Goal: Task Accomplishment & Management: Complete application form

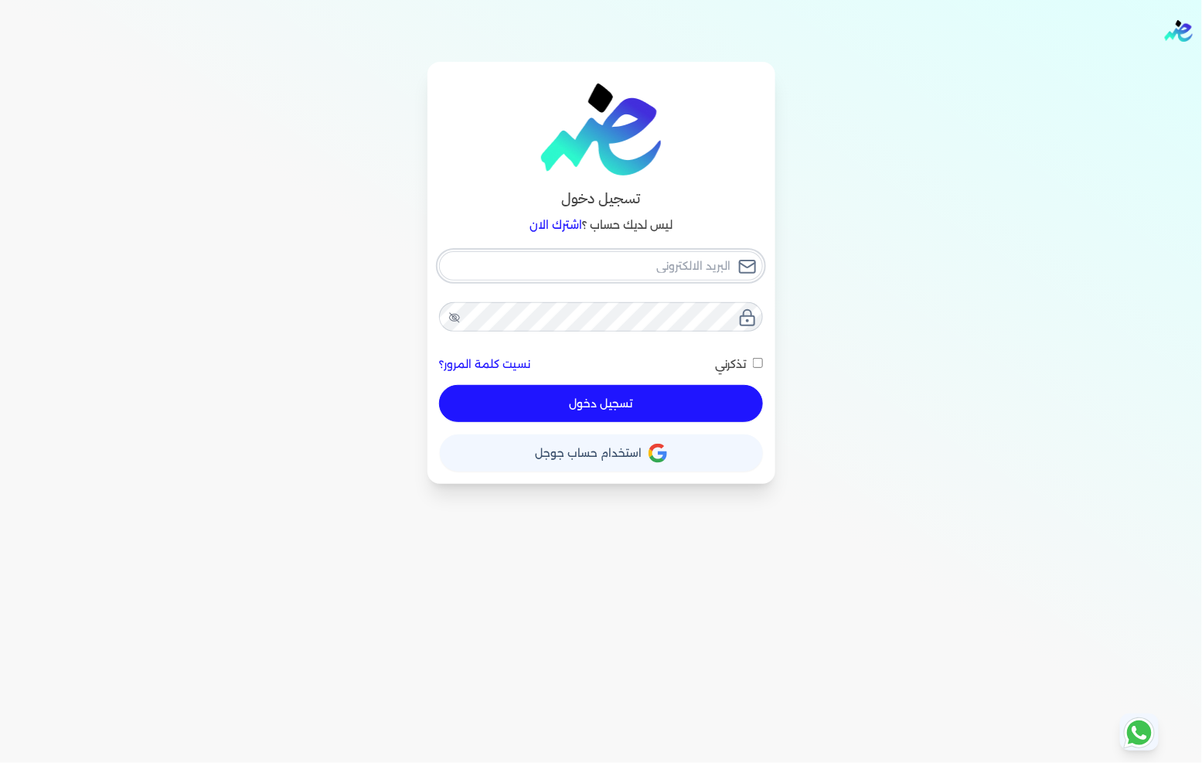
type input "[EMAIL_ADDRESS][DOMAIN_NAME]"
click at [561, 402] on button "تسجيل دخول" at bounding box center [600, 403] width 323 height 37
checkbox input "false"
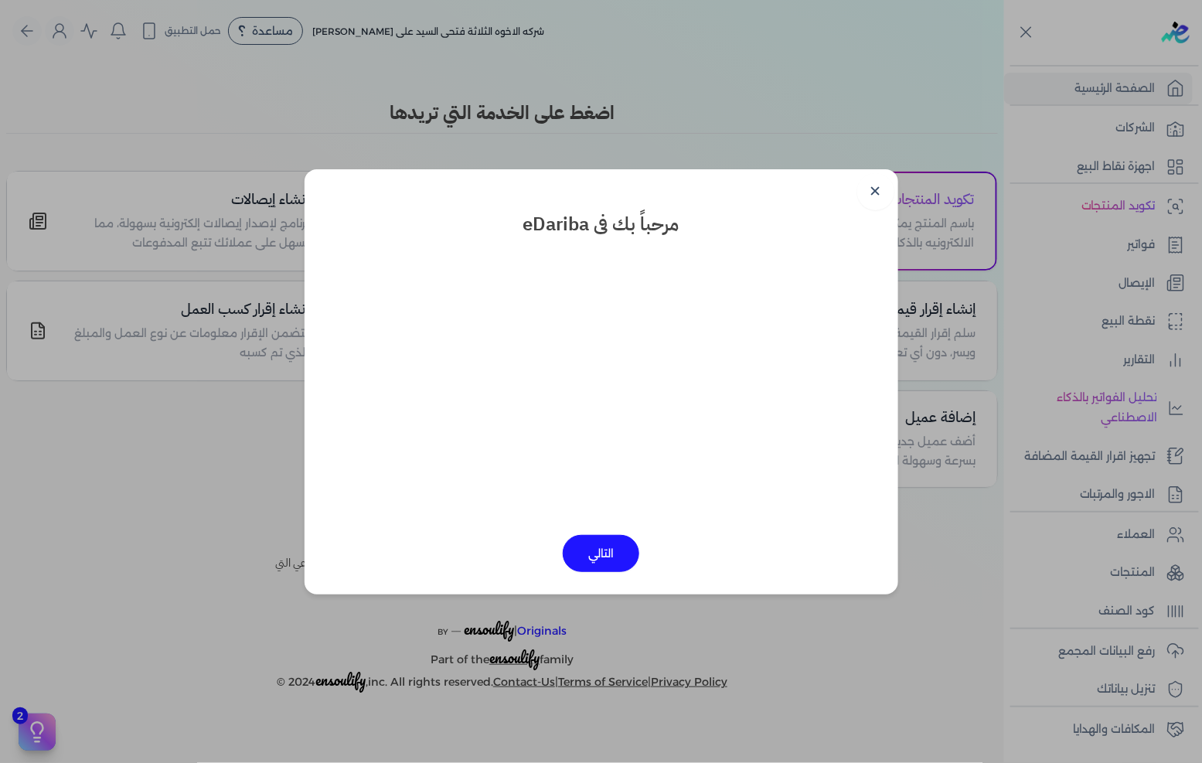
click at [864, 191] on link "✕" at bounding box center [875, 191] width 37 height 37
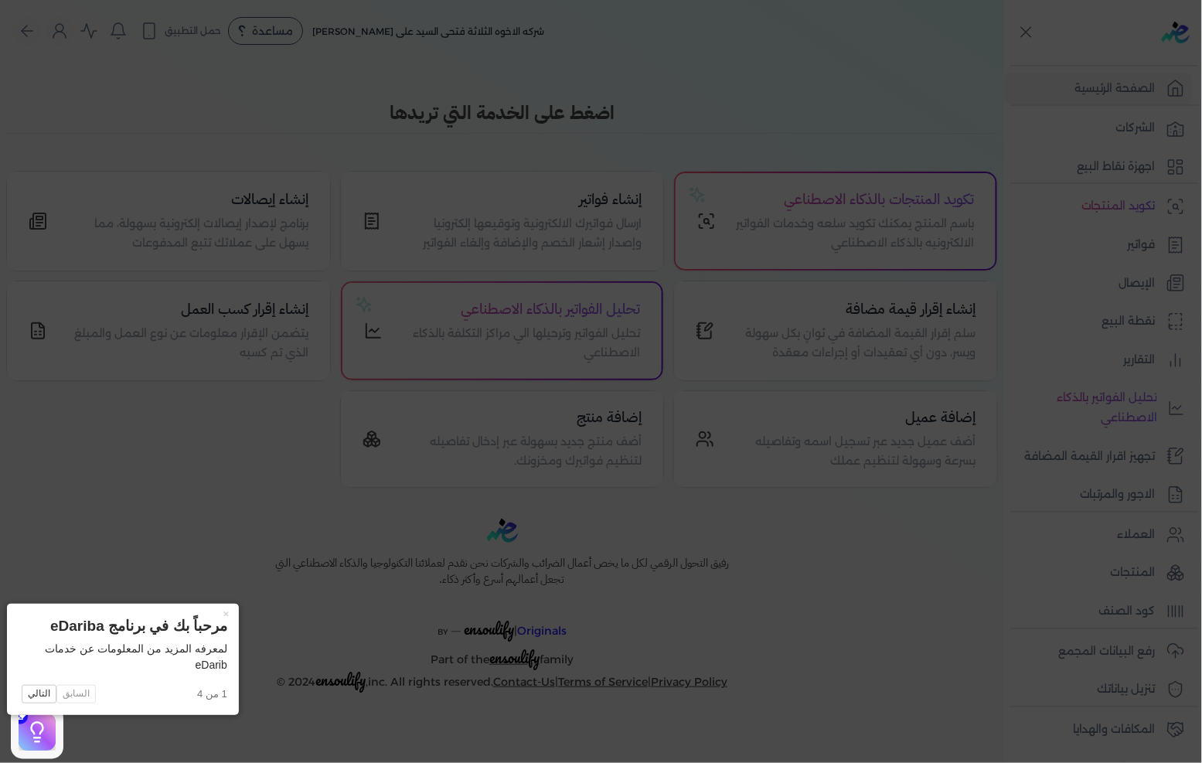
click at [868, 228] on icon at bounding box center [601, 381] width 1202 height 763
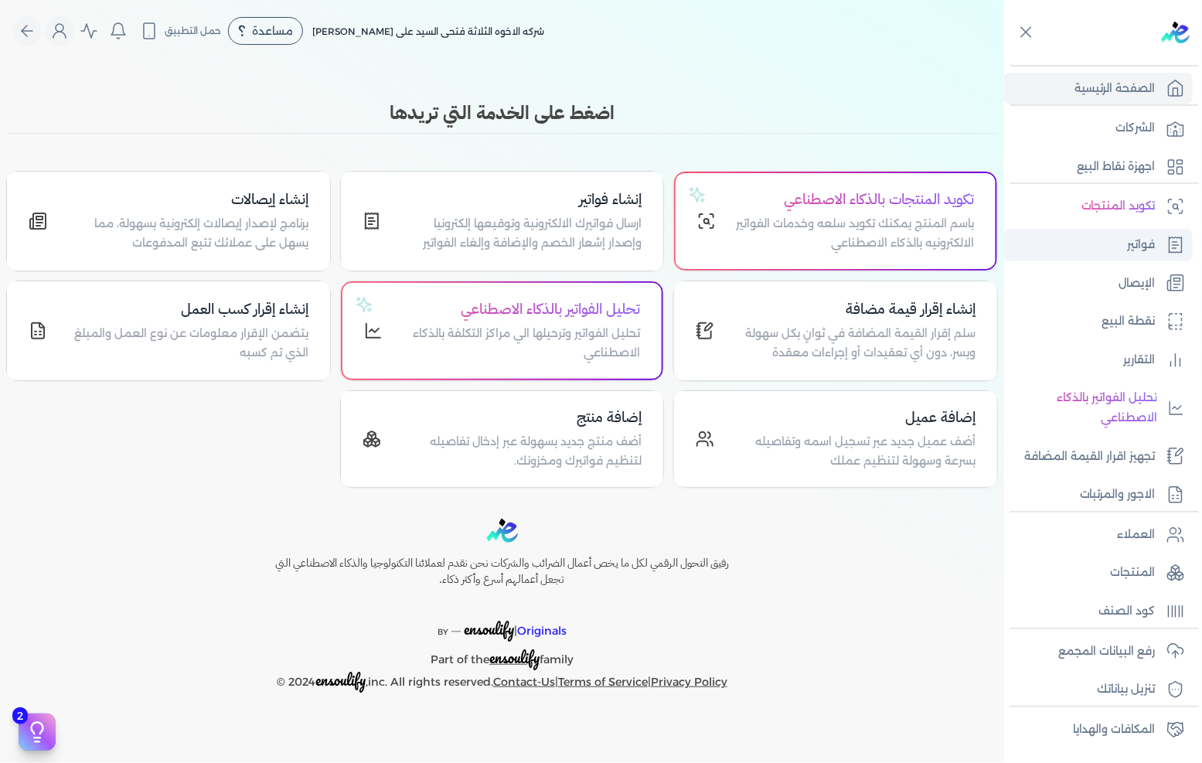
click at [1145, 235] on p "فواتير" at bounding box center [1142, 245] width 28 height 20
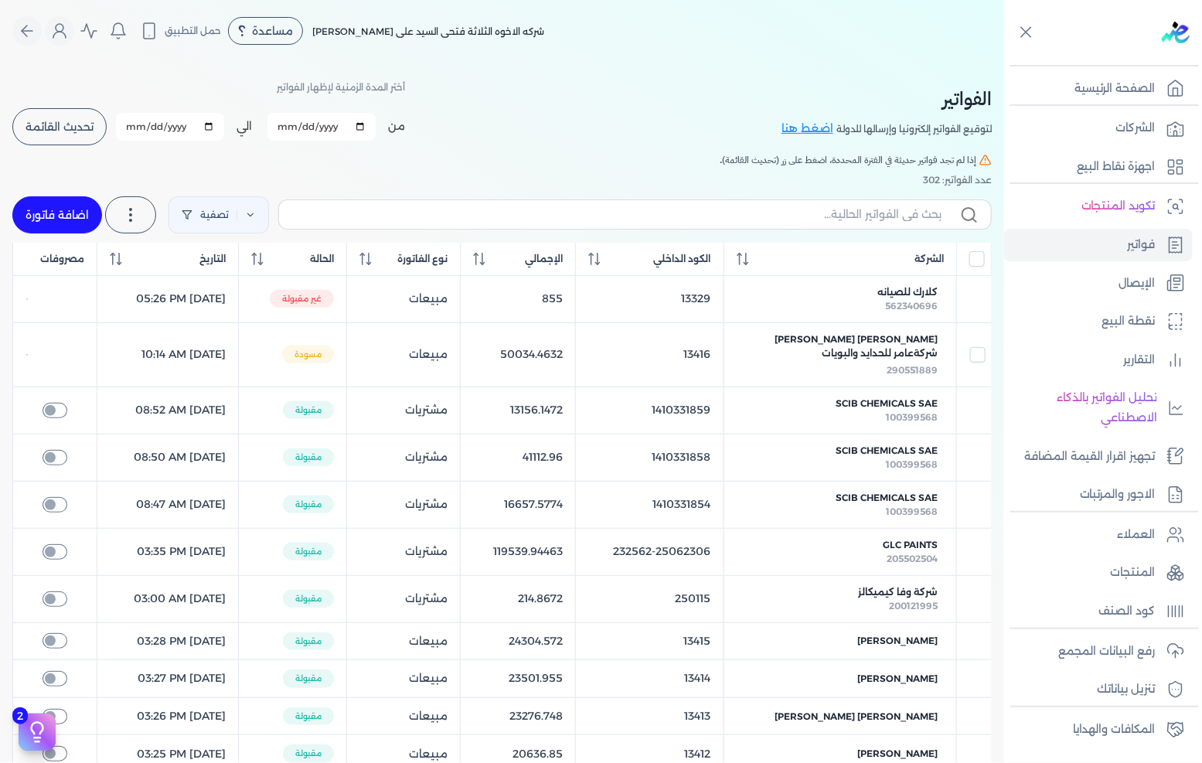
click at [74, 207] on link "اضافة فاتورة" at bounding box center [57, 214] width 90 height 37
select select "EGP"
select select "B"
select select "EGS"
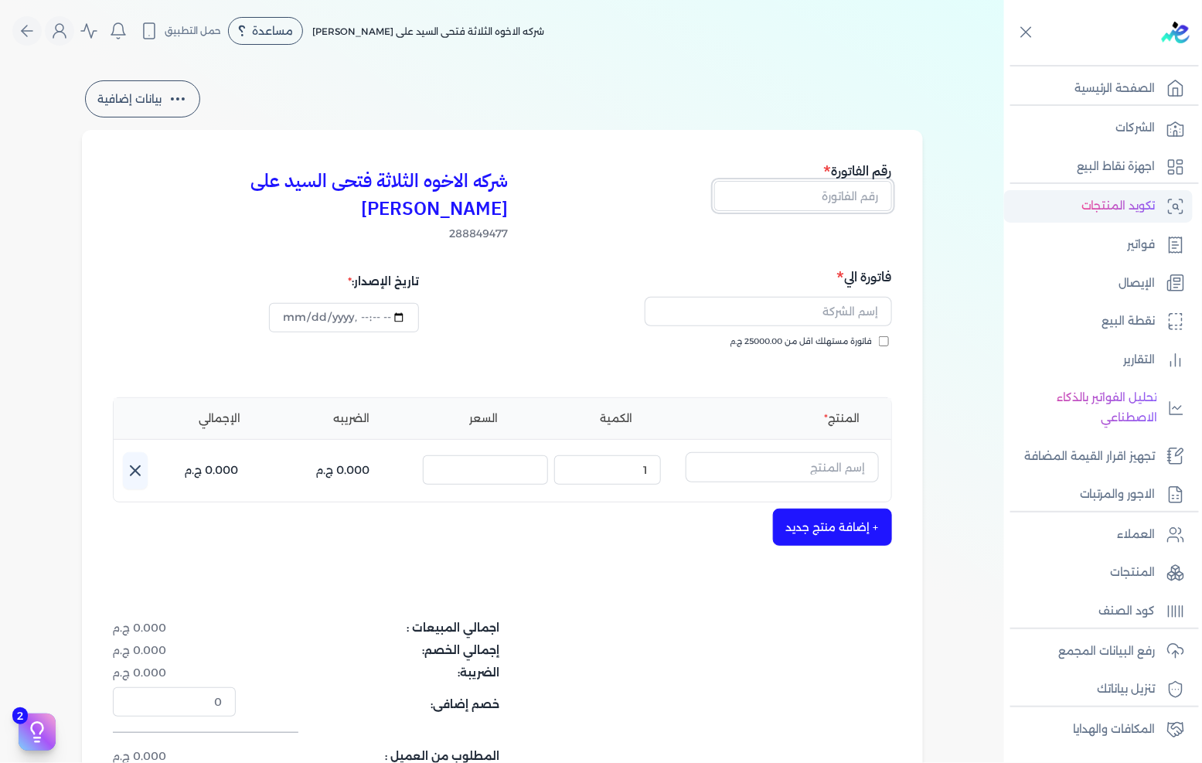
click at [802, 188] on input "text" at bounding box center [803, 195] width 178 height 29
type input "13418"
click at [770, 297] on input "text" at bounding box center [768, 311] width 247 height 29
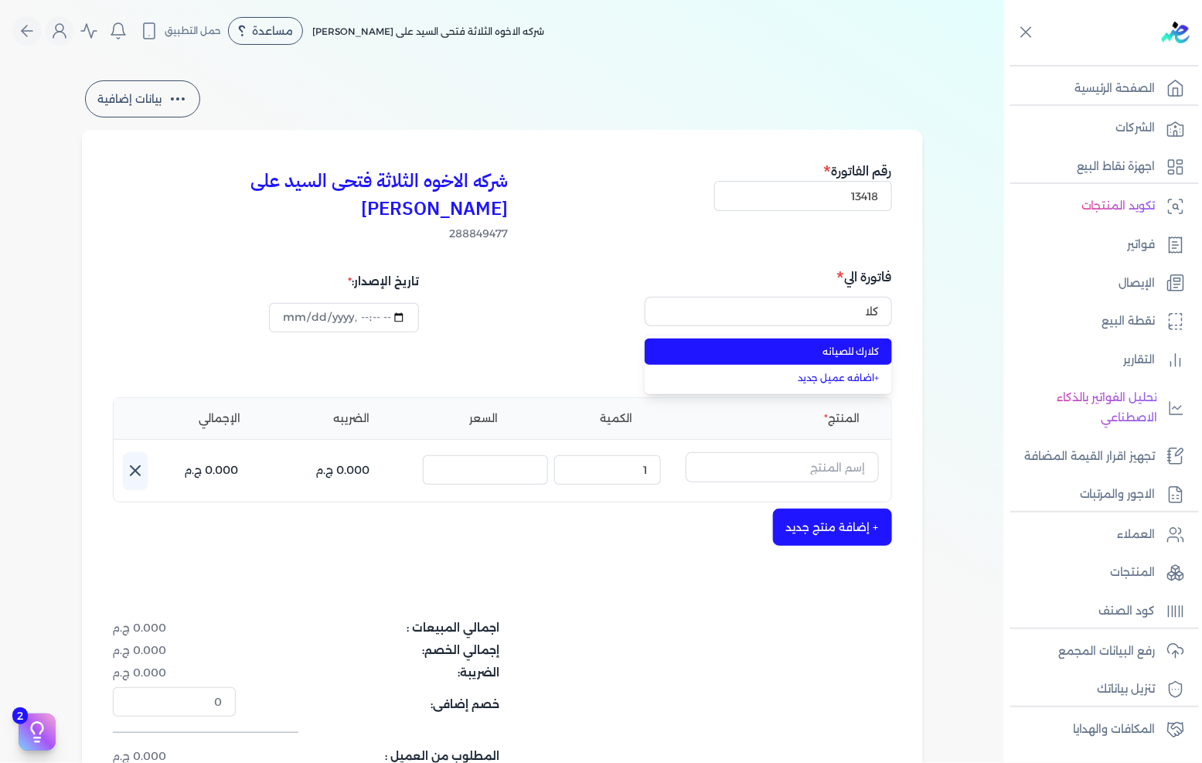
click at [786, 339] on li "كلارك للصيانه" at bounding box center [768, 352] width 247 height 26
type input "كلارك للصيانه"
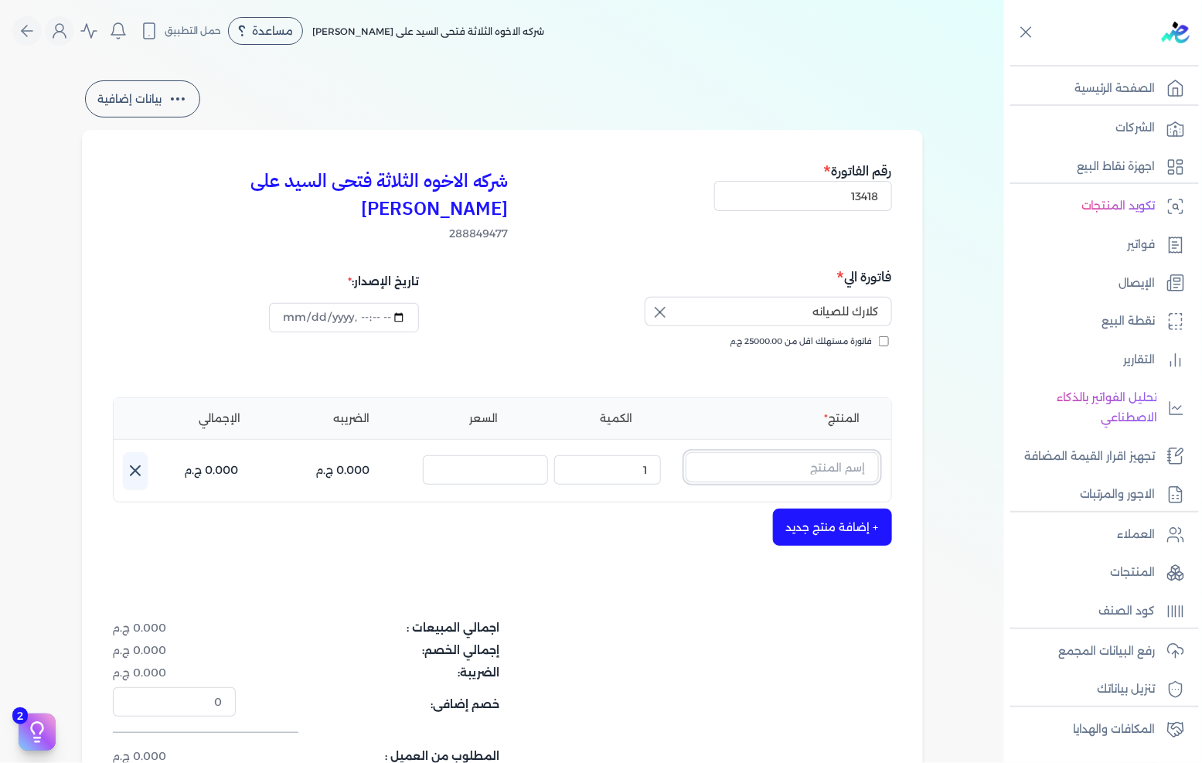
click at [806, 452] on input "text" at bounding box center [782, 466] width 193 height 29
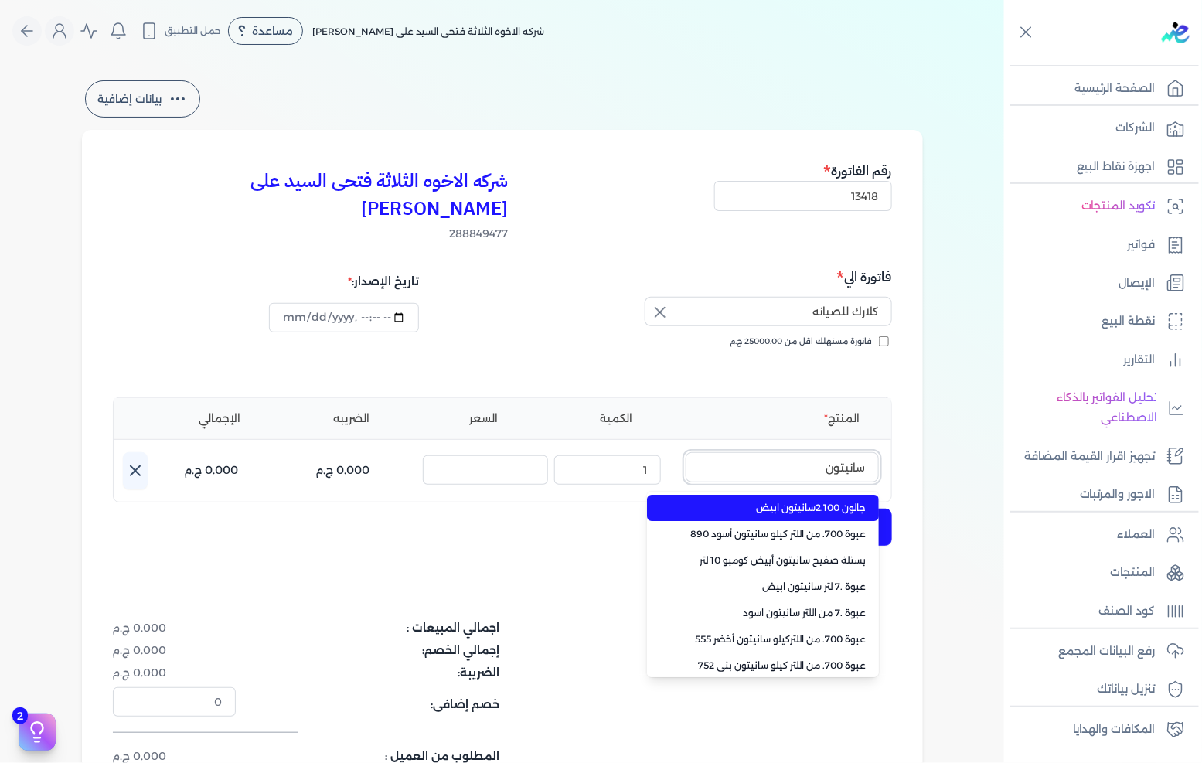
click at [686, 452] on button "سانيتون" at bounding box center [782, 470] width 193 height 36
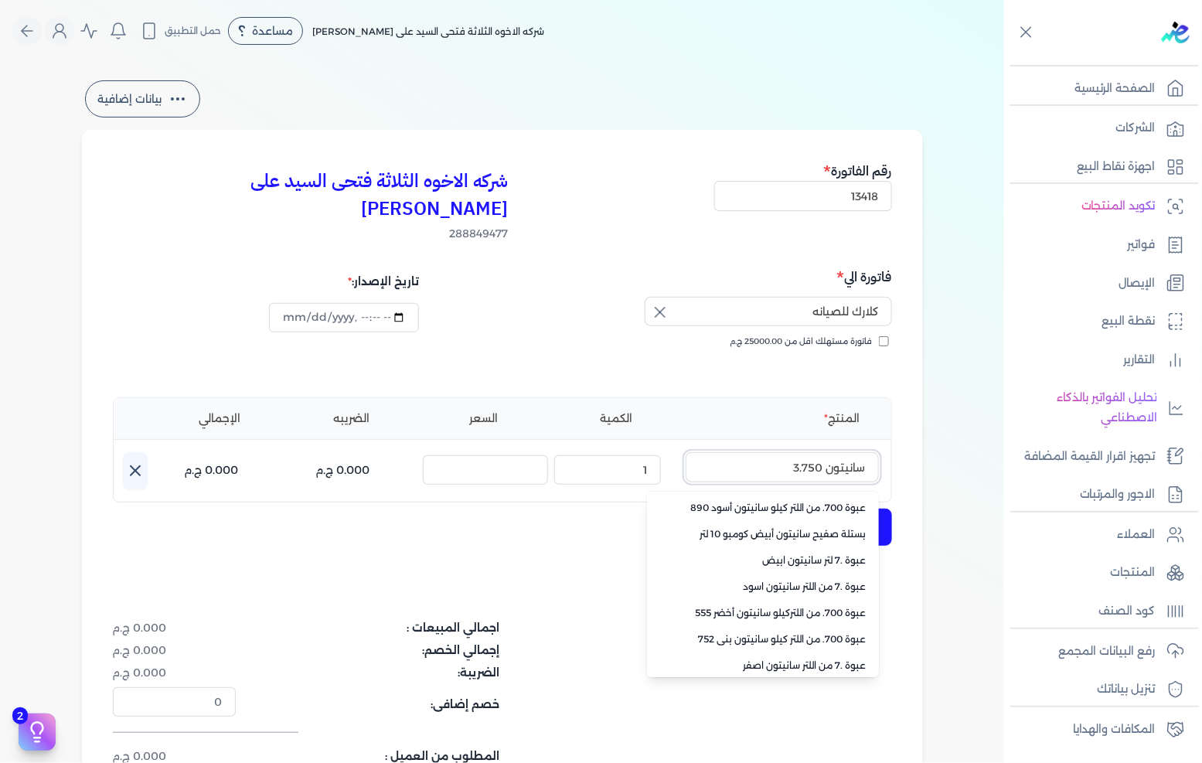
type input "سانيتون 3.750"
click at [582, 537] on div "شركه الاخوه الثلاثة فتحى السيد على [PERSON_NAME] 288849477 رقم الفاتورة 13418 ف…" at bounding box center [502, 494] width 841 height 728
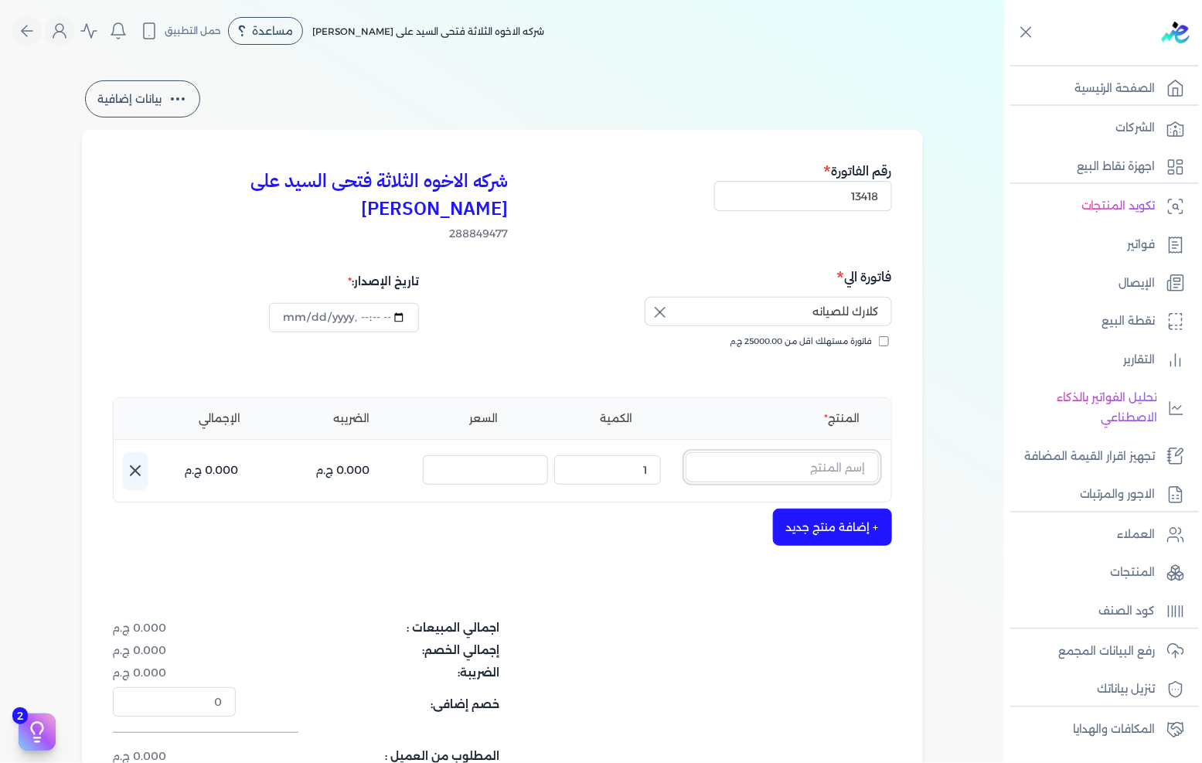
click at [810, 452] on input "text" at bounding box center [782, 466] width 193 height 29
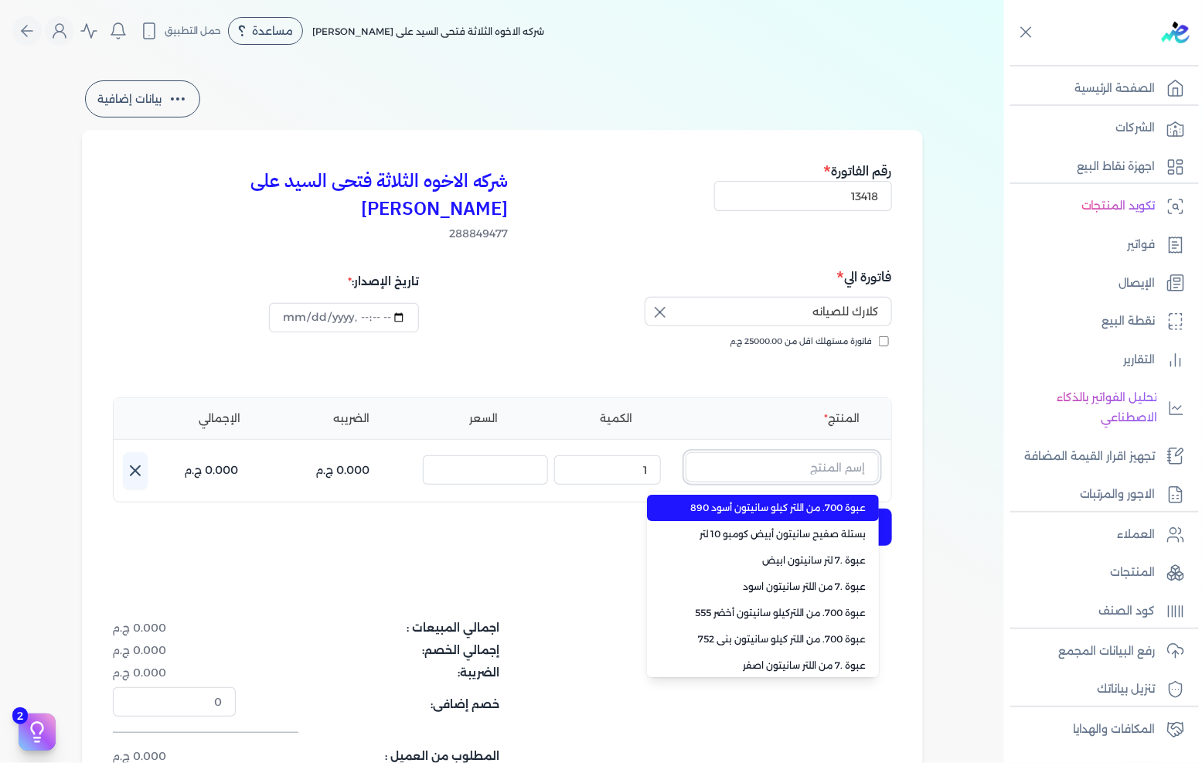
paste input "جالون 3.750 سانيتون أبيض"
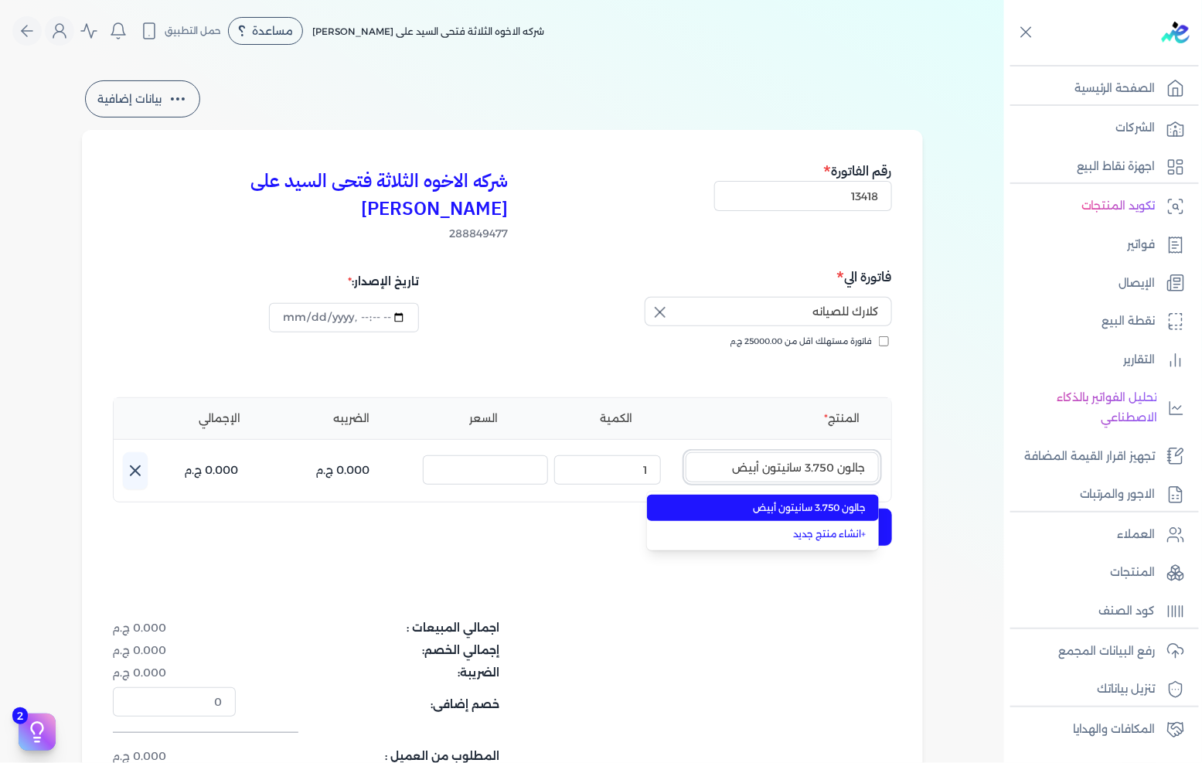
type input "جالون 3.750 سانيتون أبيض"
click at [784, 501] on span "جالون 3.750 سانيتون أبيض" at bounding box center [772, 508] width 189 height 14
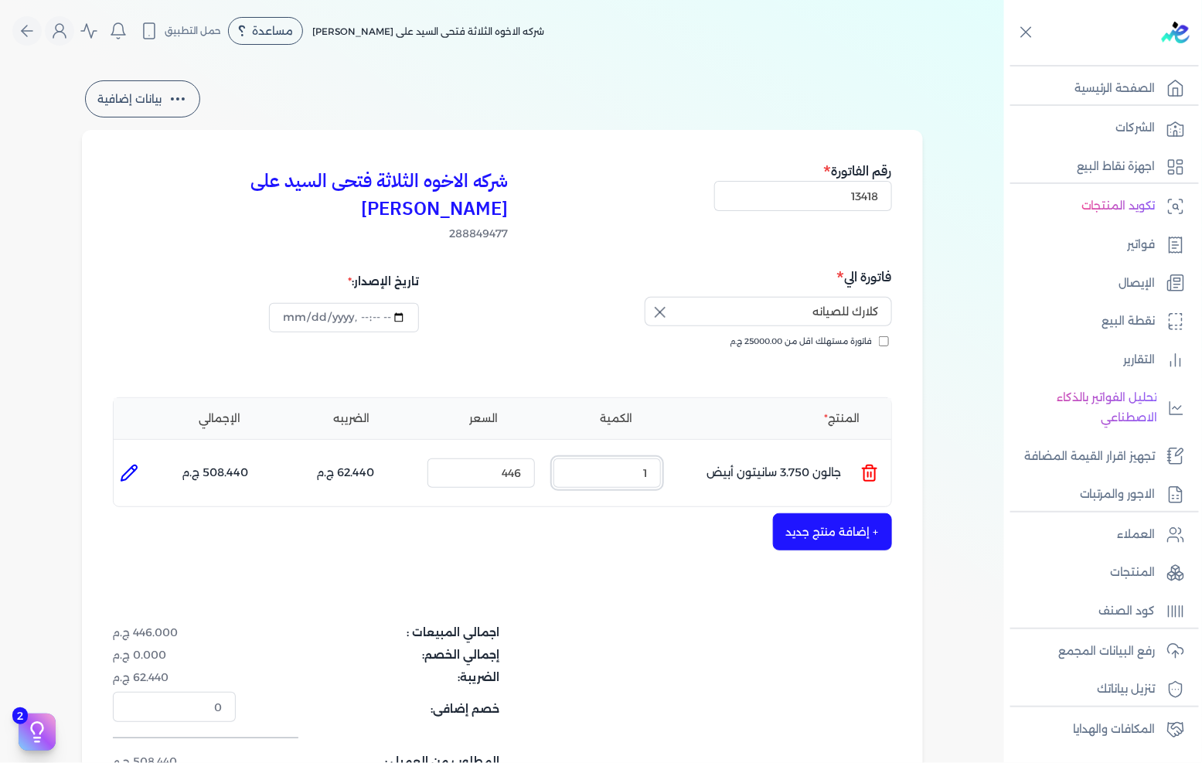
click at [639, 459] on input "1" at bounding box center [607, 473] width 107 height 29
type input "12"
click at [486, 459] on input "446" at bounding box center [481, 473] width 107 height 29
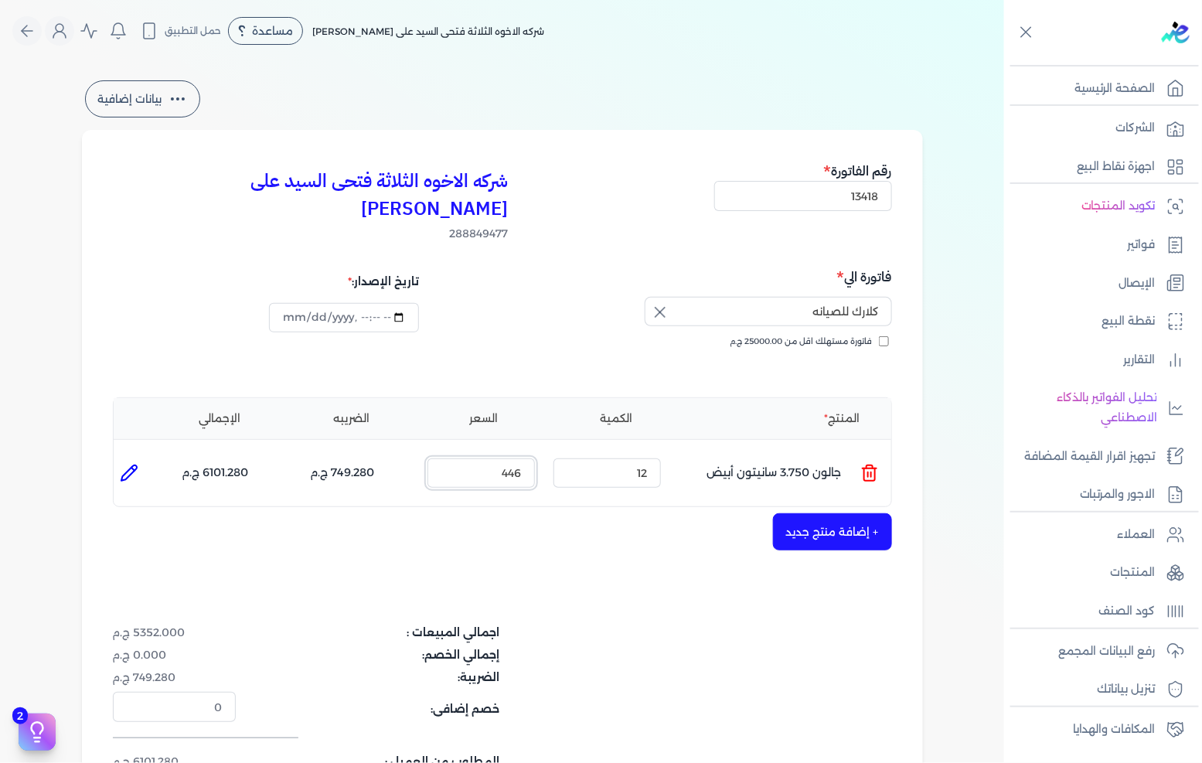
click at [486, 459] on input "446" at bounding box center [481, 473] width 107 height 29
type input "465"
click at [121, 458] on li at bounding box center [129, 473] width 31 height 31
type input "جالون 3.750 سانيتون أبيض"
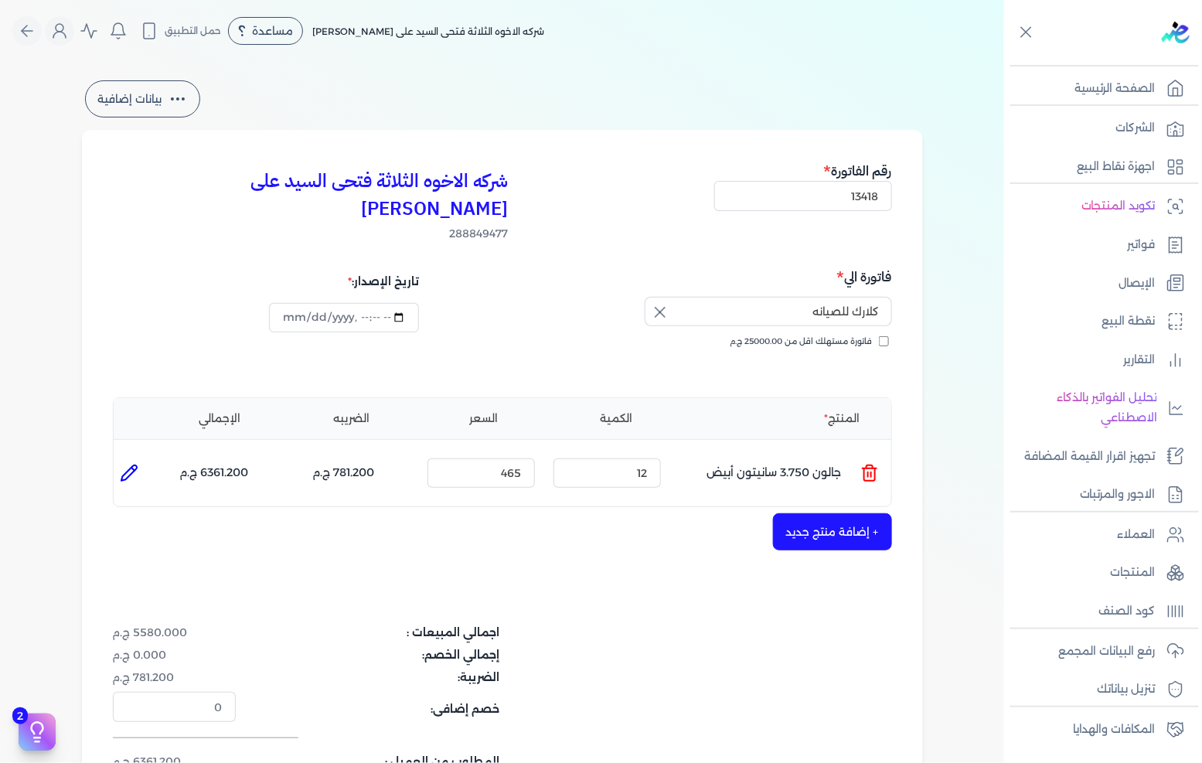
type input "465"
type input "12"
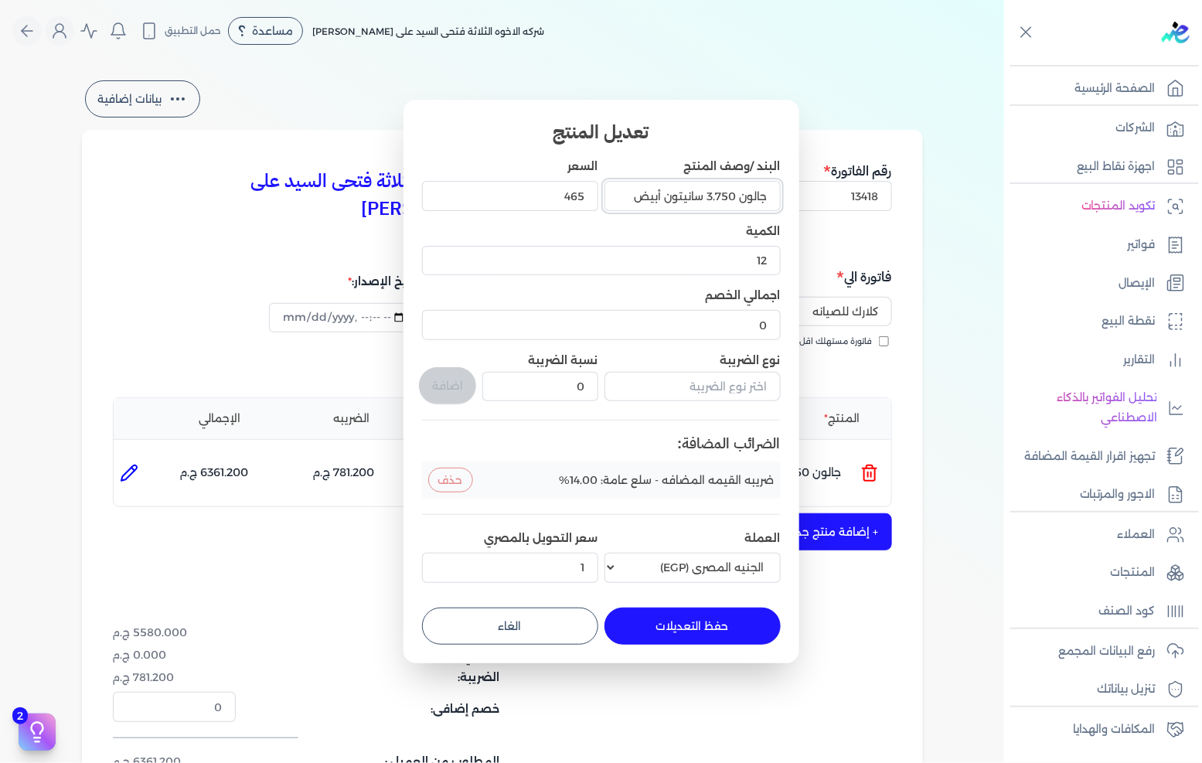
click at [634, 203] on input "جالون 3.750 سانيتون أبيض" at bounding box center [693, 195] width 176 height 29
type input "جالون 3.750 سانيتون أبيض دبل"
click at [682, 626] on button "حفظ التعديلات" at bounding box center [693, 626] width 176 height 37
type input "0"
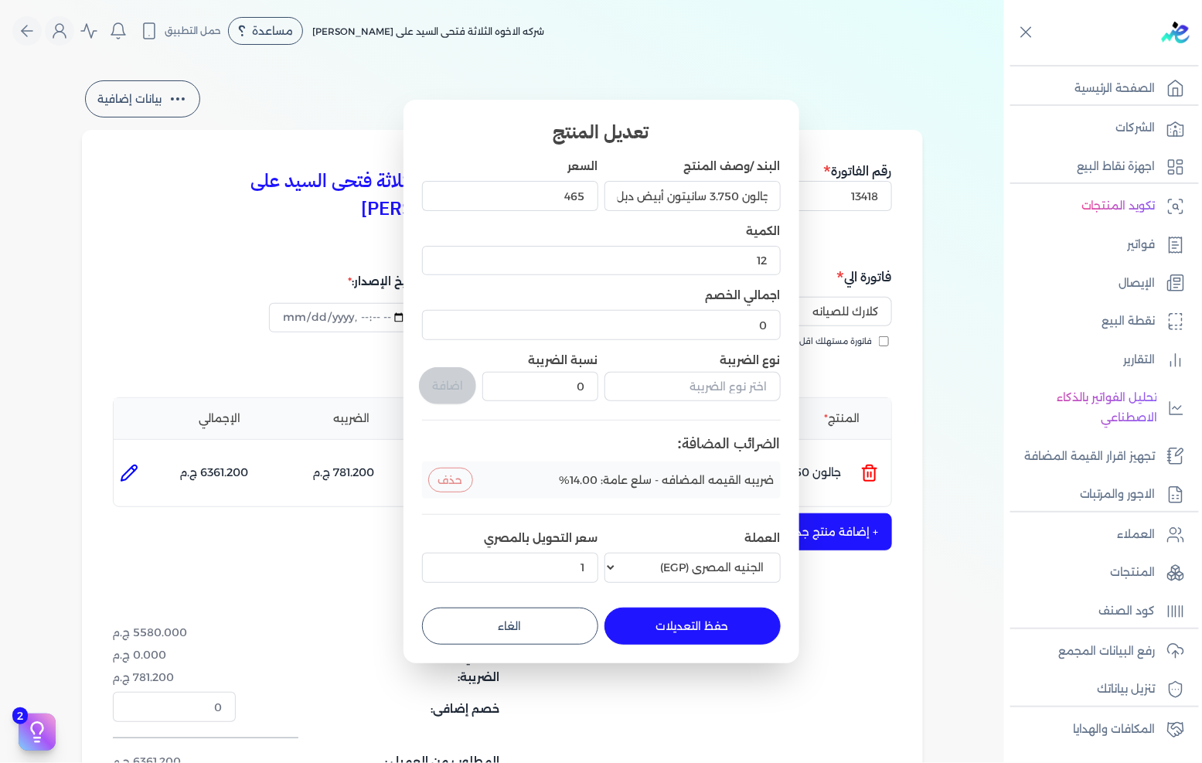
type input "1"
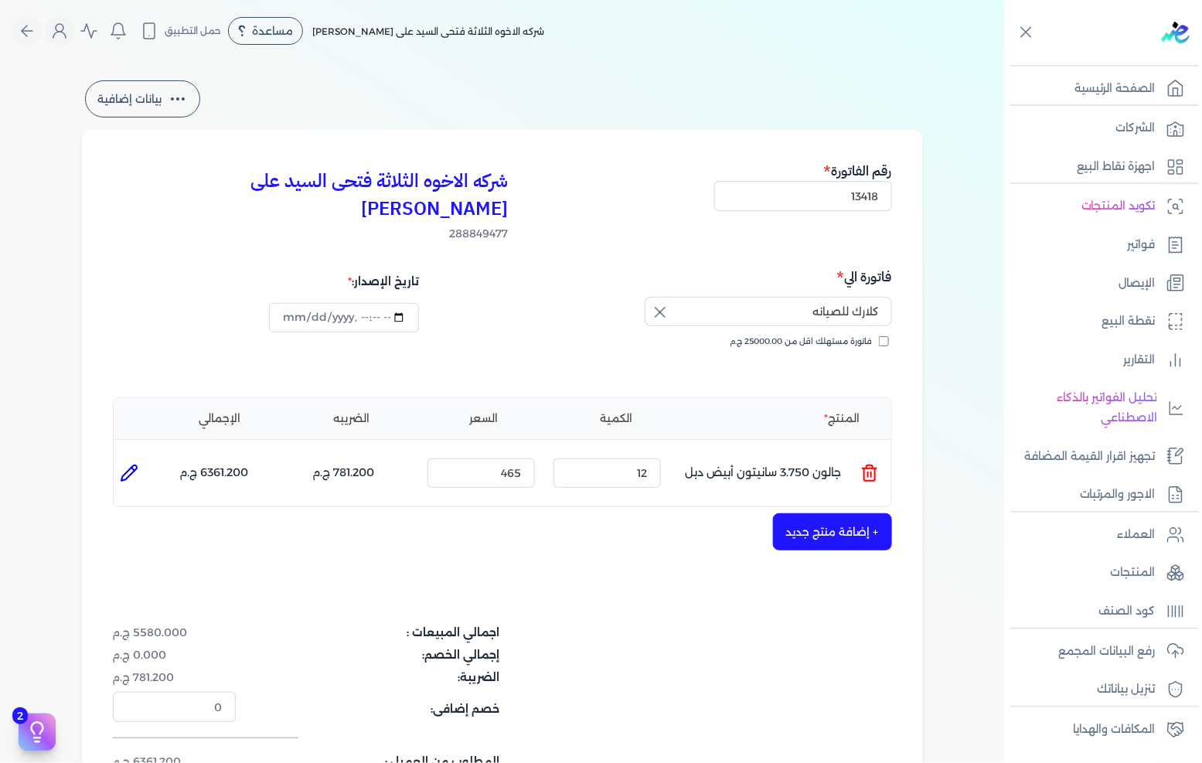
click at [821, 513] on button "+ إضافة منتج جديد" at bounding box center [832, 531] width 119 height 37
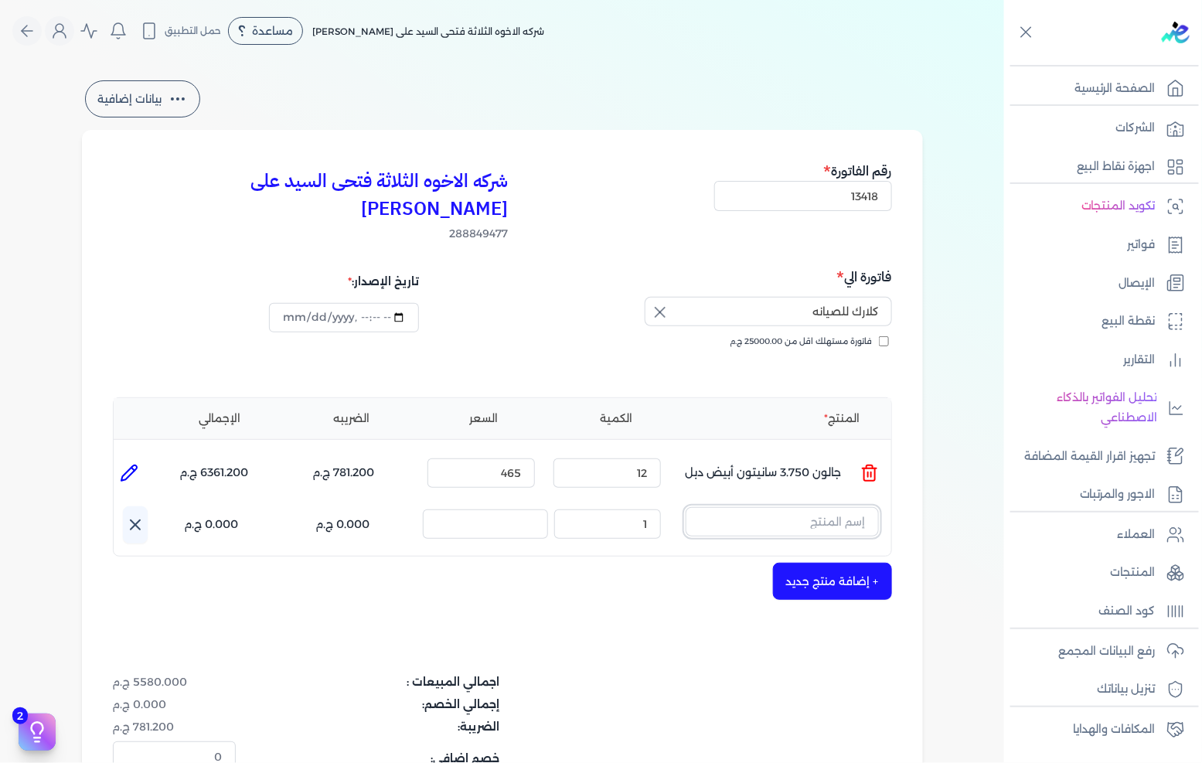
click at [837, 507] on input "text" at bounding box center [782, 521] width 193 height 29
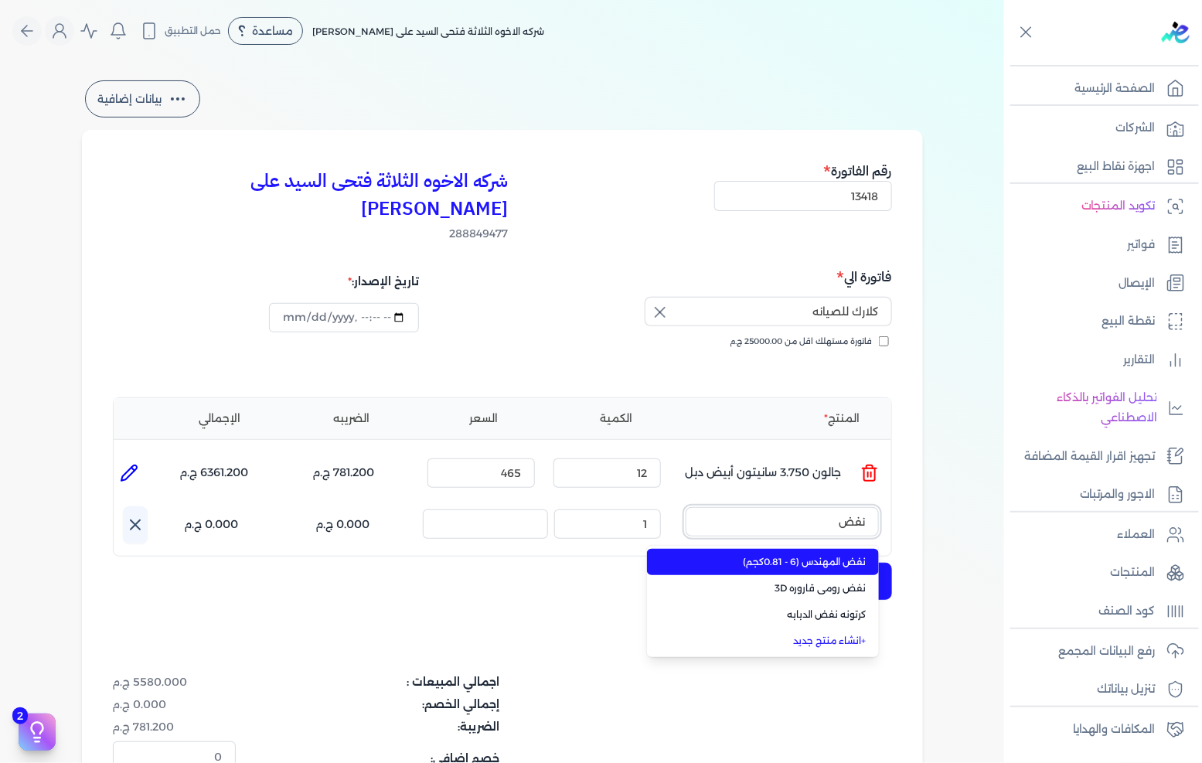
click at [686, 507] on button "نفض" at bounding box center [782, 525] width 193 height 36
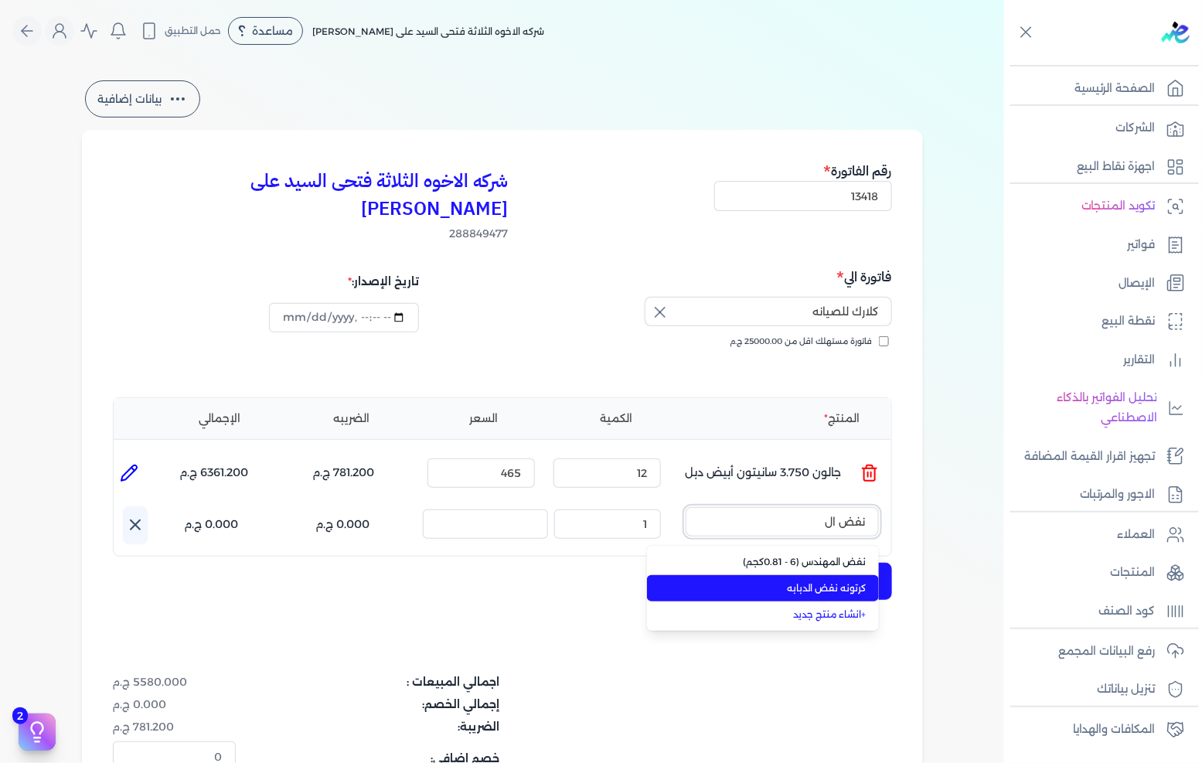
type input "نفض ال"
click at [803, 581] on span "كرتونه نفض الدبابه" at bounding box center [772, 588] width 189 height 14
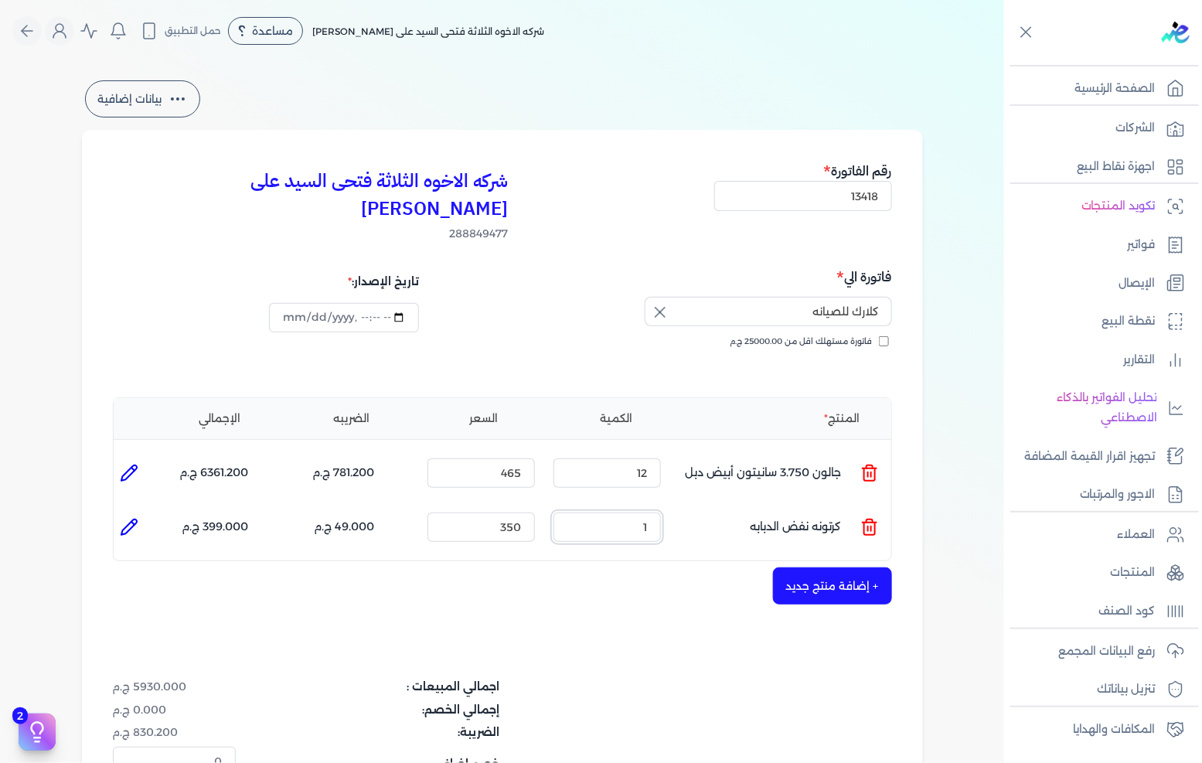
click at [628, 513] on input "1" at bounding box center [607, 527] width 107 height 29
click at [477, 513] on input "350" at bounding box center [481, 527] width 107 height 29
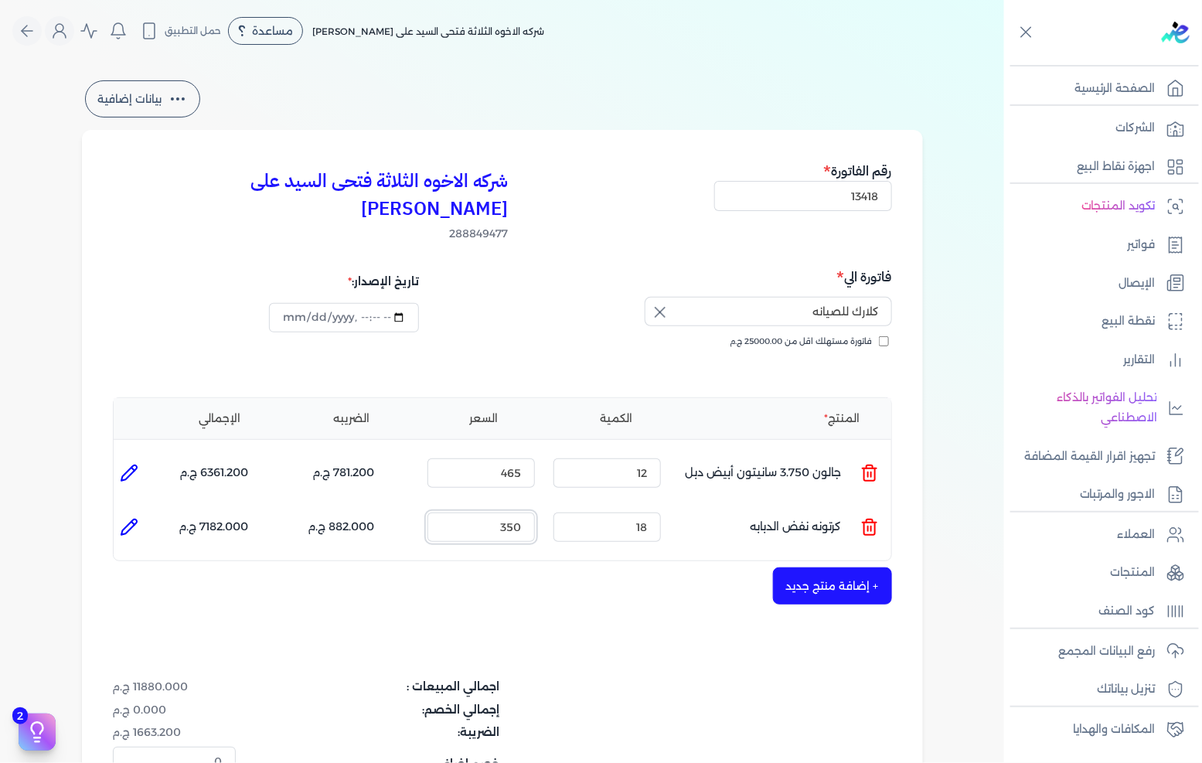
click at [477, 513] on input "350" at bounding box center [481, 527] width 107 height 29
click at [625, 513] on input "18" at bounding box center [607, 527] width 107 height 29
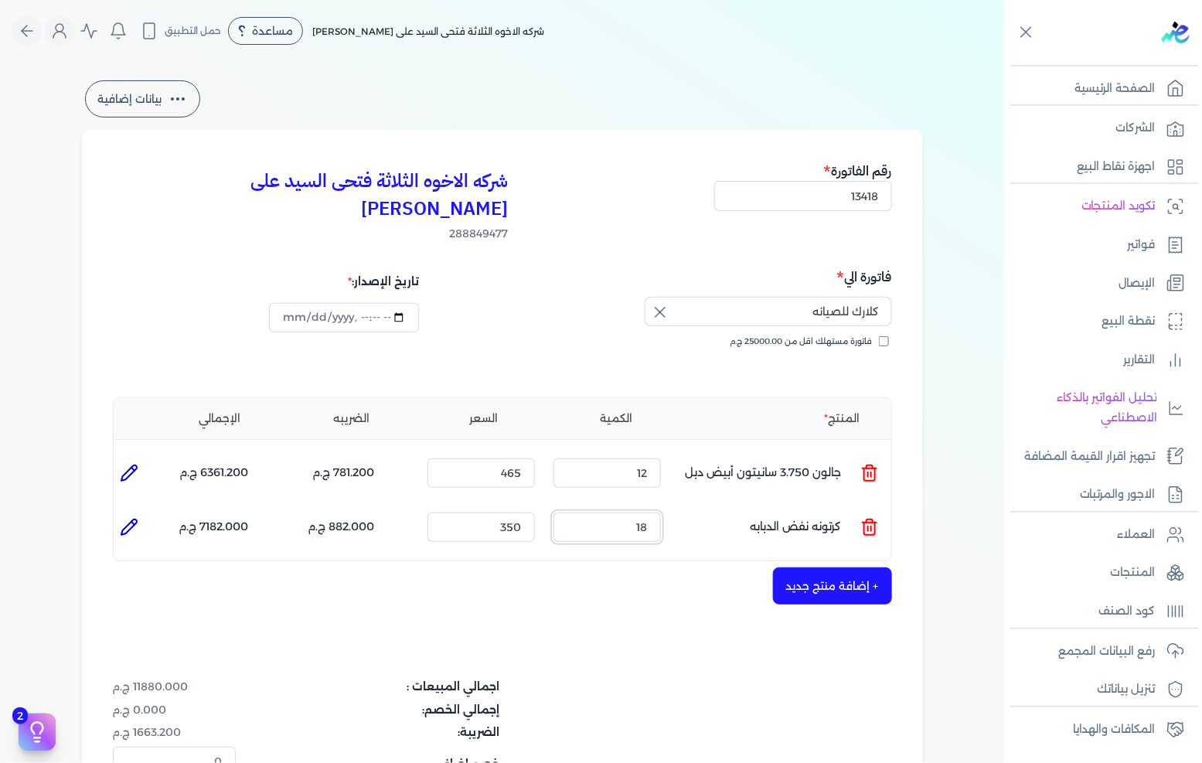
click at [625, 513] on input "18" at bounding box center [607, 527] width 107 height 29
type input "3"
click at [476, 513] on input "350" at bounding box center [481, 527] width 107 height 29
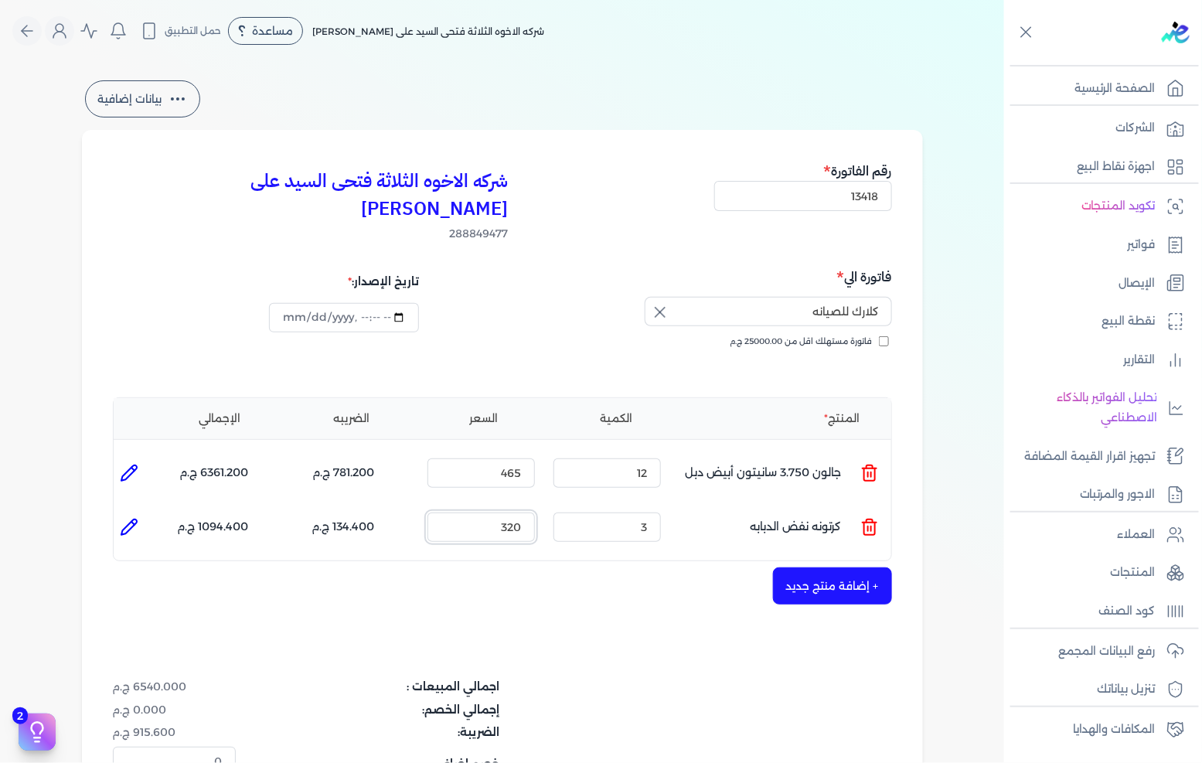
type input "320"
click at [837, 568] on button "+ إضافة منتج جديد" at bounding box center [832, 586] width 119 height 37
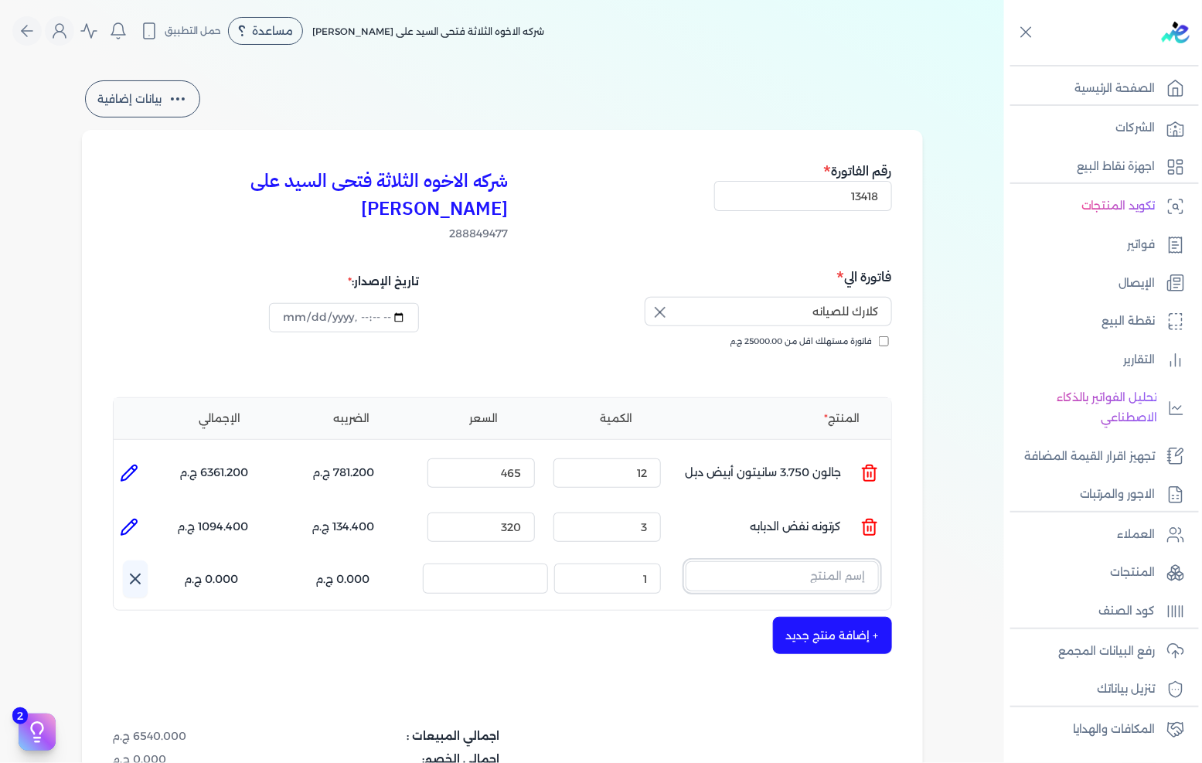
click at [848, 561] on input "text" at bounding box center [782, 575] width 193 height 29
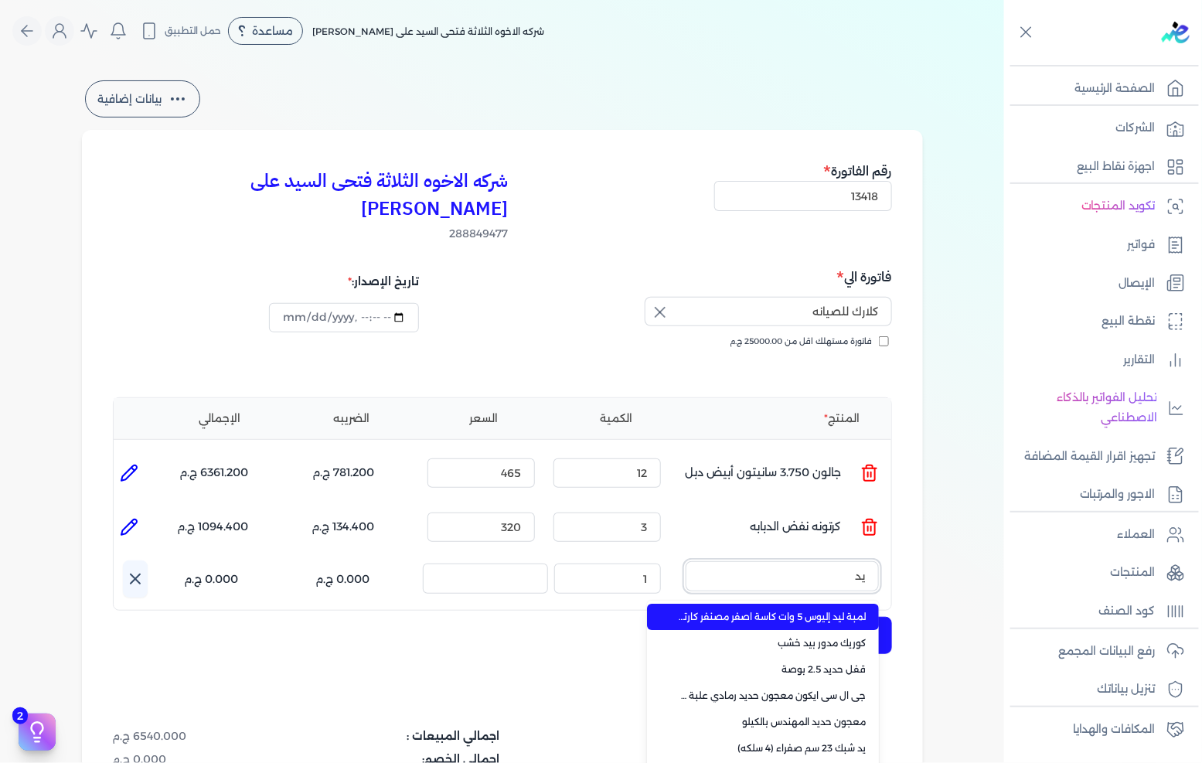
click at [686, 561] on button "يد" at bounding box center [782, 579] width 193 height 36
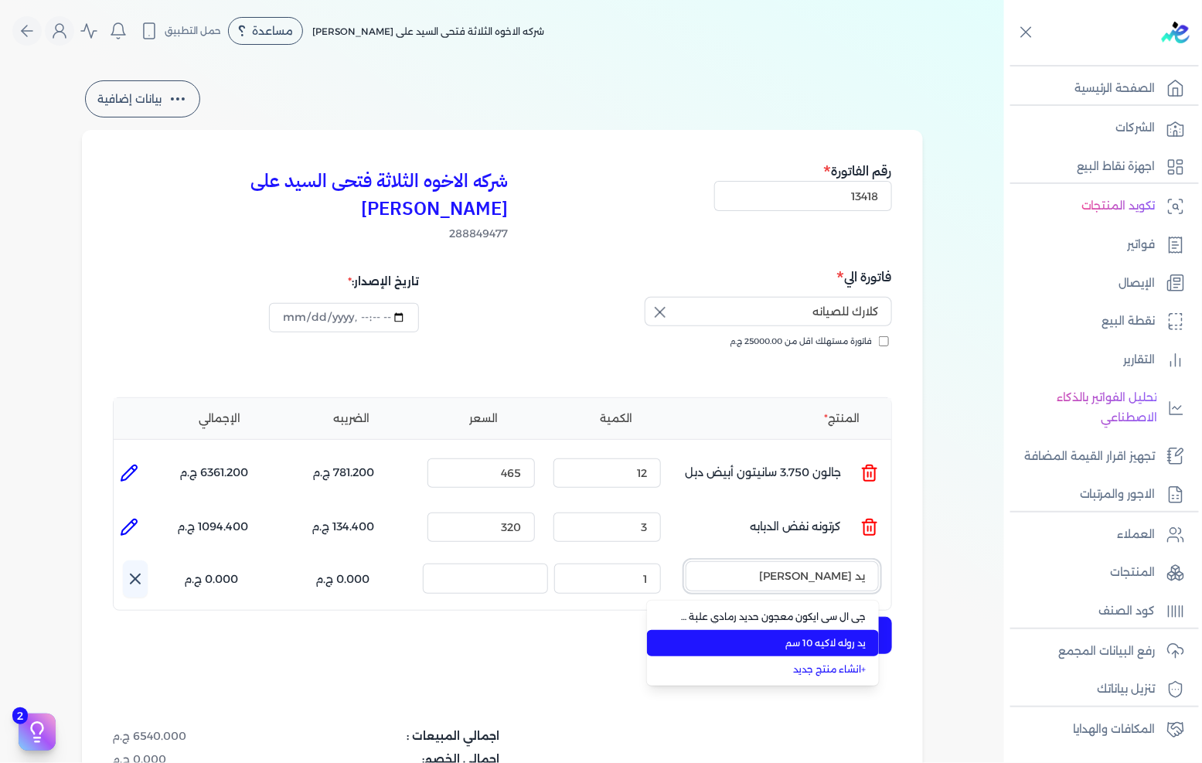
type input "يد [PERSON_NAME]"
click at [808, 636] on span "يد روله لاكيه 10 سم" at bounding box center [772, 643] width 189 height 14
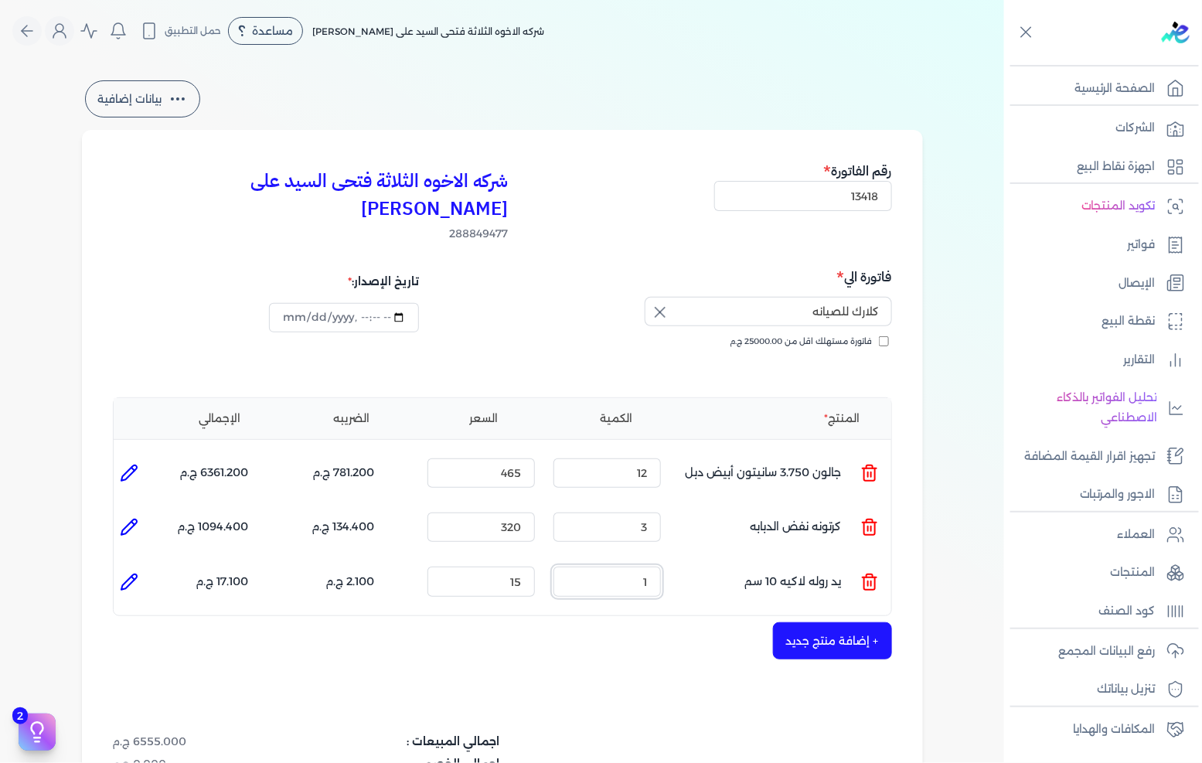
click at [630, 567] on input "1" at bounding box center [607, 581] width 107 height 29
type input "5"
click at [899, 626] on div "شركه الاخوه الثلاثة فتحى السيد على [PERSON_NAME] 288849477 رقم الفاتورة 13418 ف…" at bounding box center [502, 551] width 841 height 842
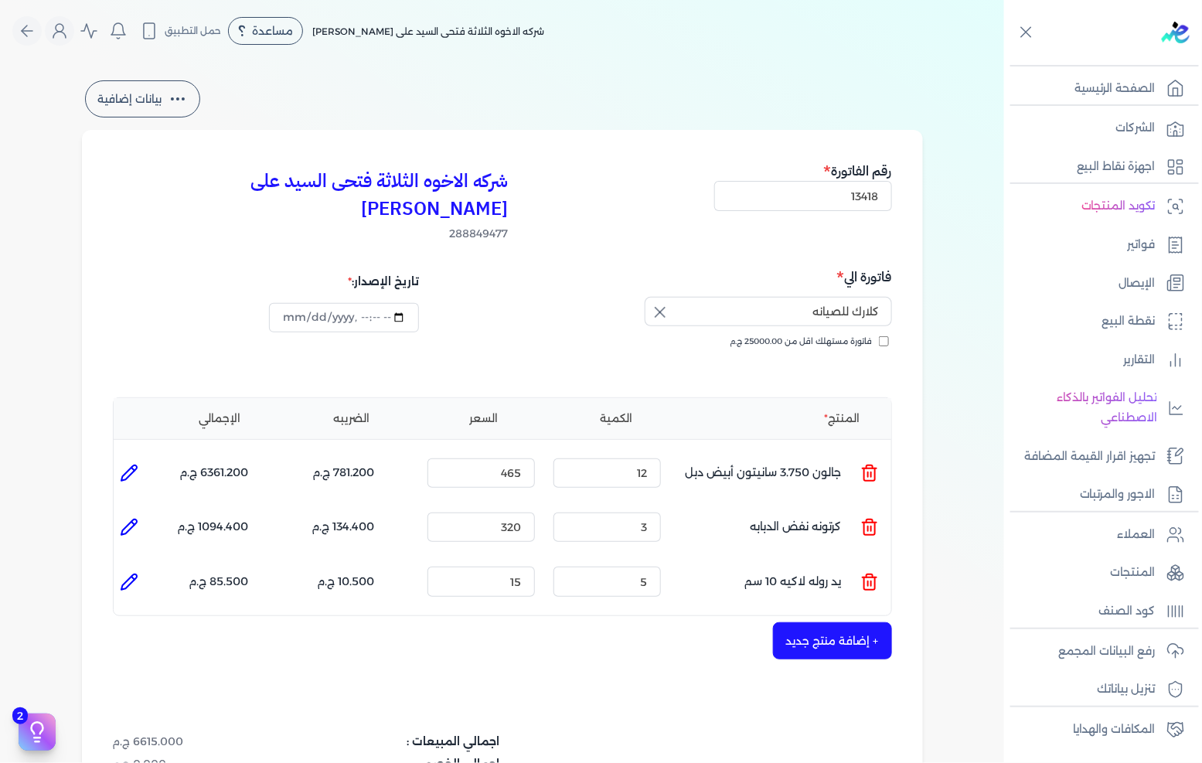
click at [871, 622] on button "+ إضافة منتج جديد" at bounding box center [832, 640] width 119 height 37
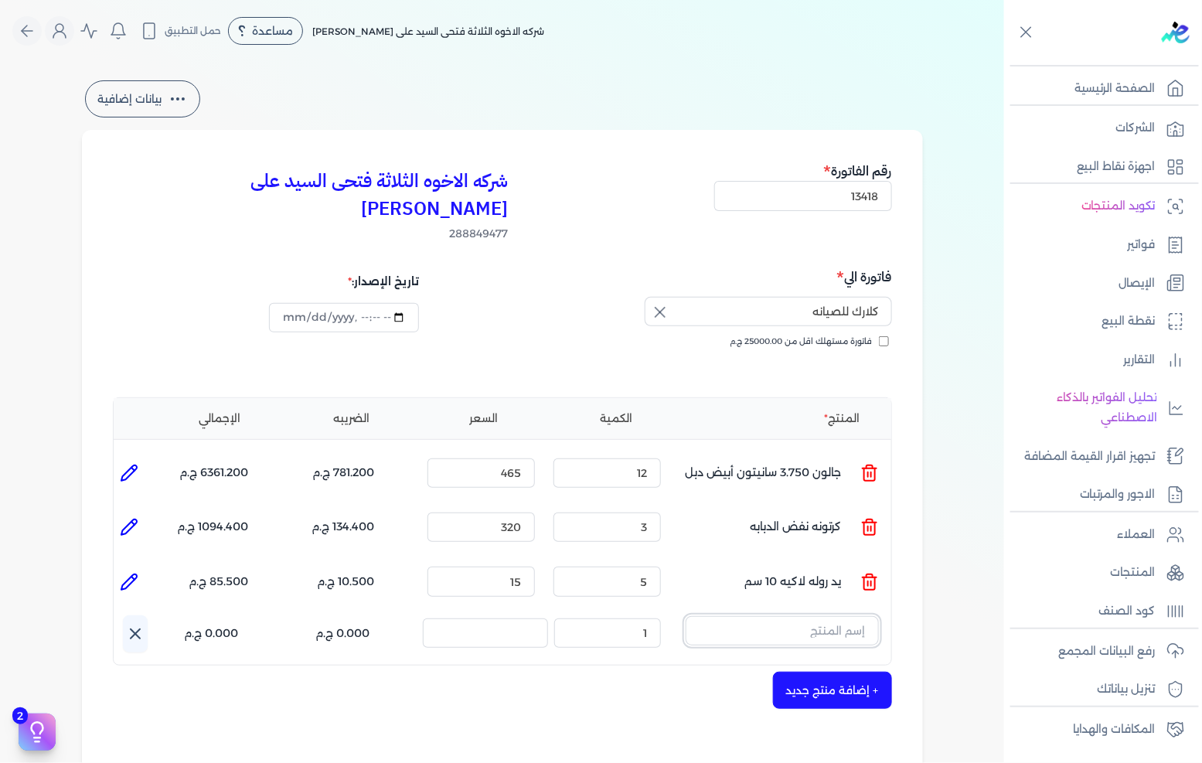
click at [854, 616] on input "text" at bounding box center [782, 630] width 193 height 29
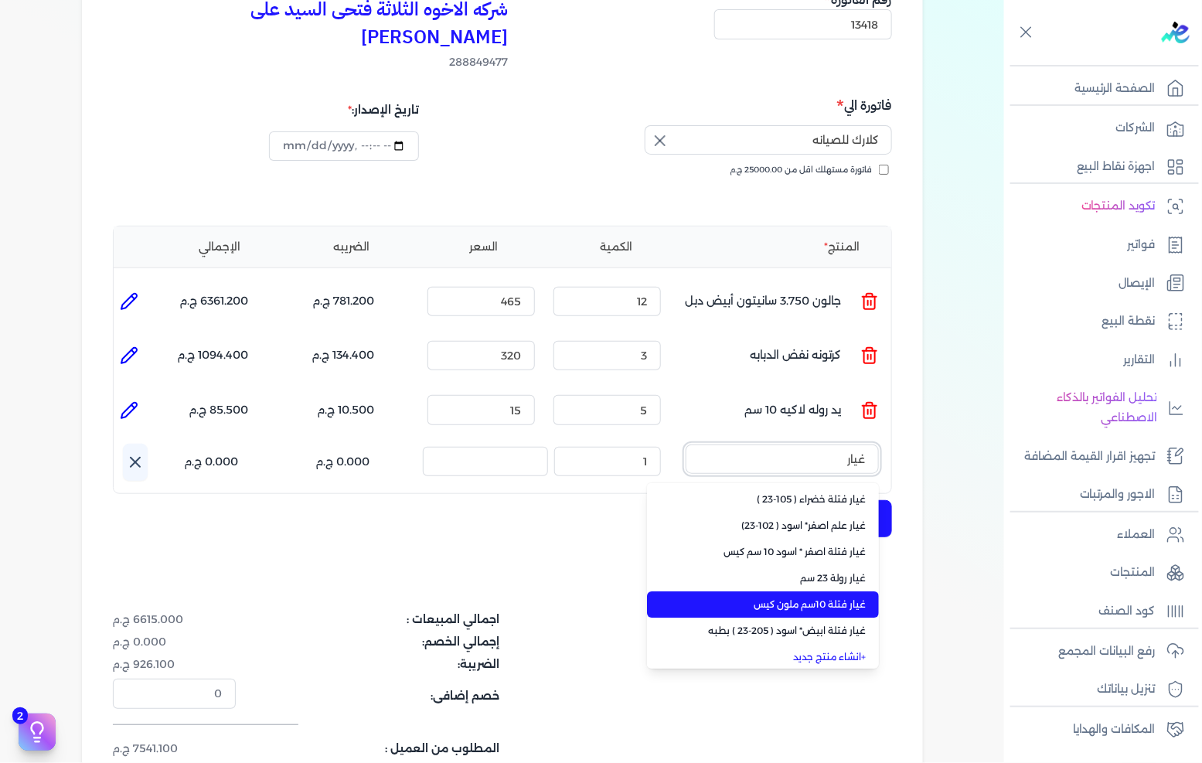
scroll to position [4, 0]
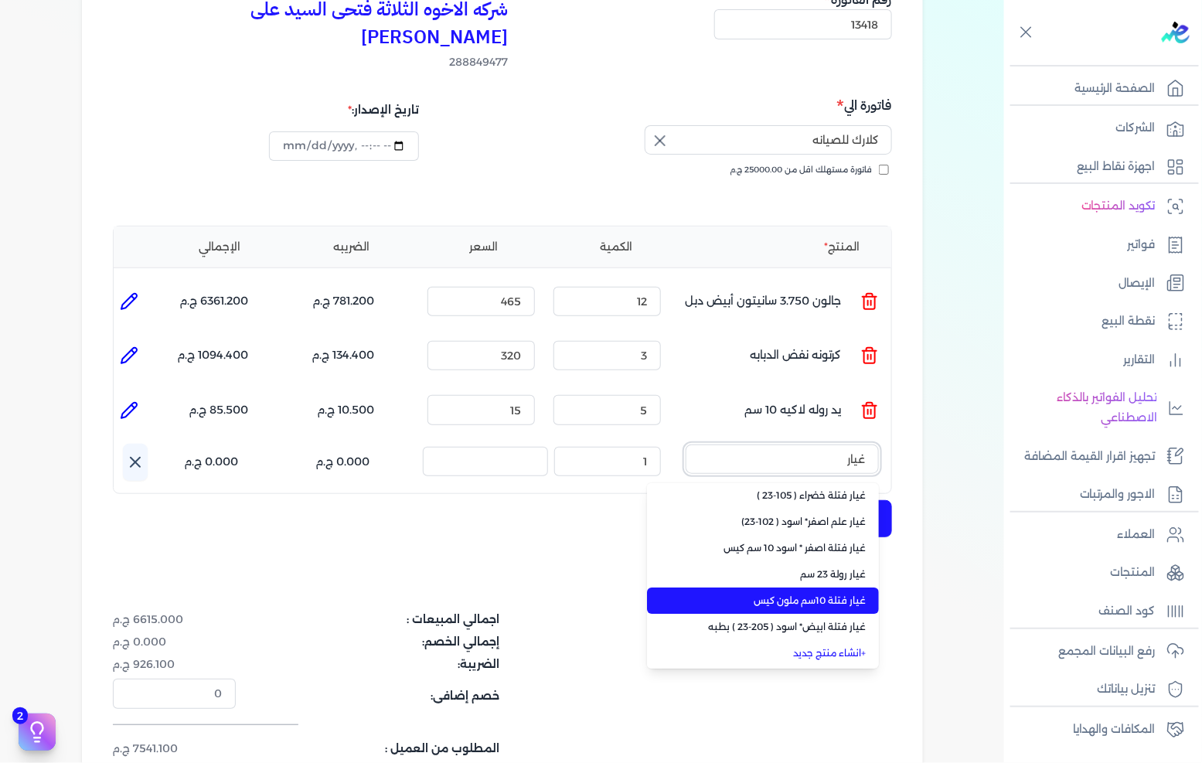
type input "غيار"
click at [860, 594] on span "غيار فتلة 10سم ملون كيس" at bounding box center [772, 601] width 189 height 14
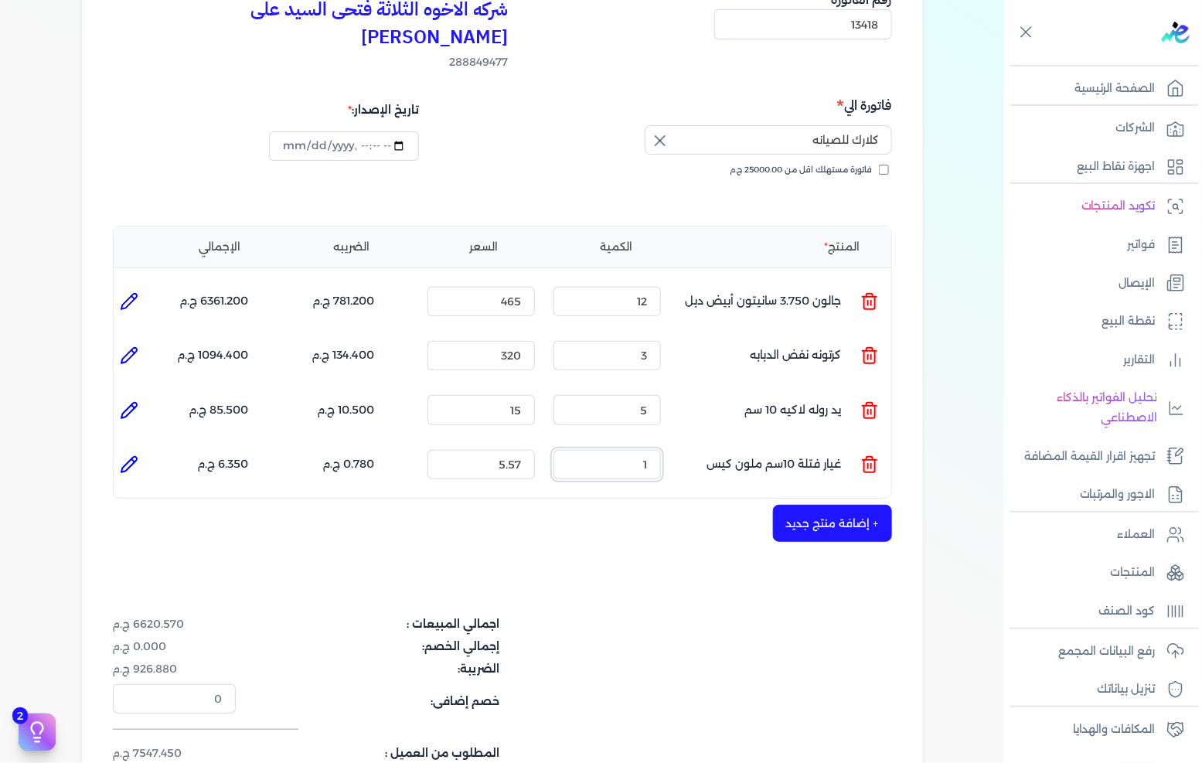
click at [617, 450] on input "1" at bounding box center [607, 464] width 107 height 29
type input "5"
click at [518, 450] on input "5.57" at bounding box center [481, 464] width 107 height 29
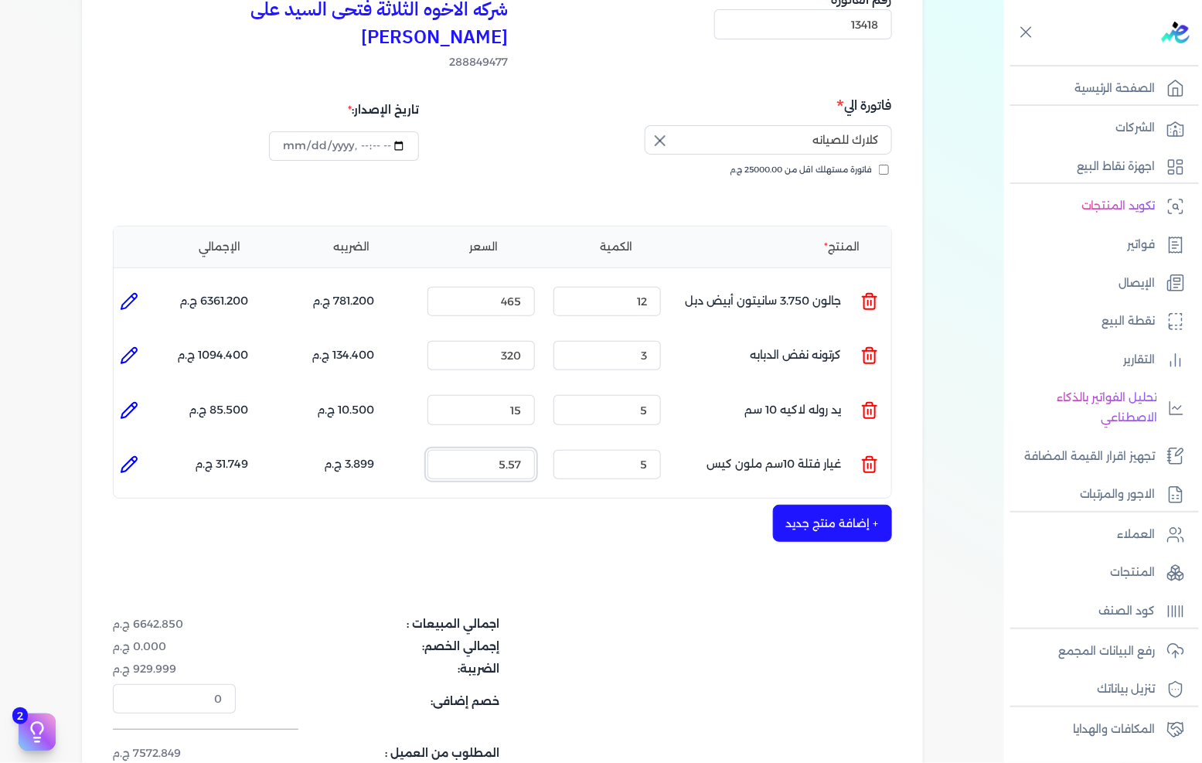
click at [518, 450] on input "5.57" at bounding box center [481, 464] width 107 height 29
type input "10"
click at [820, 505] on button "+ إضافة منتج جديد" at bounding box center [832, 523] width 119 height 37
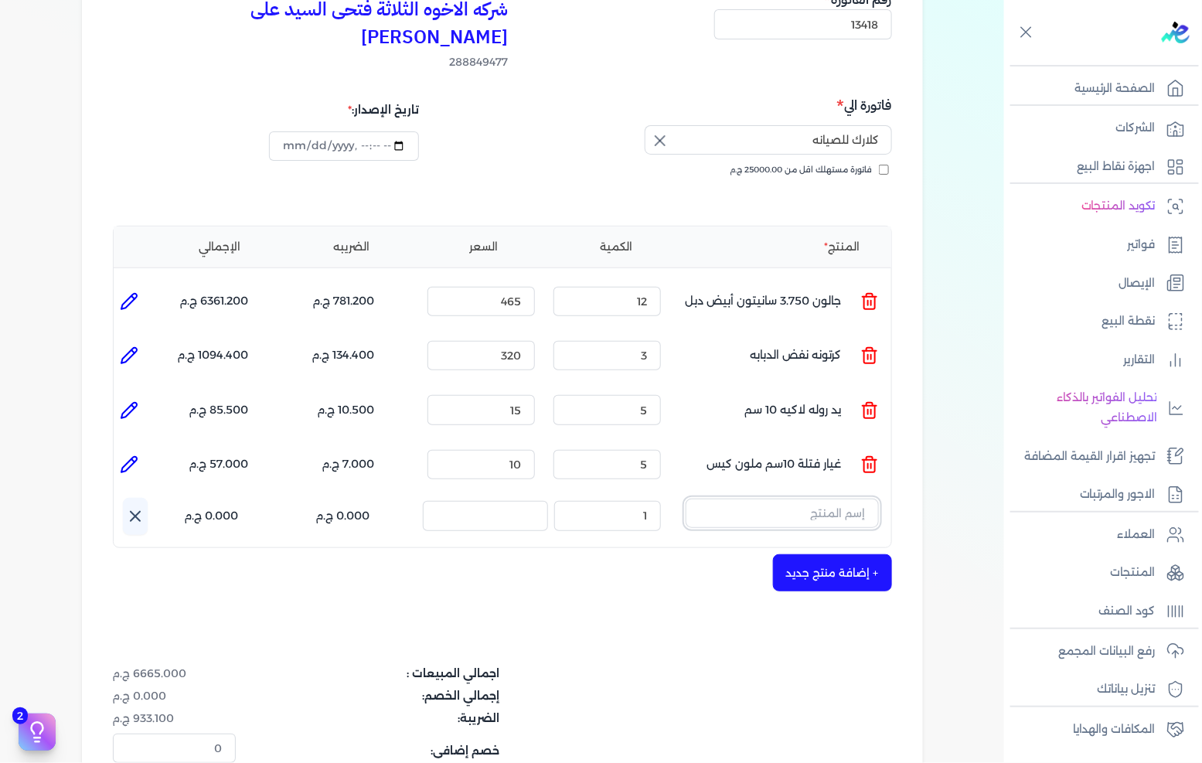
click at [833, 499] on input "text" at bounding box center [782, 513] width 193 height 29
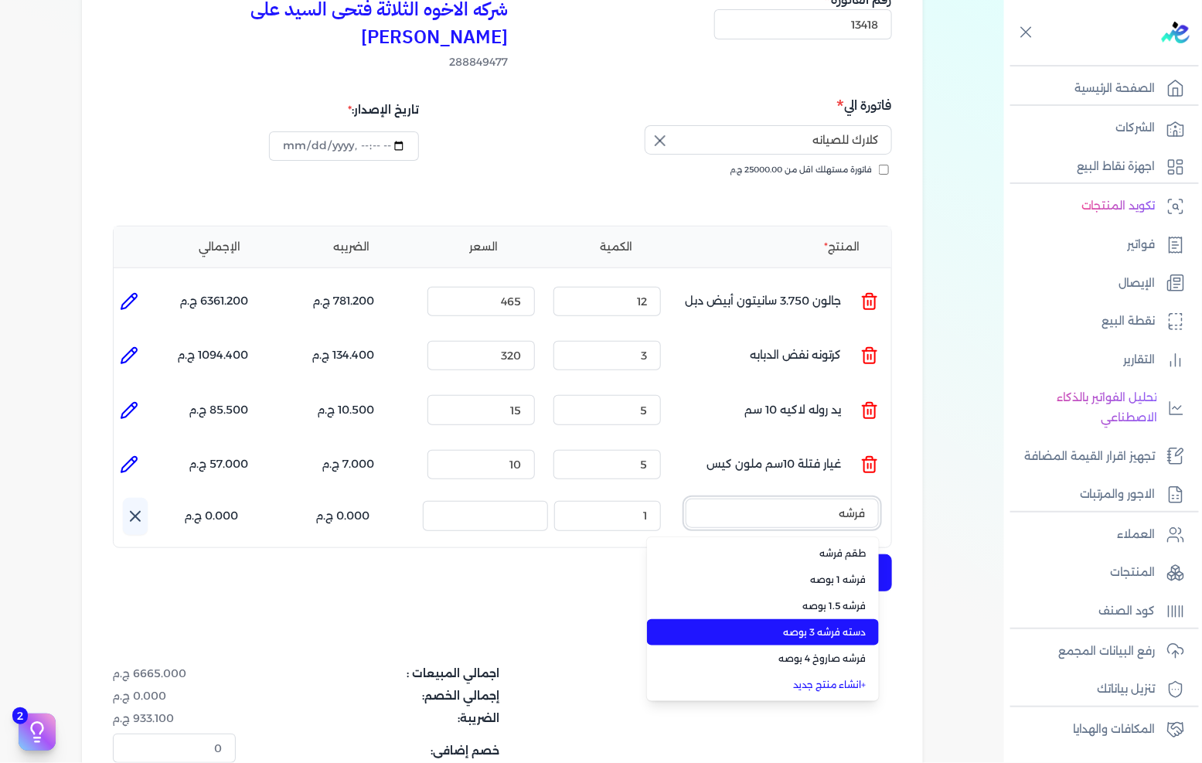
type input "فرشه"
click at [837, 619] on li "دسته فرشه 3 بوصه" at bounding box center [763, 632] width 232 height 26
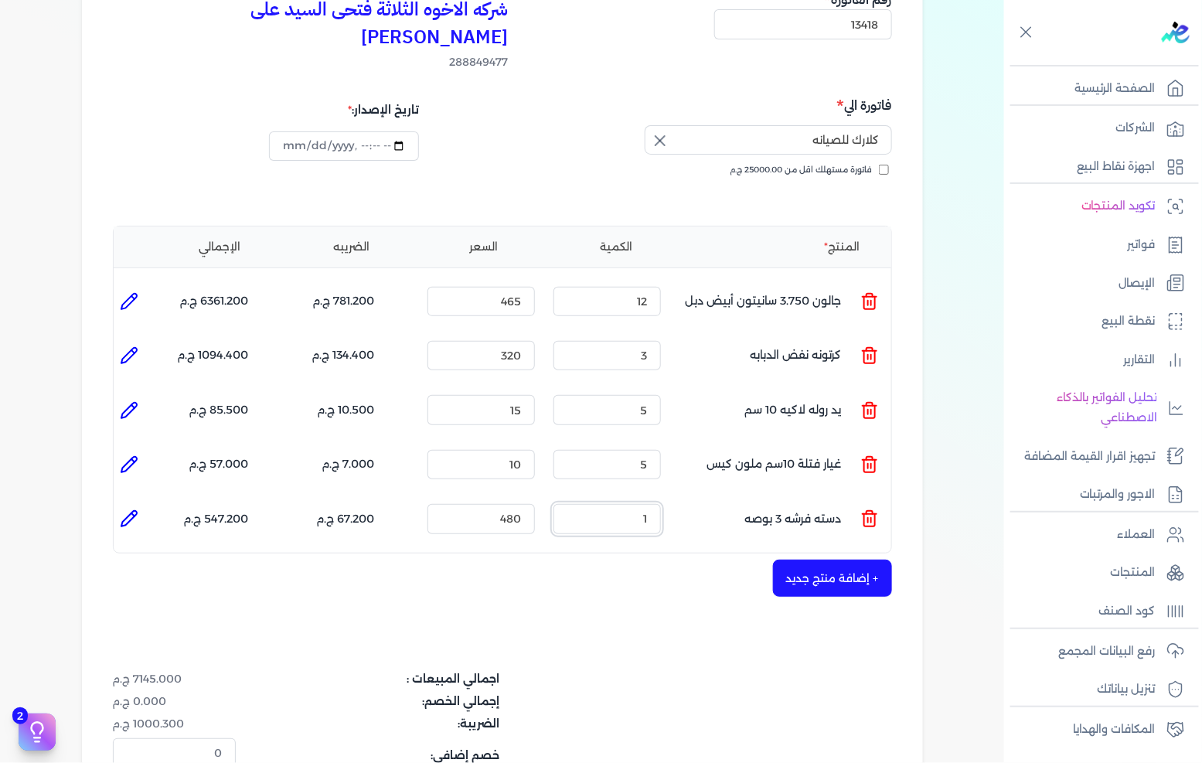
click at [632, 504] on input "1" at bounding box center [607, 518] width 107 height 29
type input "3"
click at [465, 504] on input "480" at bounding box center [481, 518] width 107 height 29
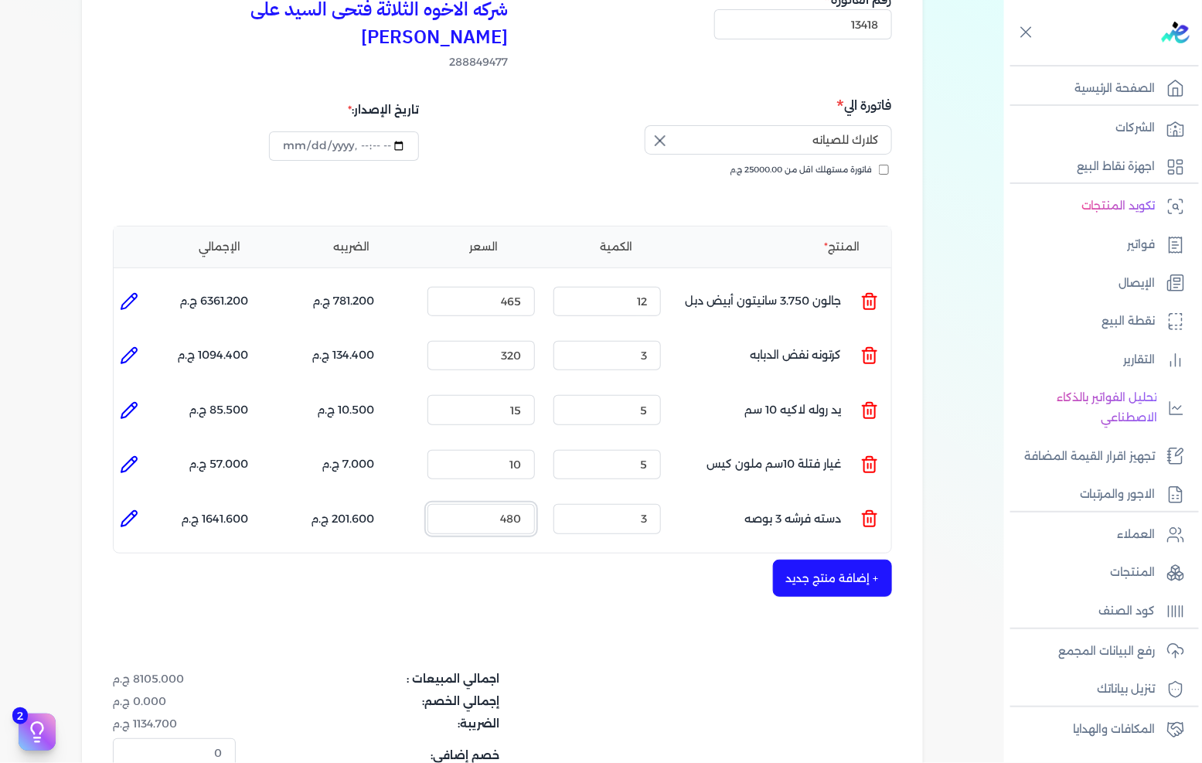
click at [464, 504] on input "480" at bounding box center [481, 518] width 107 height 29
type input "40"
click at [813, 560] on button "+ إضافة منتج جديد" at bounding box center [832, 578] width 119 height 37
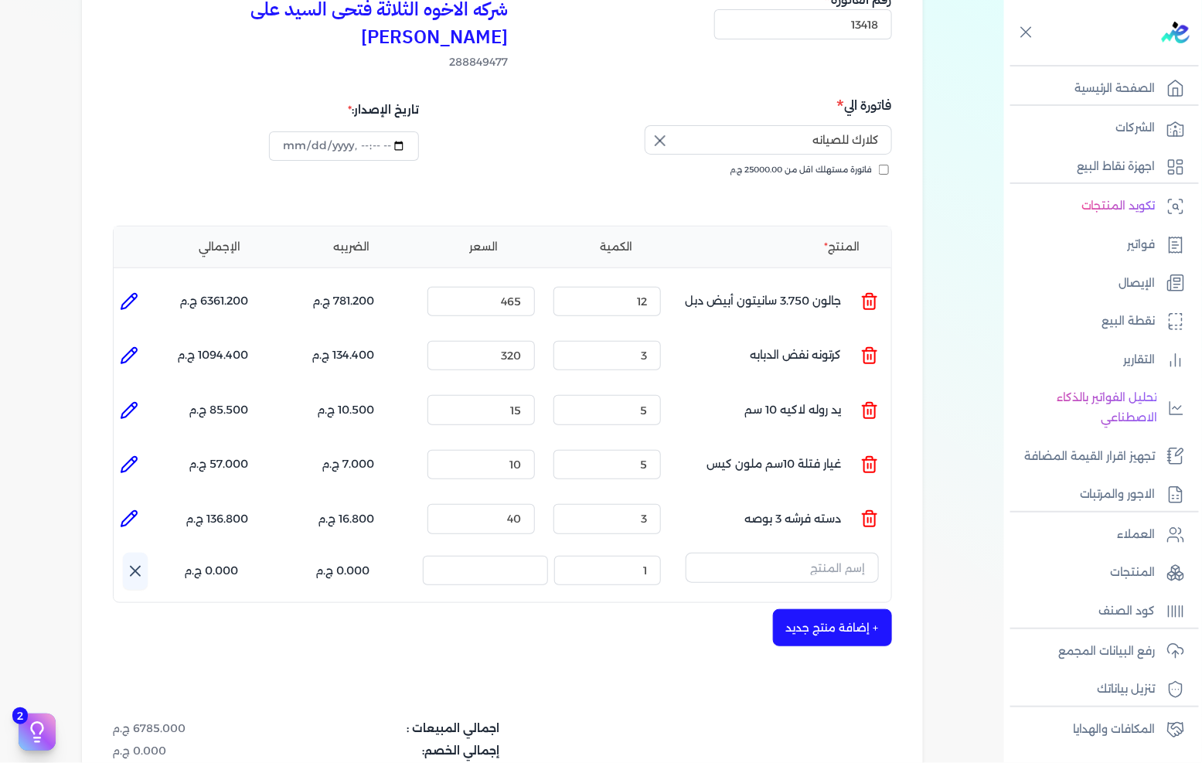
drag, startPoint x: 136, startPoint y: 488, endPoint x: 326, endPoint y: 475, distance: 190.7
click at [135, 513] on icon at bounding box center [132, 514] width 3 height 3
type input "دسته فرشه 3 بوصه"
type input "40"
type input "3"
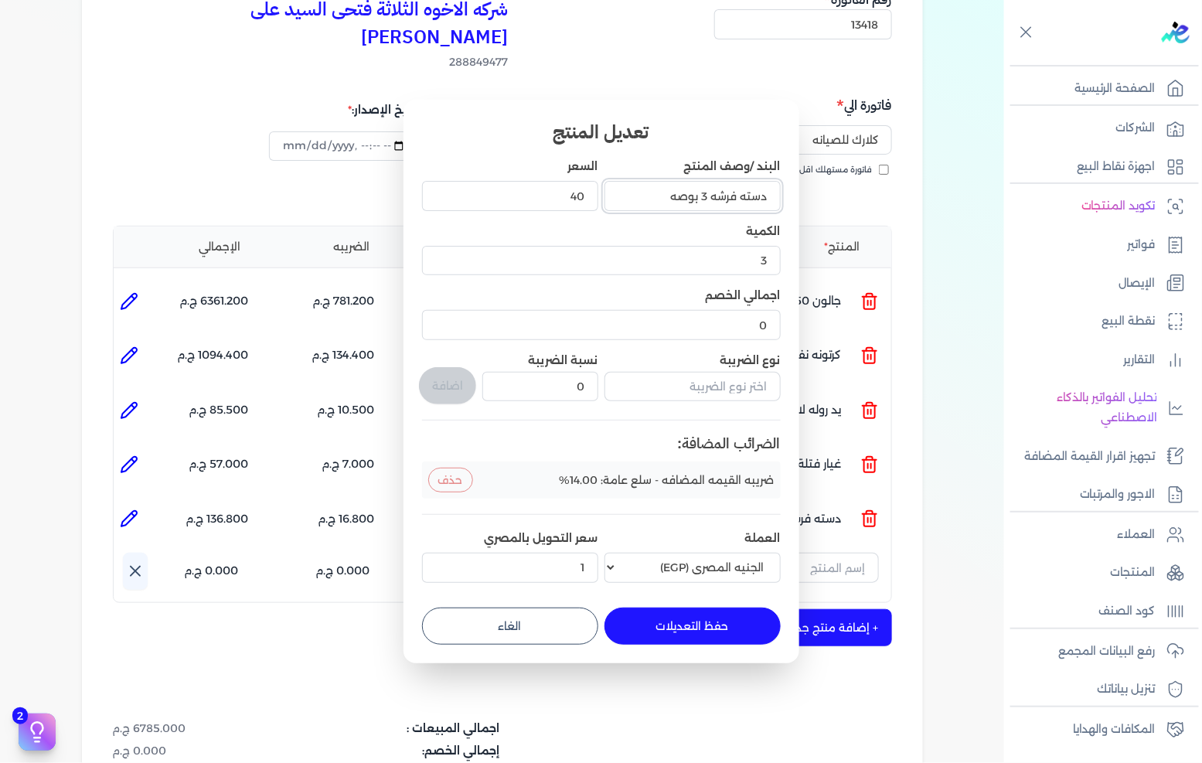
drag, startPoint x: 741, startPoint y: 195, endPoint x: 849, endPoint y: 192, distance: 108.3
click at [846, 192] on dialog "تعديل المنتج البند /وصف المنتج دسته فرشه 3 بوصه السعر 40 الكمية 3 اجمالي الخصم …" at bounding box center [601, 381] width 1202 height 763
type input "فرشه 3 بوصه"
click at [704, 640] on button "حفظ التعديلات" at bounding box center [693, 626] width 176 height 37
type input "0"
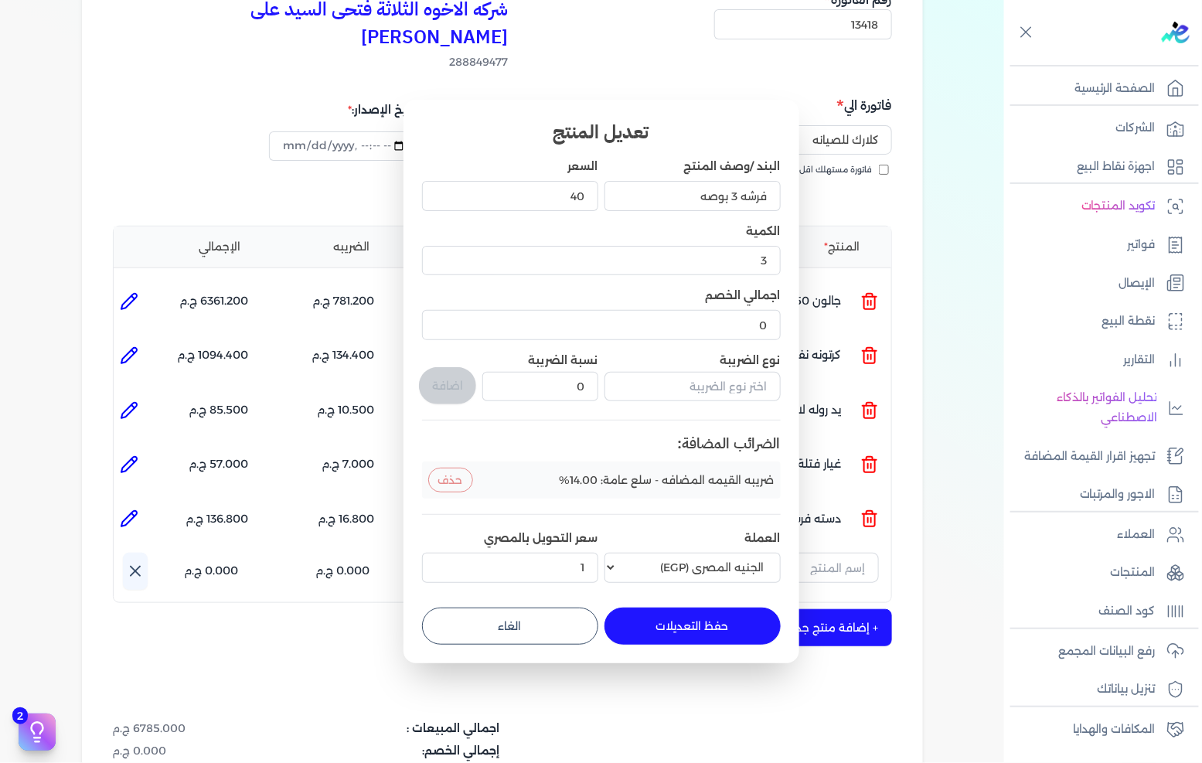
type input "1"
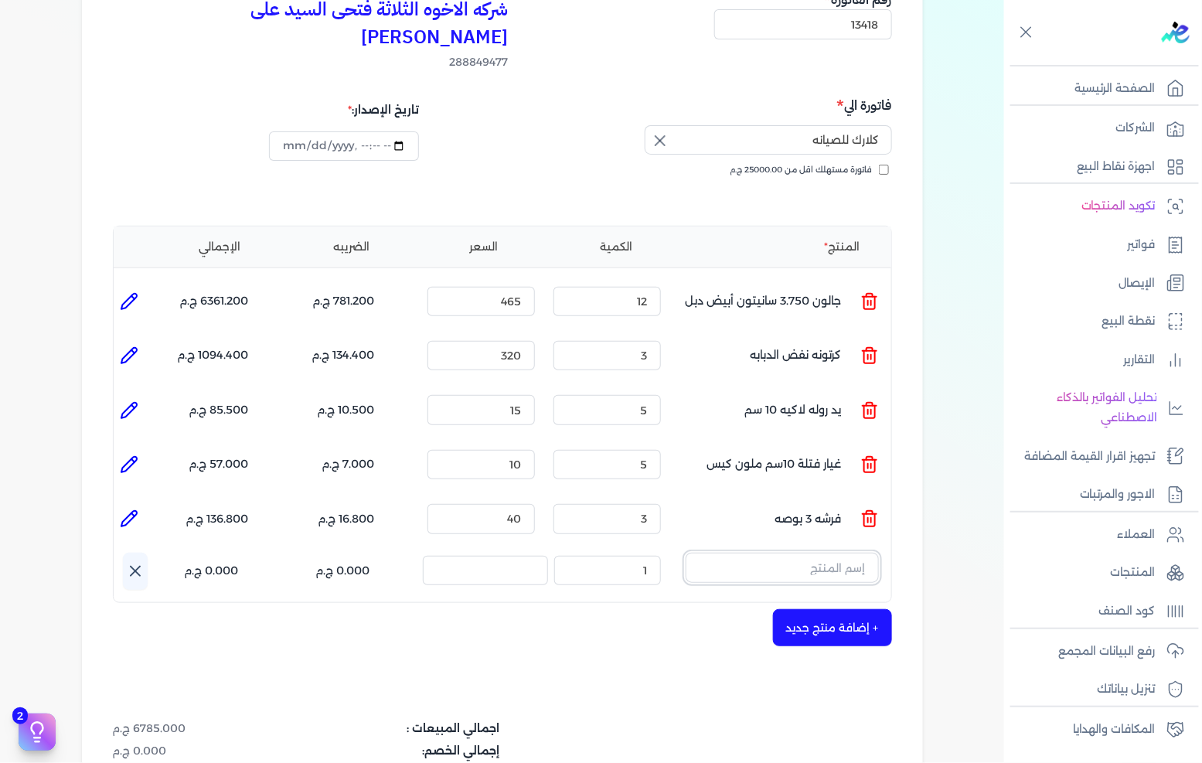
click at [827, 553] on input "text" at bounding box center [782, 567] width 193 height 29
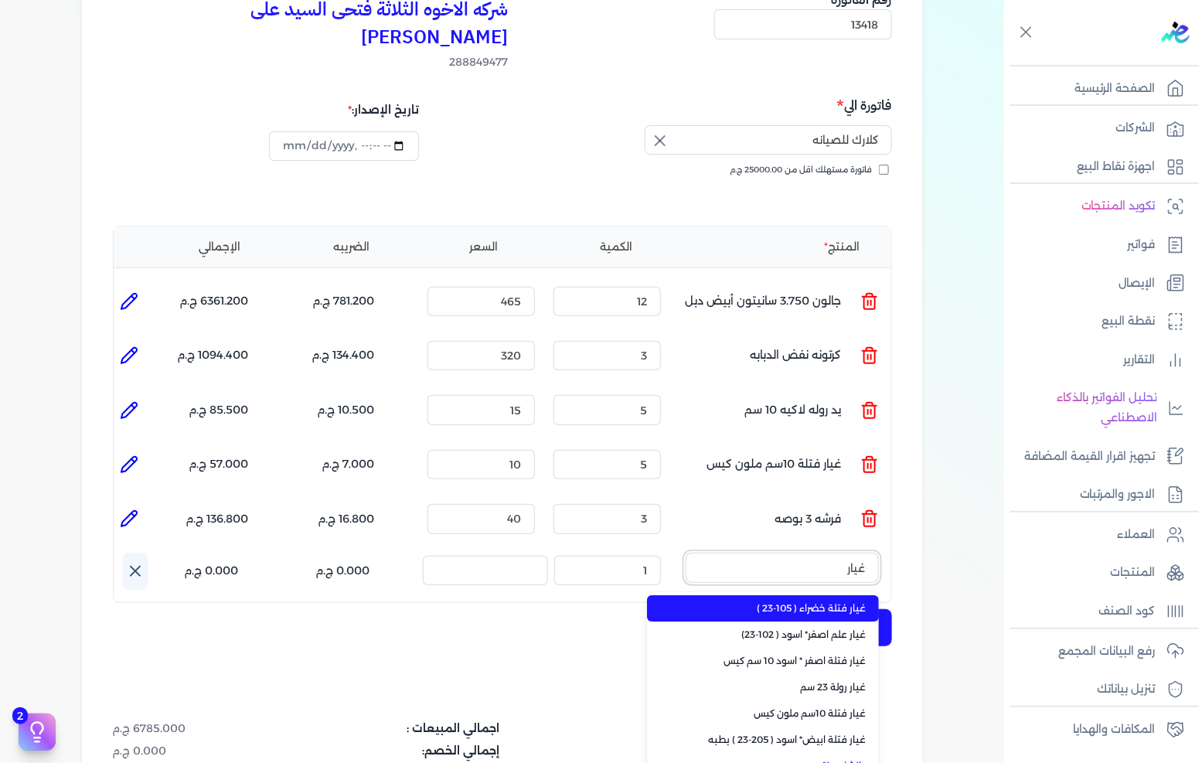
click at [686, 553] on button "غيار" at bounding box center [782, 571] width 193 height 36
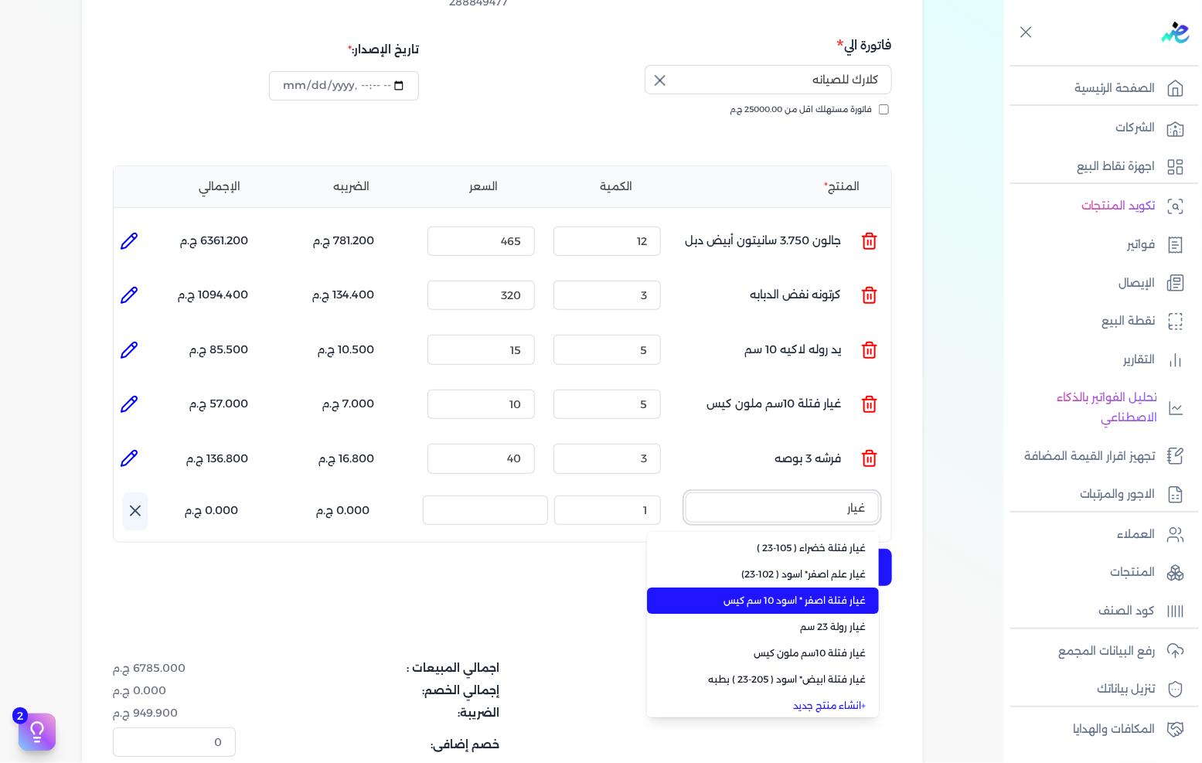
scroll to position [257, 0]
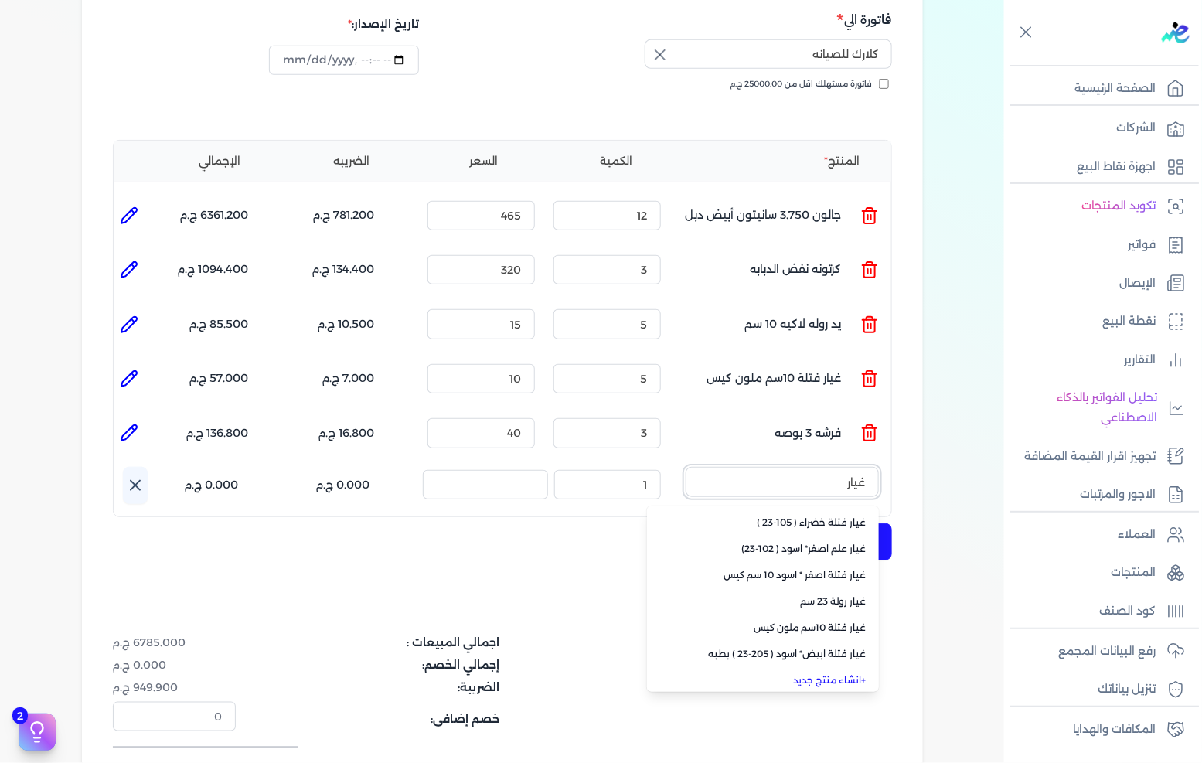
type input "غيار"
click at [820, 673] on link "+ انشاء منتج جديد" at bounding box center [772, 680] width 189 height 14
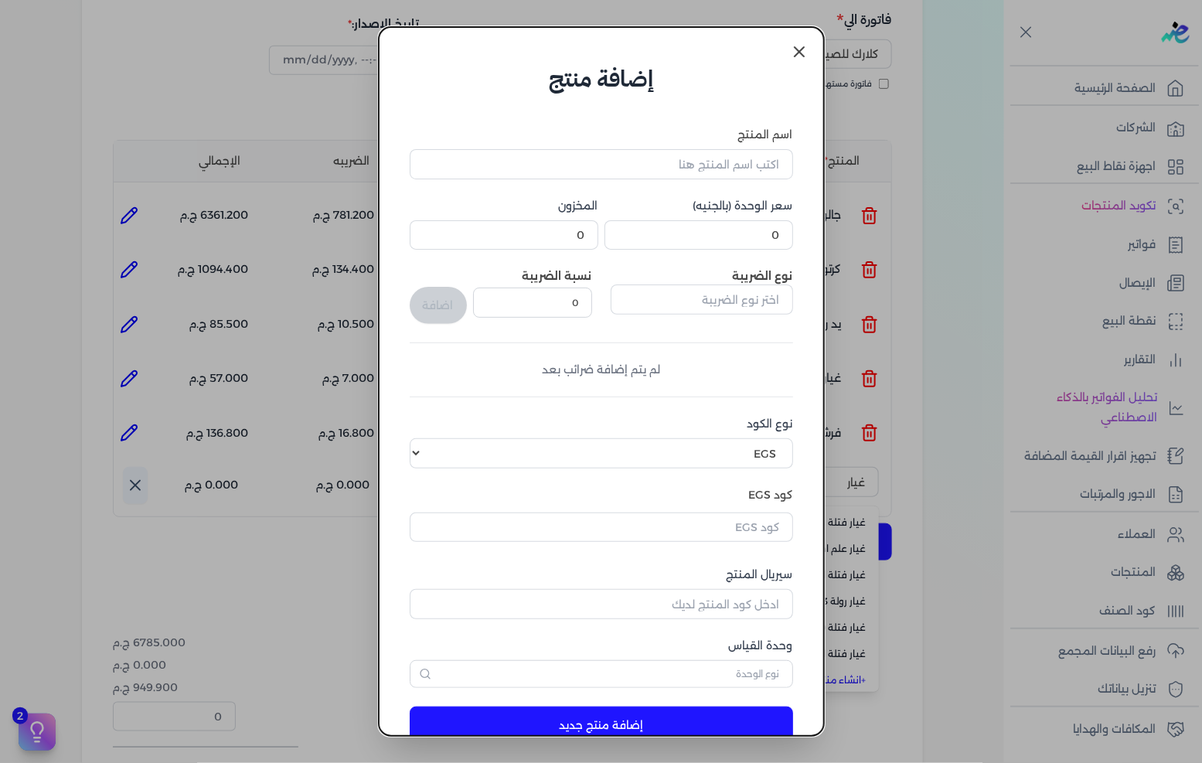
scroll to position [2, 0]
click at [646, 168] on input "اسم المنتج" at bounding box center [602, 163] width 384 height 29
type input "غيار روله علم ابيض * اسود"
click at [728, 237] on input "0" at bounding box center [699, 234] width 189 height 29
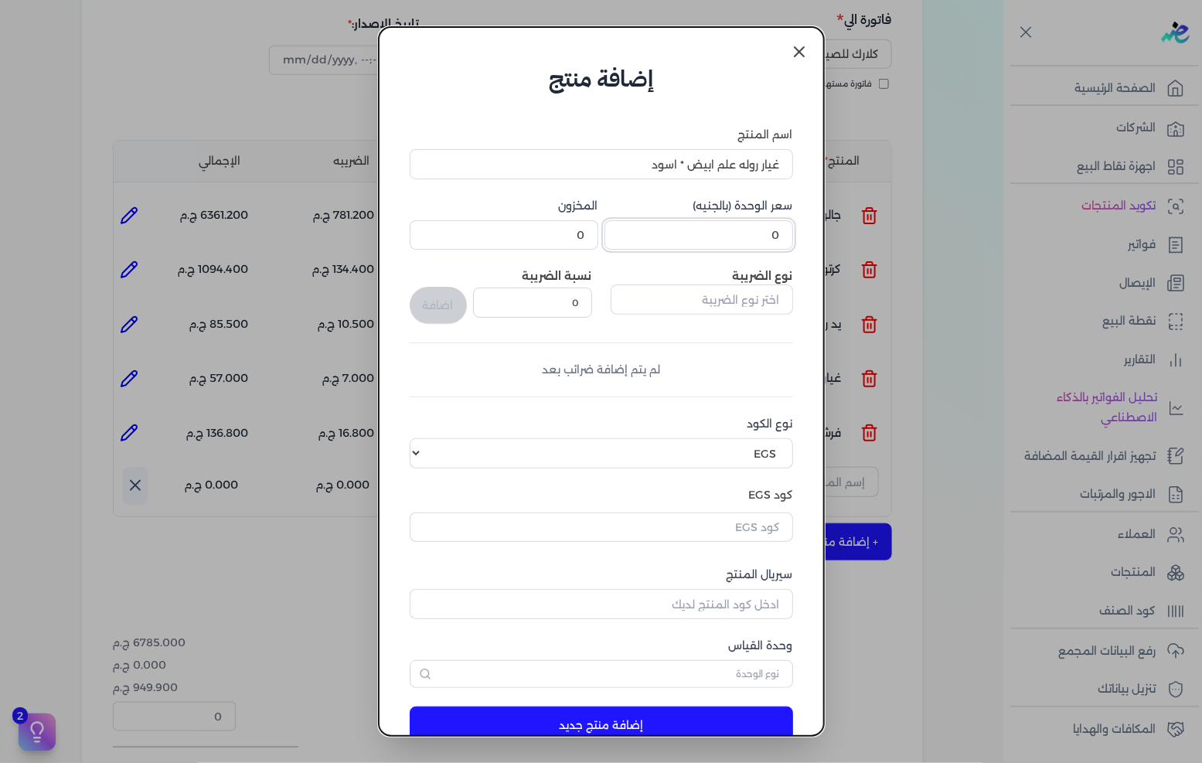
click at [728, 237] on input "0" at bounding box center [699, 234] width 189 height 29
type input "40"
click at [758, 290] on input "text" at bounding box center [702, 299] width 182 height 29
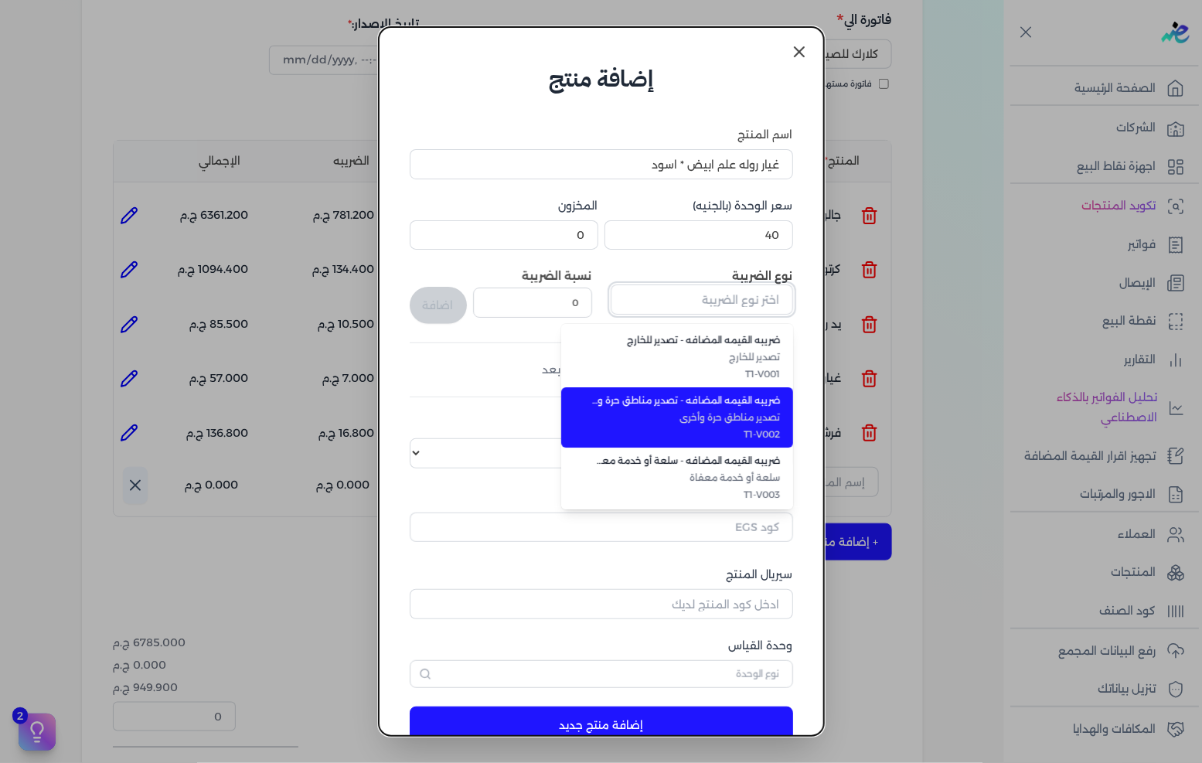
scroll to position [422, 0]
click at [751, 431] on span "T1-V009" at bounding box center [686, 435] width 189 height 14
type input "ضريبه القيمه المضافه - سلع عامة"
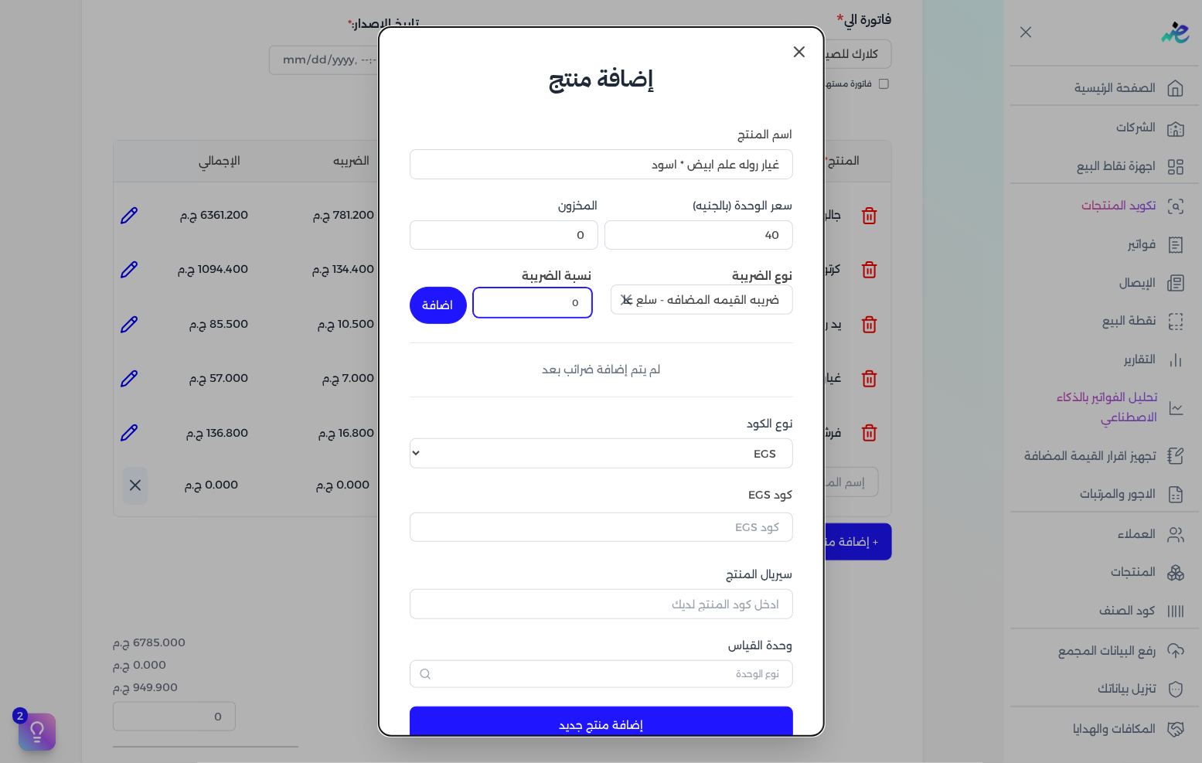
click at [585, 309] on input "0" at bounding box center [532, 302] width 119 height 29
type input "14"
click at [467, 307] on button "اضافة" at bounding box center [438, 305] width 57 height 37
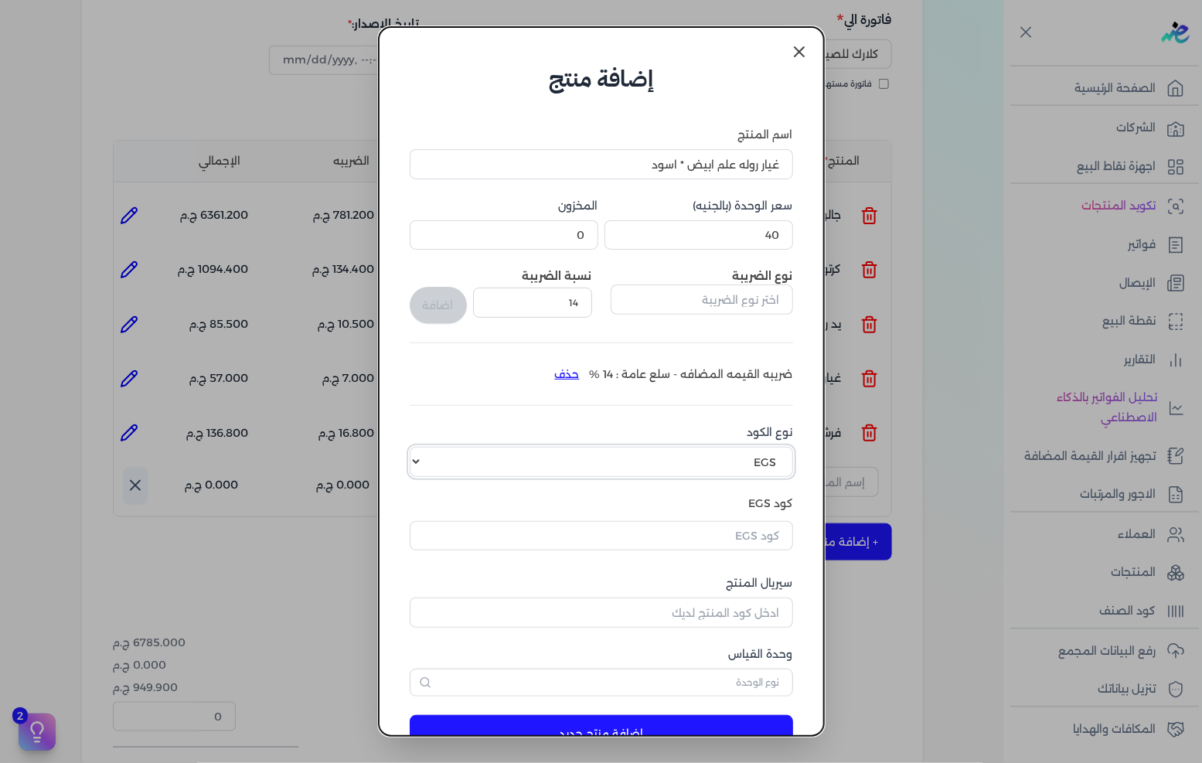
click at [712, 457] on select "اختر نوع الكود EGS GS1" at bounding box center [602, 461] width 384 height 29
select select "GS1"
click at [422, 447] on select "اختر نوع الكود EGS GS1" at bounding box center [602, 461] width 384 height 29
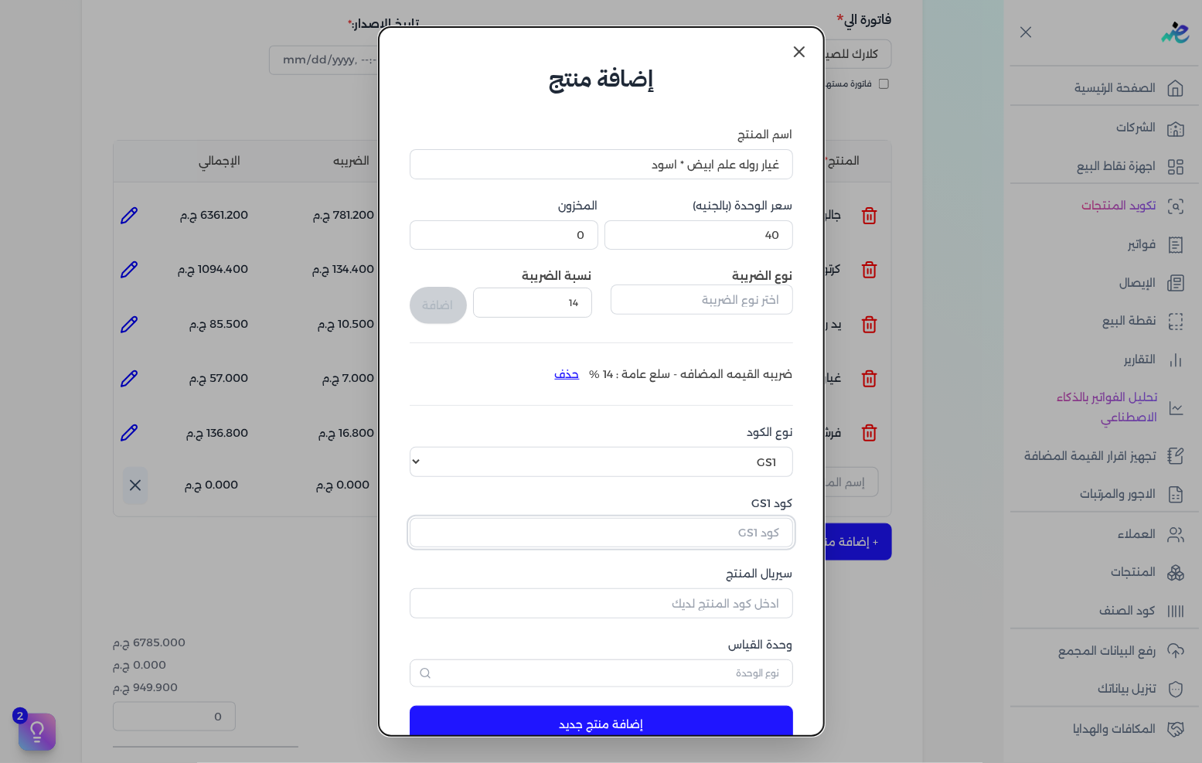
click at [710, 528] on input "كود GS1" at bounding box center [602, 532] width 384 height 29
paste input "10005730"
type input "10005730"
drag, startPoint x: 722, startPoint y: 594, endPoint x: 1025, endPoint y: 532, distance: 309.3
click at [722, 594] on input "سيريال المنتج" at bounding box center [602, 602] width 384 height 29
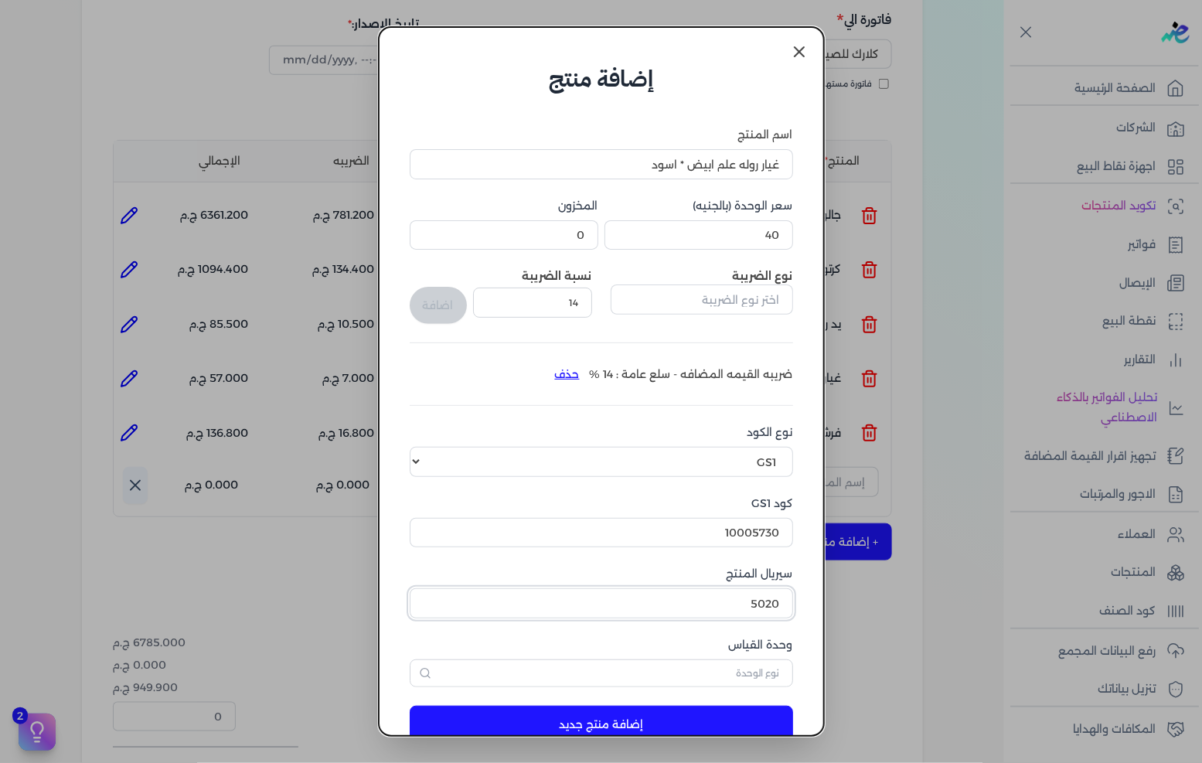
type input "5020"
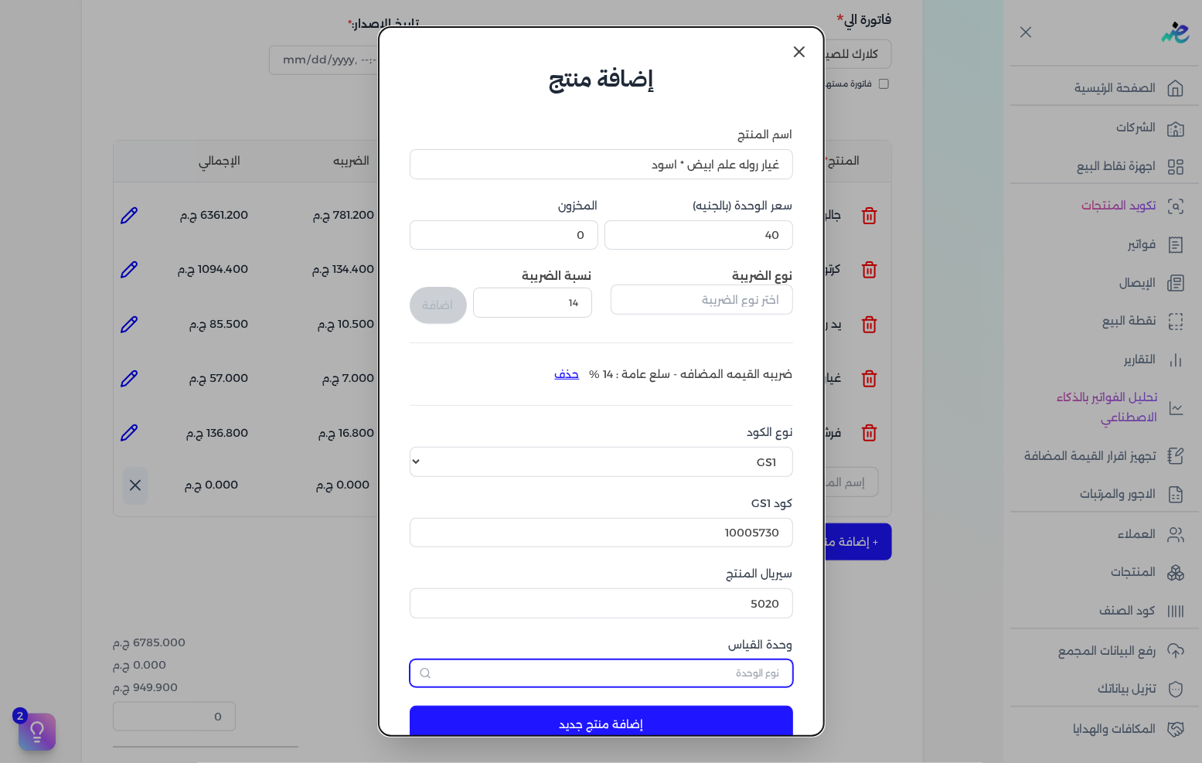
click at [693, 660] on input "text" at bounding box center [602, 674] width 384 height 28
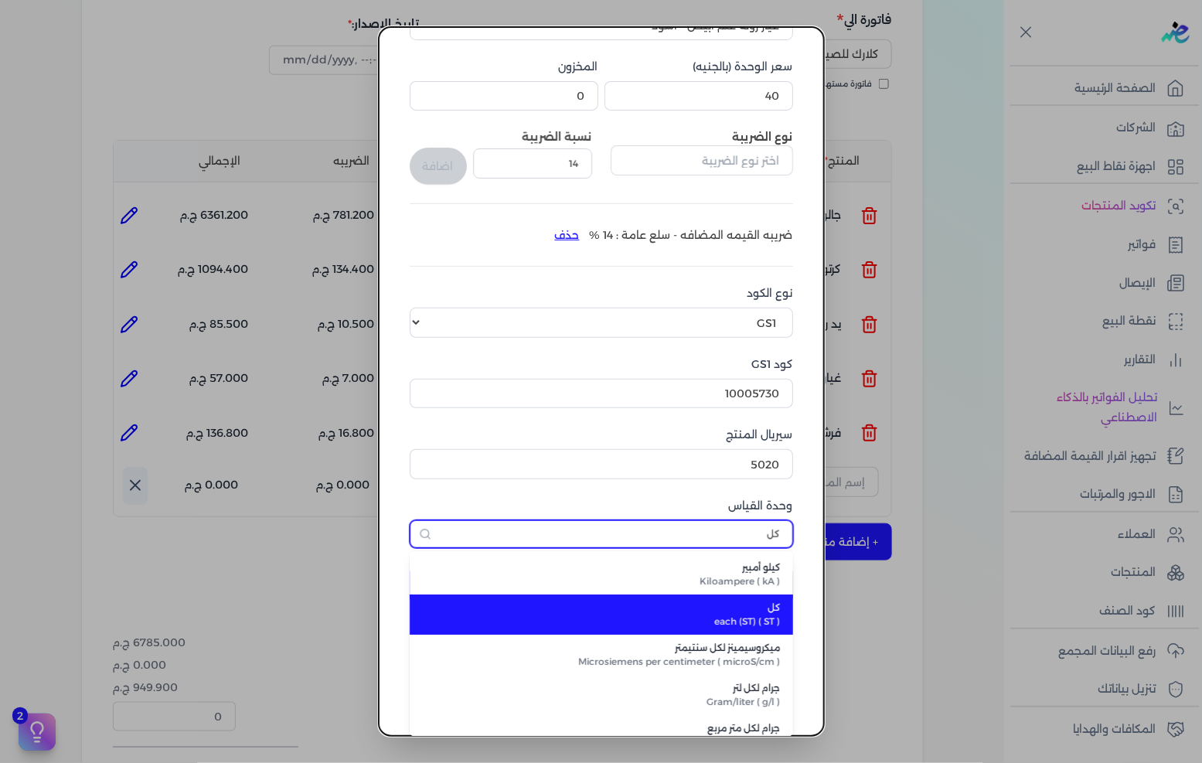
type input "كل"
click at [730, 615] on span "each (ST) ( ST )" at bounding box center [611, 622] width 340 height 14
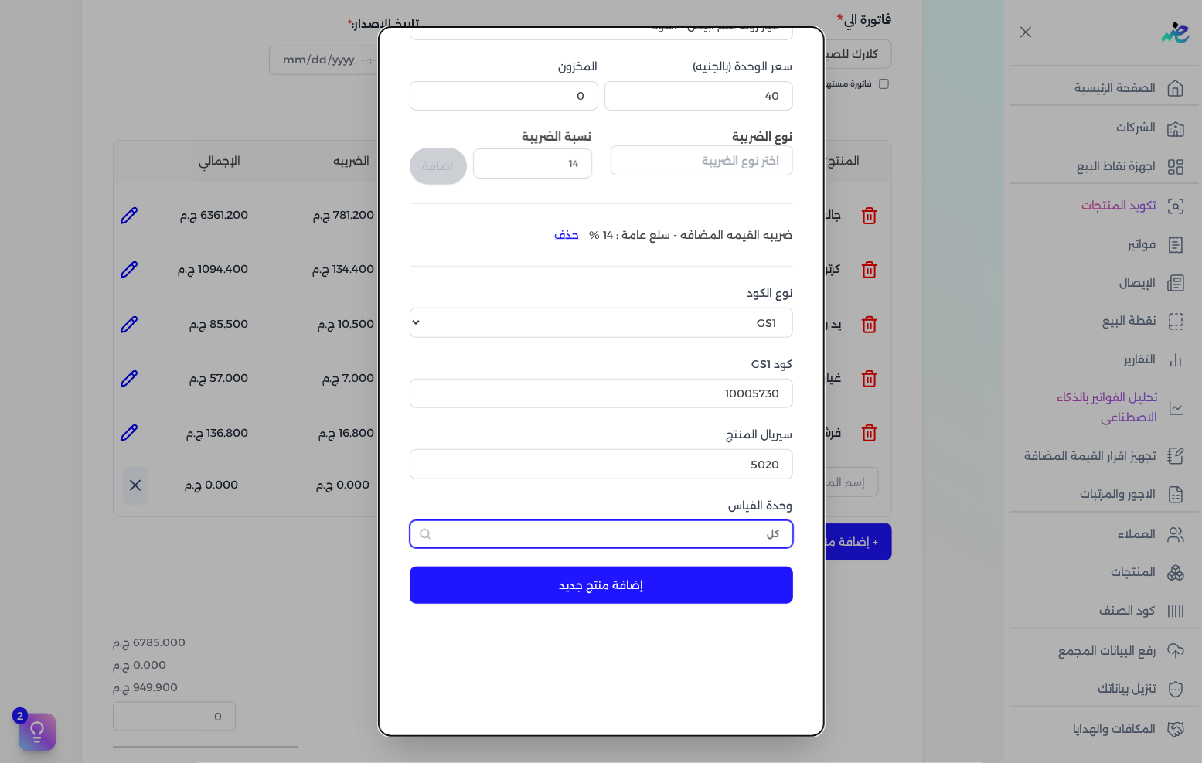
scroll to position [36, 0]
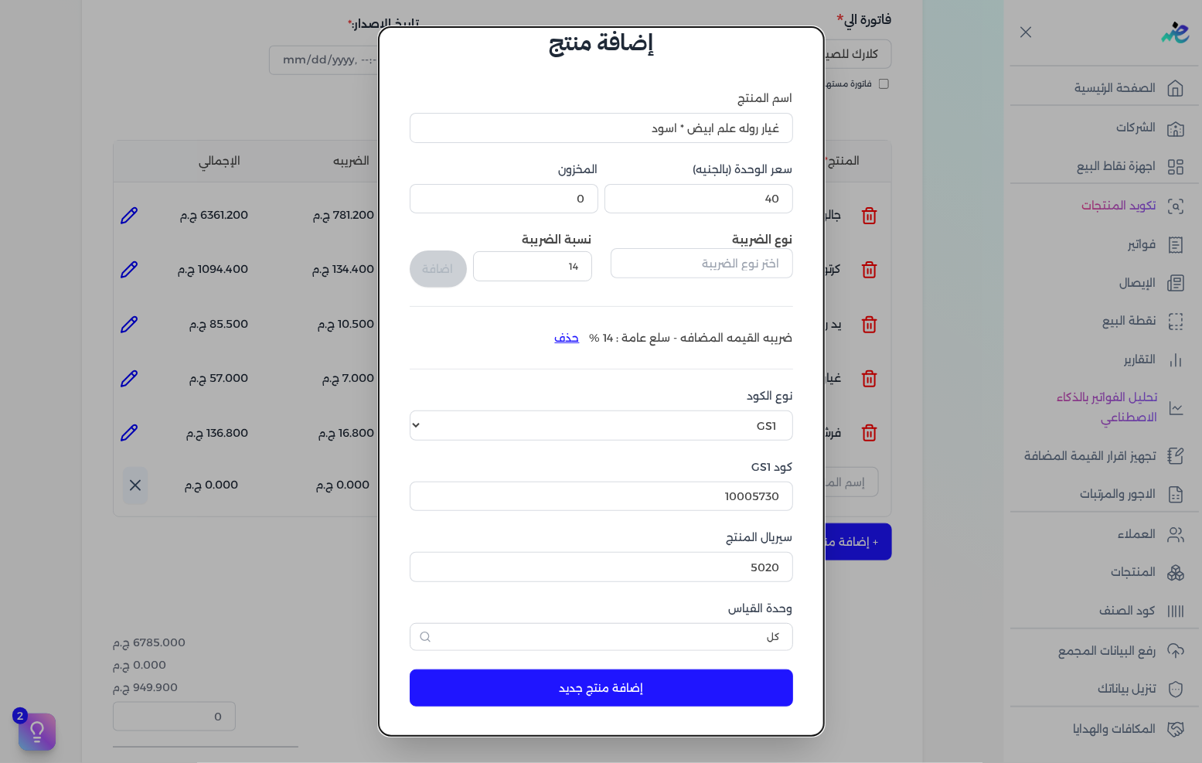
click at [648, 705] on button "إضافة منتج جديد" at bounding box center [602, 688] width 384 height 37
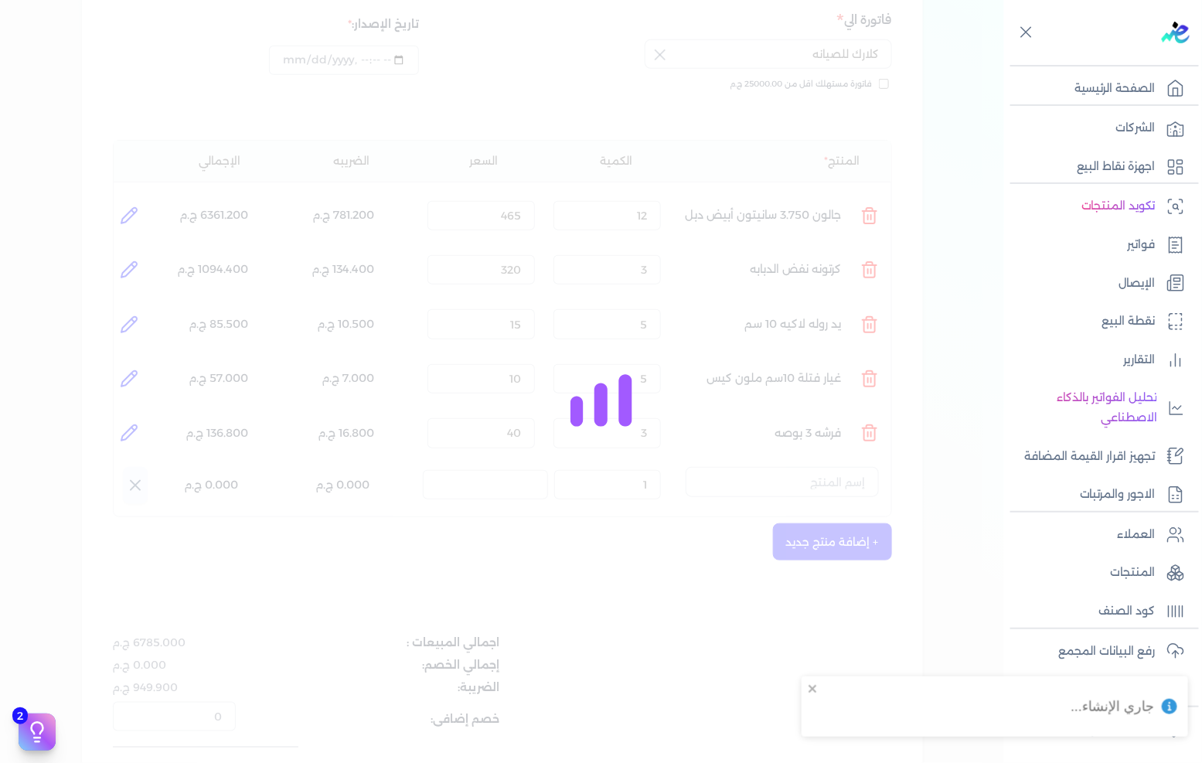
select select "EGS"
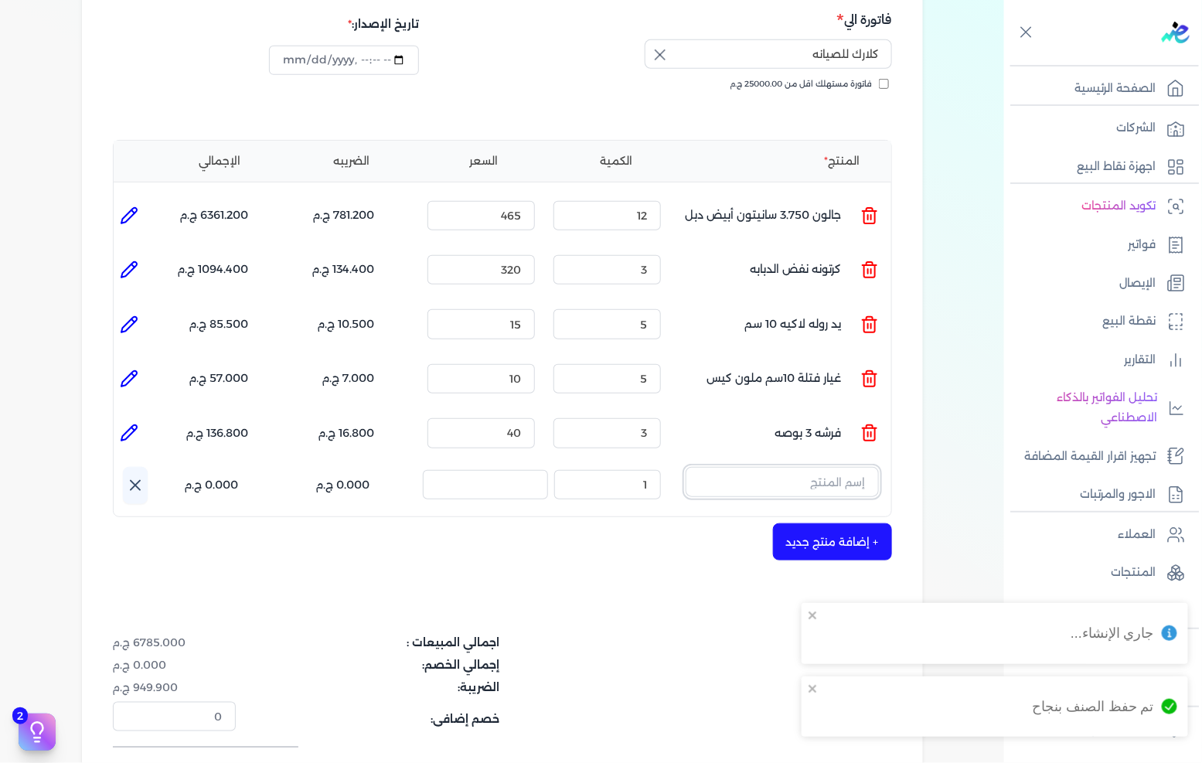
click at [807, 467] on input "text" at bounding box center [782, 481] width 193 height 29
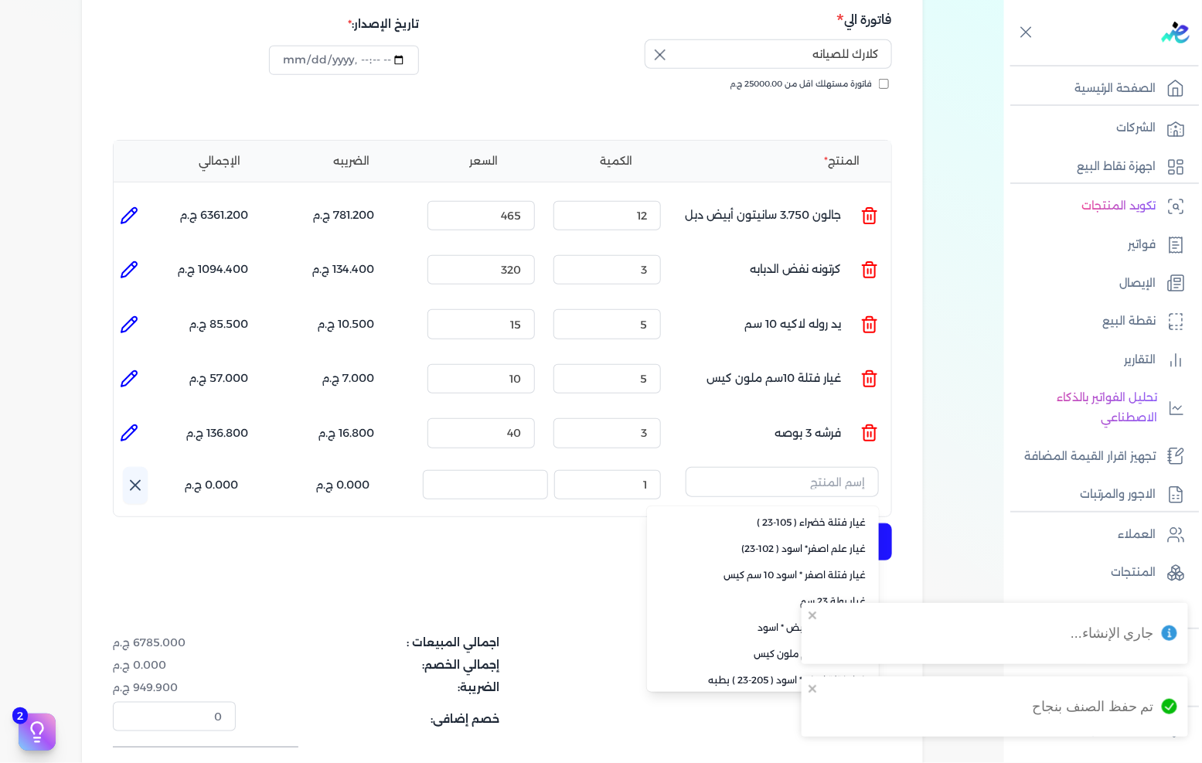
click at [828, 615] on li "غيار روله علم ابيض * اسود" at bounding box center [763, 628] width 232 height 26
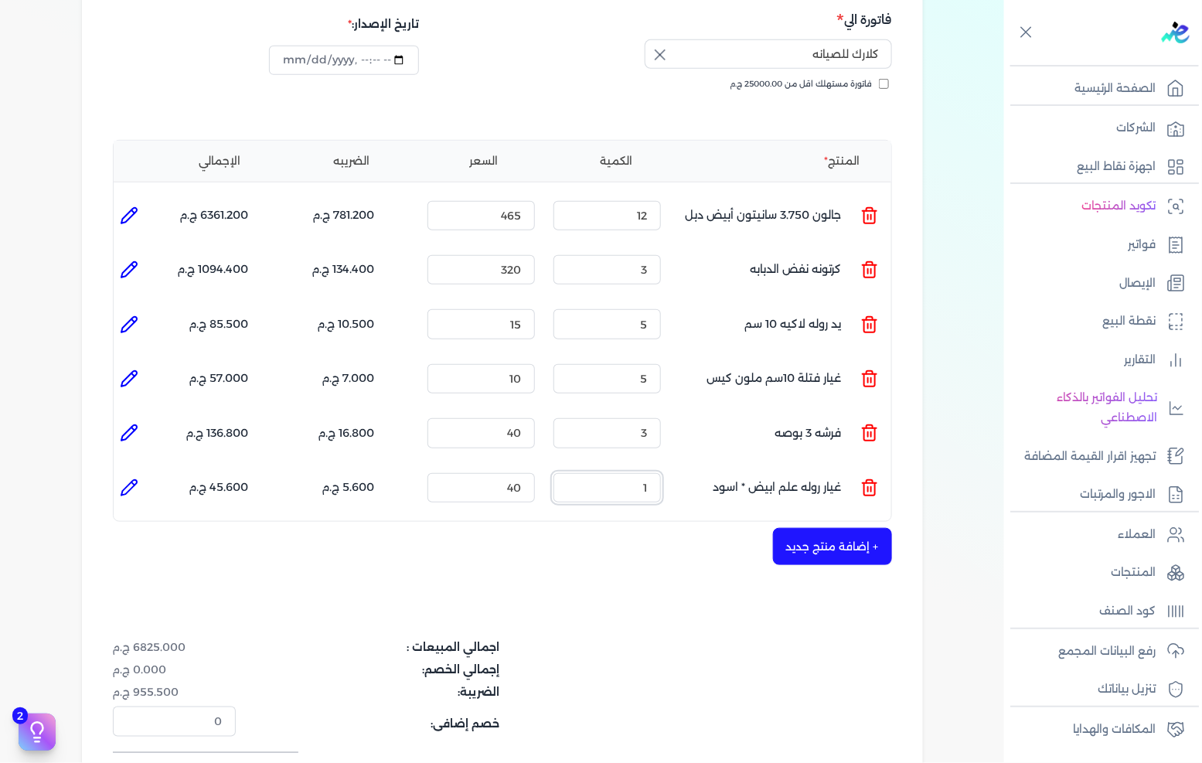
click at [637, 473] on input "1" at bounding box center [607, 487] width 107 height 29
type input "2"
click at [826, 528] on button "+ إضافة منتج جديد" at bounding box center [832, 546] width 119 height 37
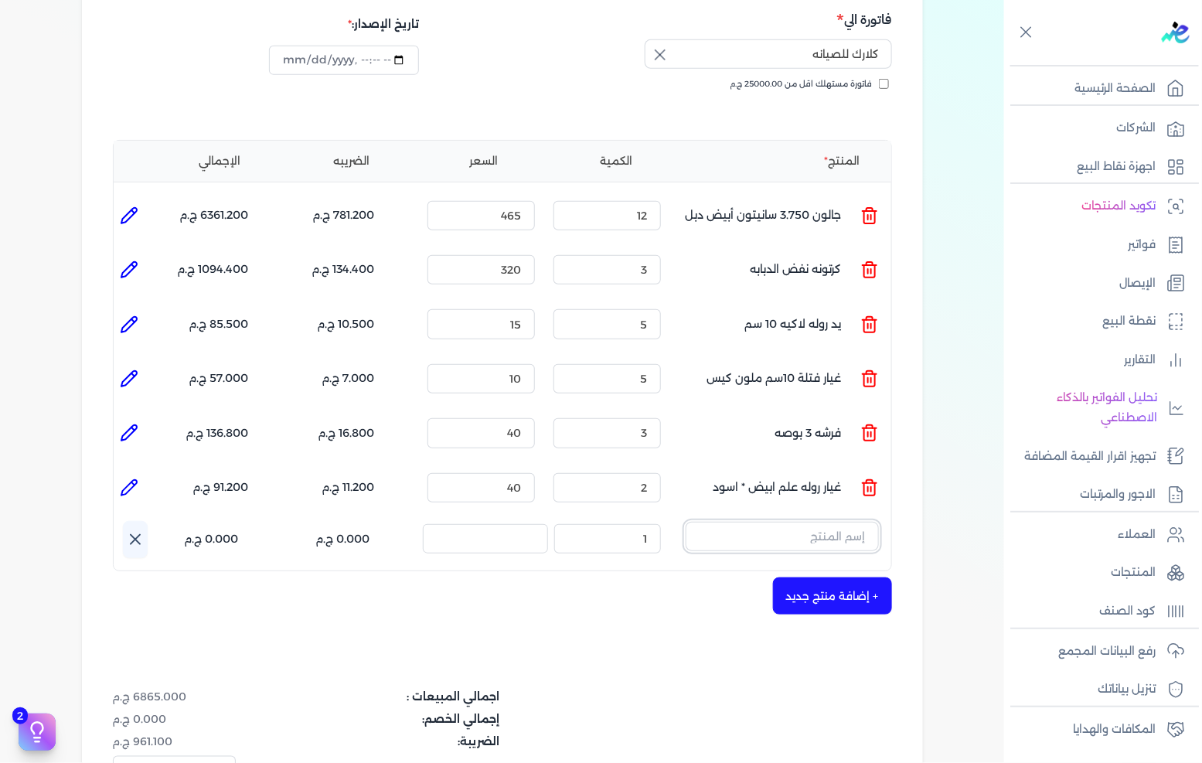
click at [826, 522] on input "text" at bounding box center [782, 536] width 193 height 29
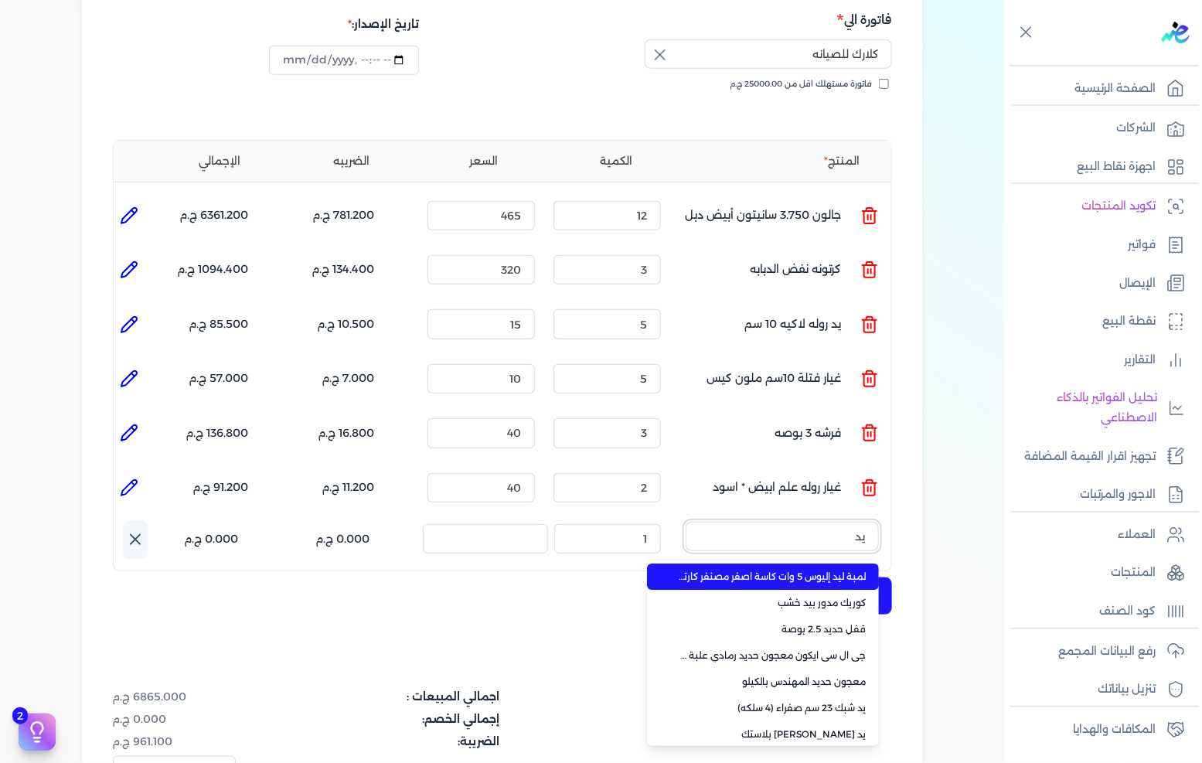
click at [686, 522] on button "يد" at bounding box center [782, 540] width 193 height 36
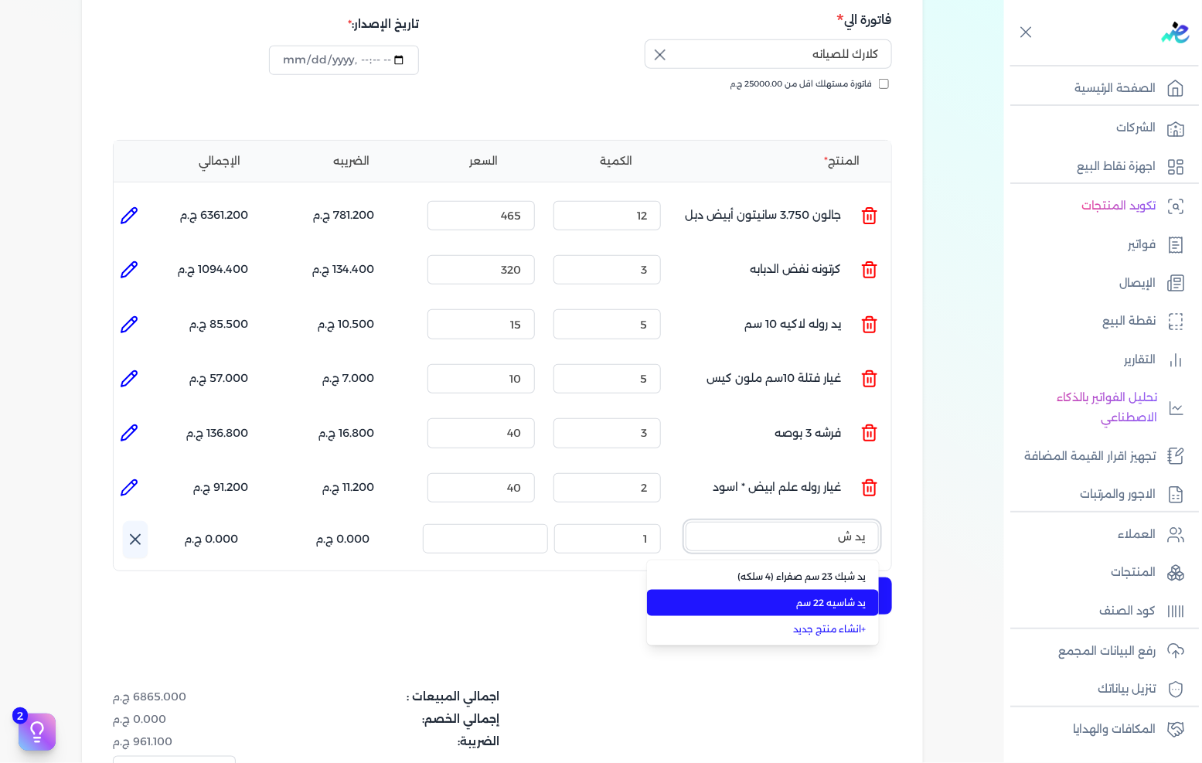
type input "يد ش"
click at [820, 596] on span "يد شاسيه 22 سم" at bounding box center [772, 603] width 189 height 14
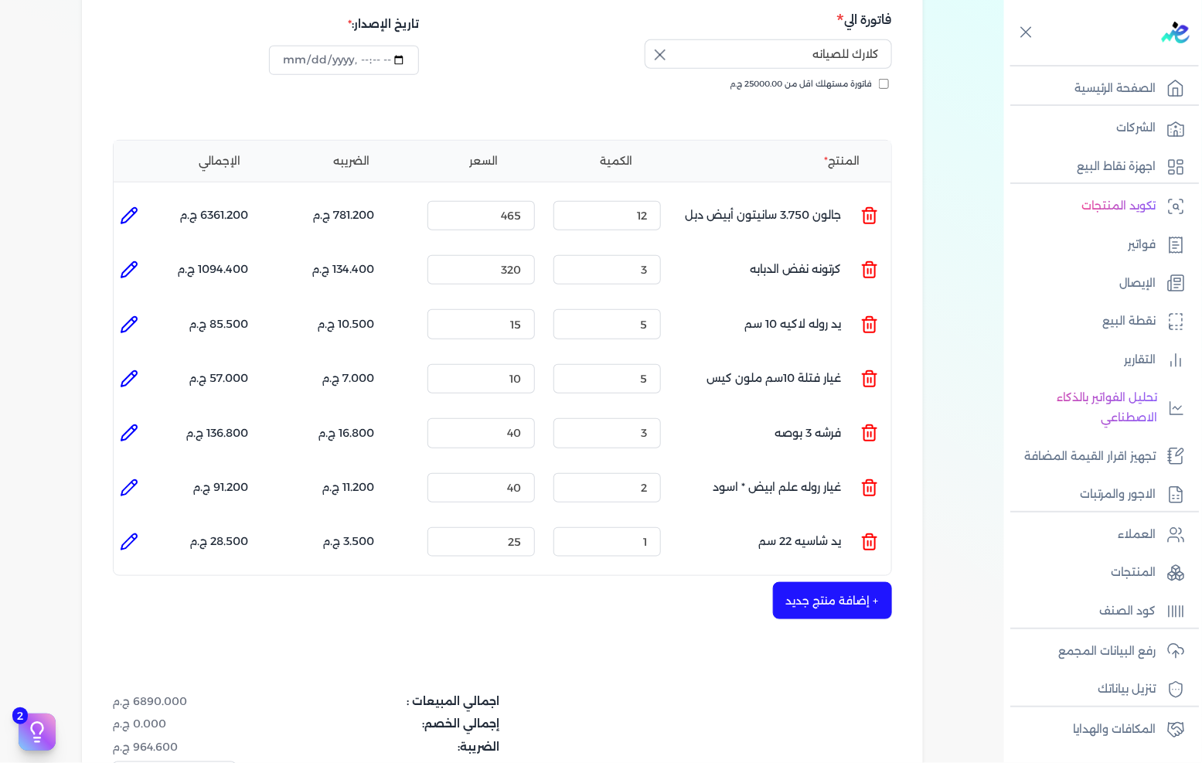
click at [138, 533] on icon at bounding box center [129, 542] width 19 height 19
type input "يد شاسيه 22 سم"
type input "25"
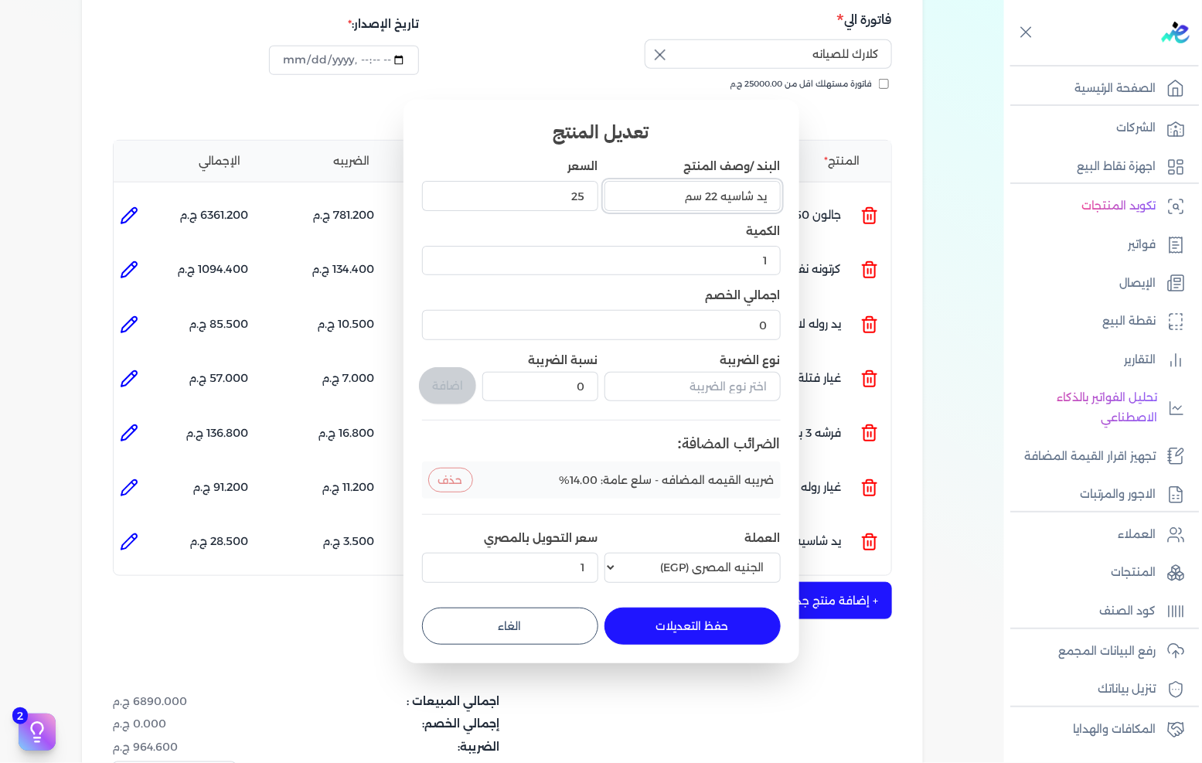
click at [717, 192] on input "يد شاسيه 22 سم" at bounding box center [693, 195] width 176 height 29
type input "يد شاسيه 23 سم"
click at [674, 622] on button "حفظ التعديلات" at bounding box center [693, 626] width 176 height 37
type input "0"
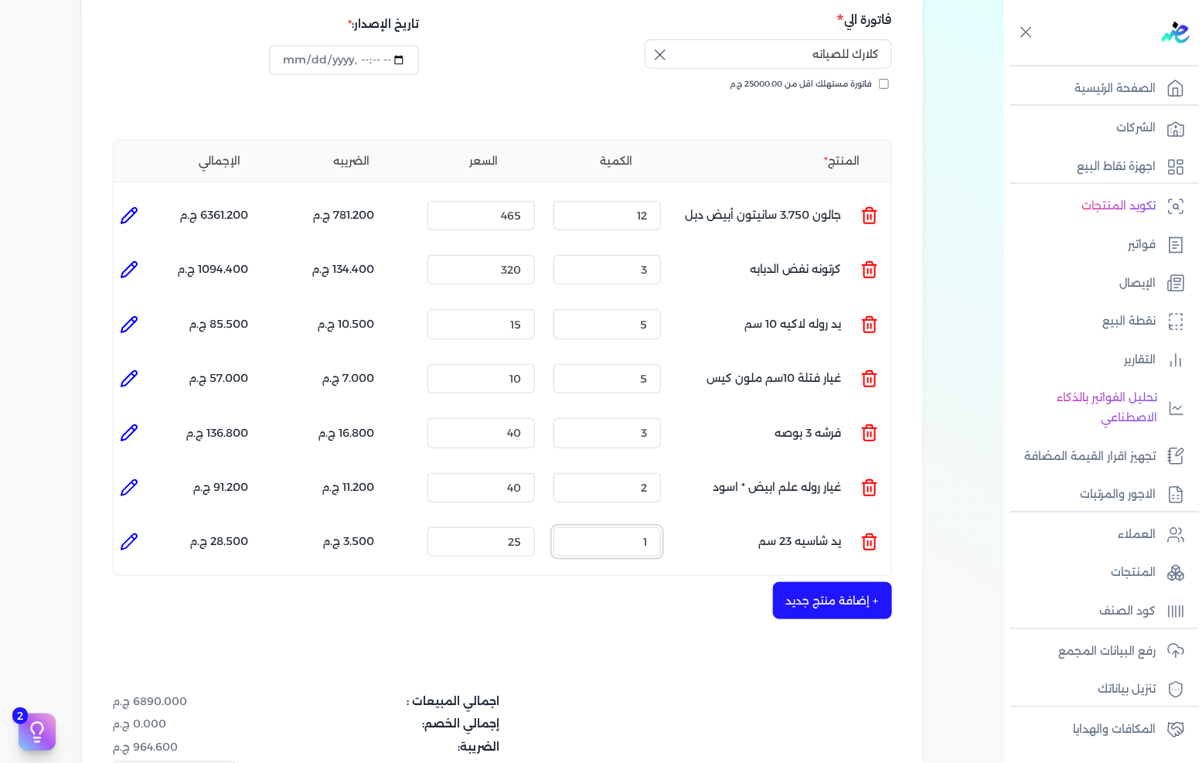
click at [628, 527] on input "1" at bounding box center [607, 541] width 107 height 29
type input "5"
click at [818, 591] on div "+ إضافة منتج جديد" at bounding box center [502, 600] width 779 height 37
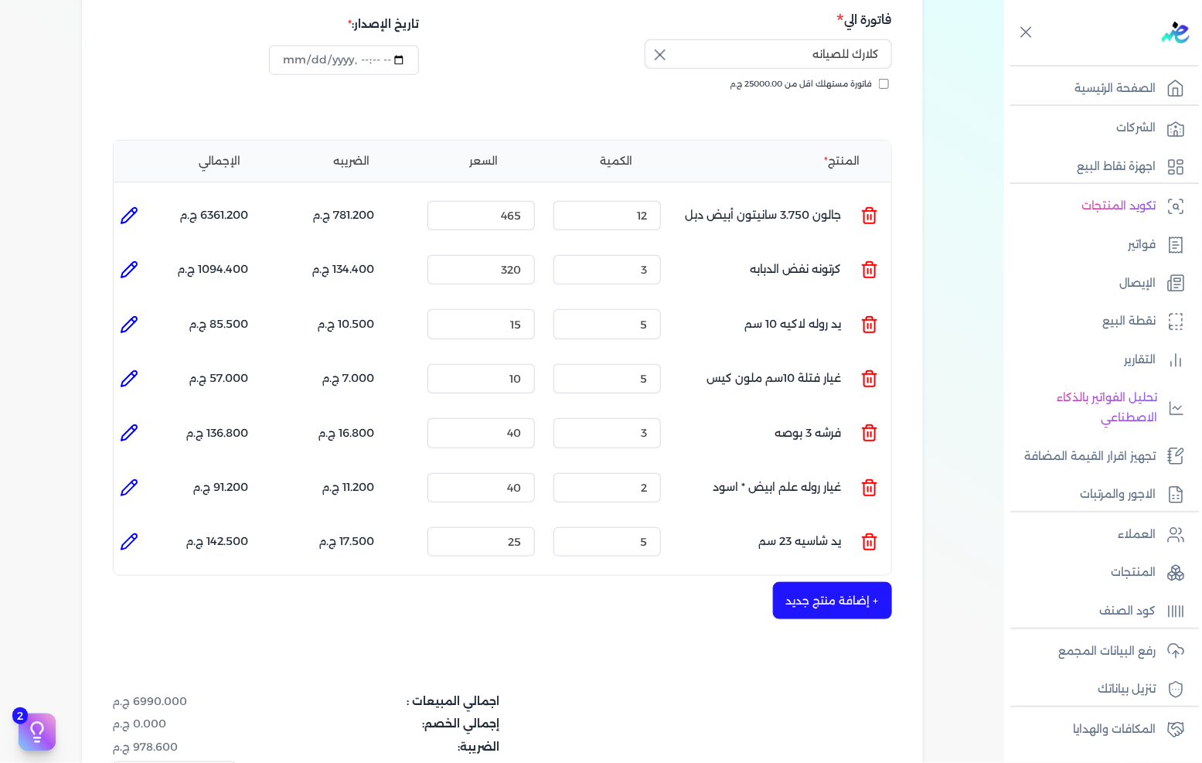
click at [824, 582] on button "+ إضافة منتج جديد" at bounding box center [832, 600] width 119 height 37
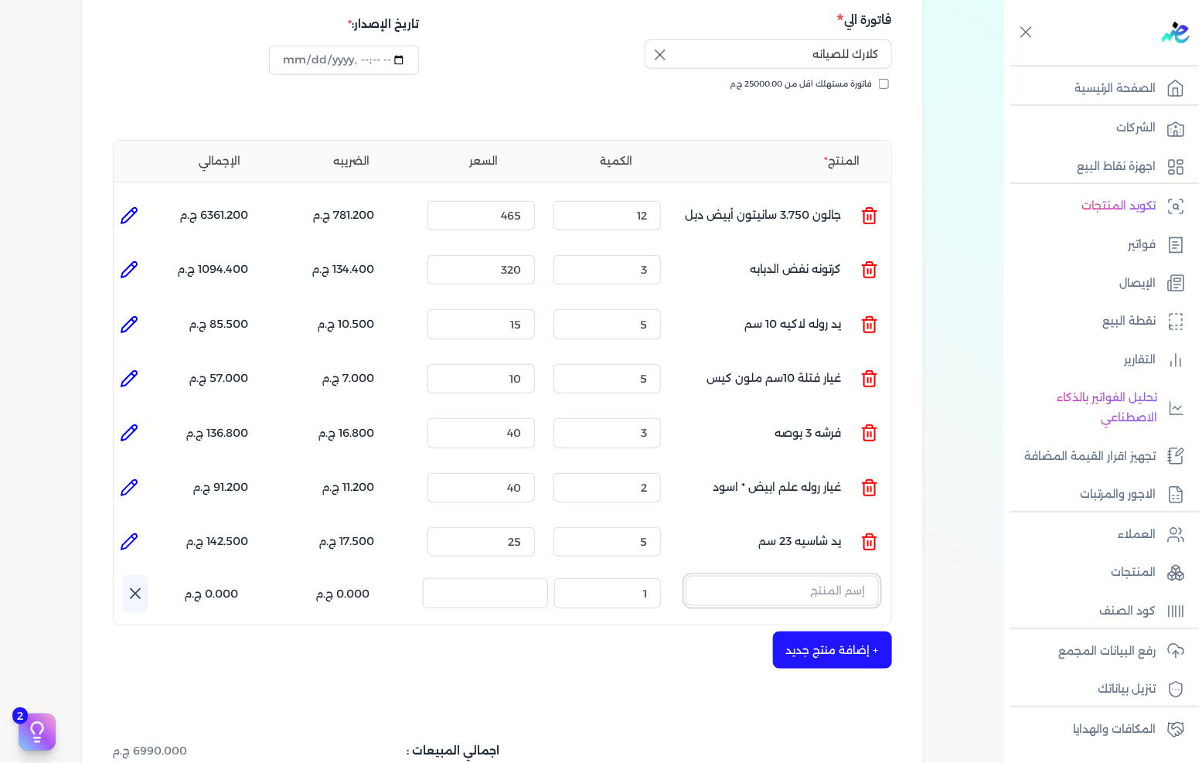
click at [826, 576] on input "text" at bounding box center [782, 590] width 193 height 29
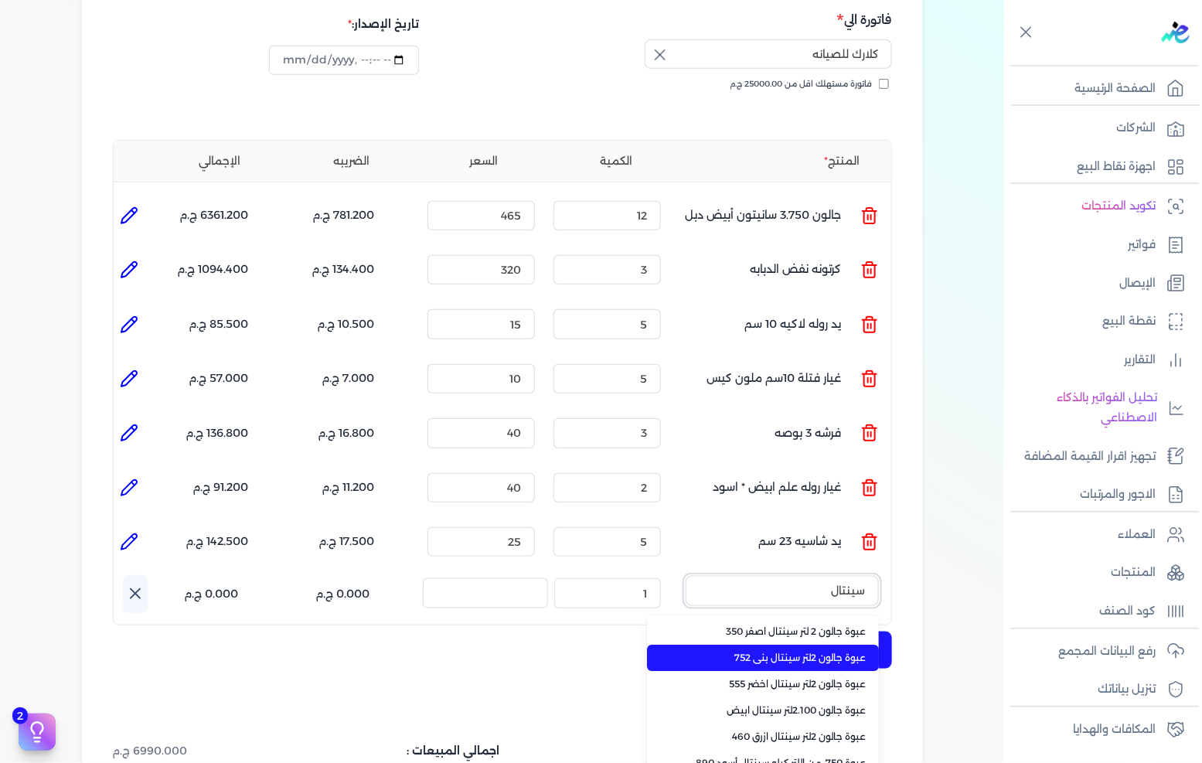
type input "سينتال"
click at [856, 651] on span "عبوة جالون 2لتر سينتال بنى 752" at bounding box center [772, 658] width 189 height 14
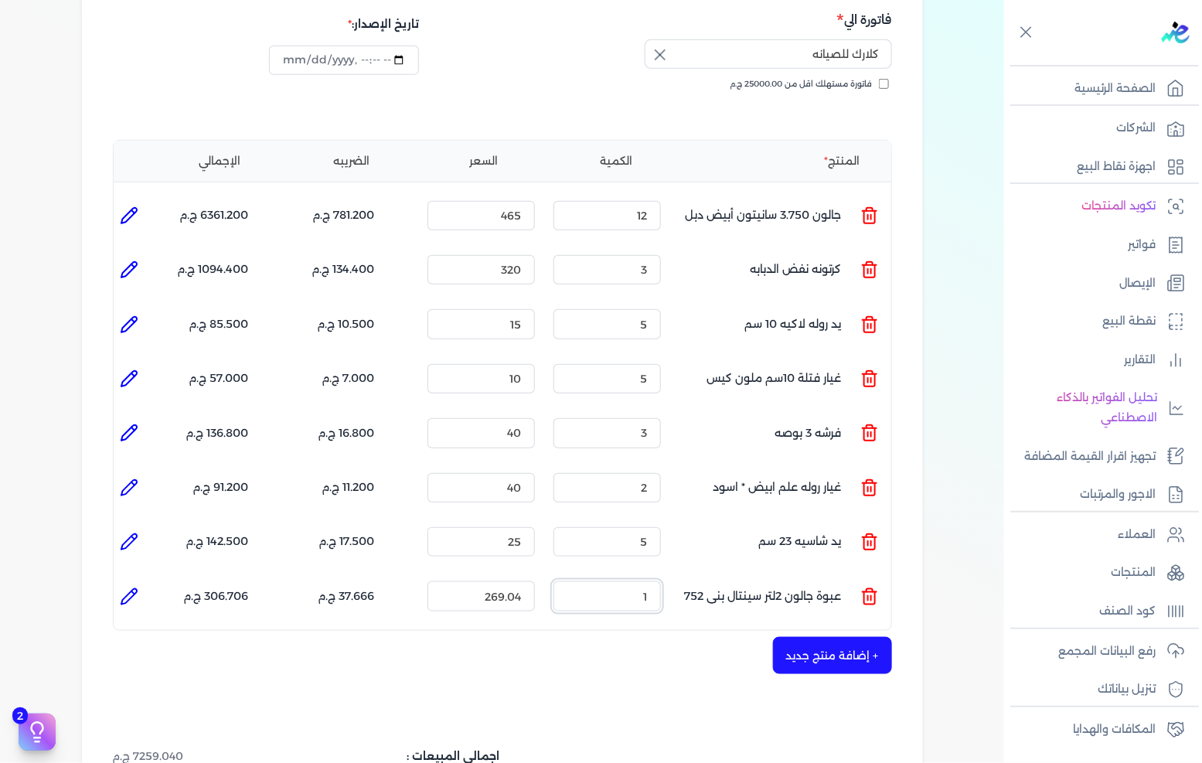
click at [623, 581] on input "1" at bounding box center [607, 595] width 107 height 29
type input "8"
click at [512, 581] on input "269.04" at bounding box center [481, 595] width 107 height 29
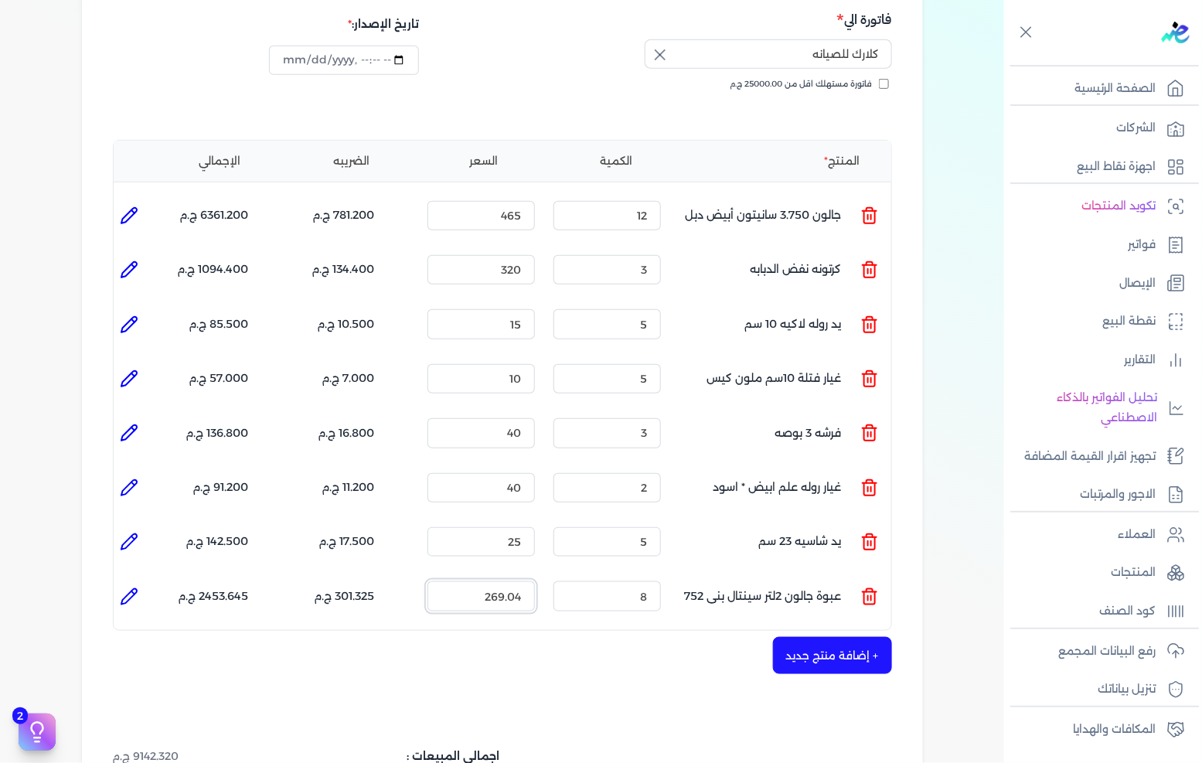
click at [512, 581] on input "269.04" at bounding box center [481, 595] width 107 height 29
type input "280"
click at [847, 637] on button "+ إضافة منتج جديد" at bounding box center [832, 655] width 119 height 37
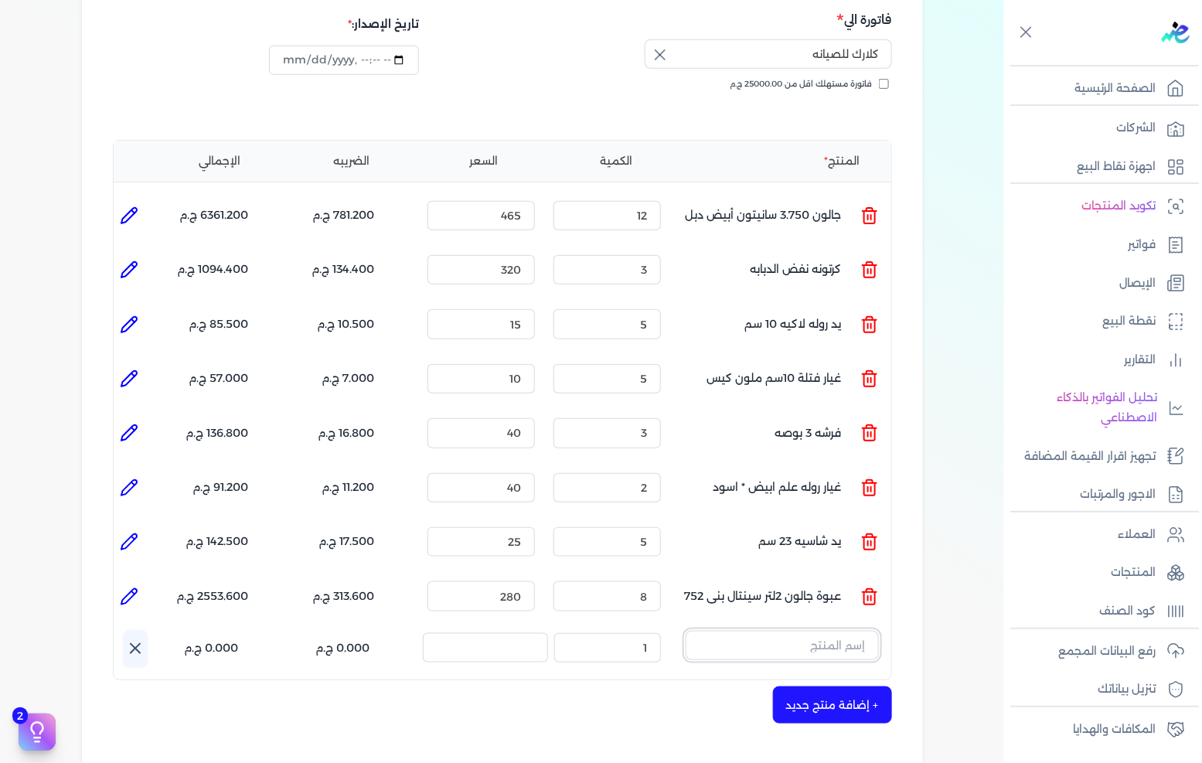
click at [838, 631] on input "text" at bounding box center [782, 645] width 193 height 29
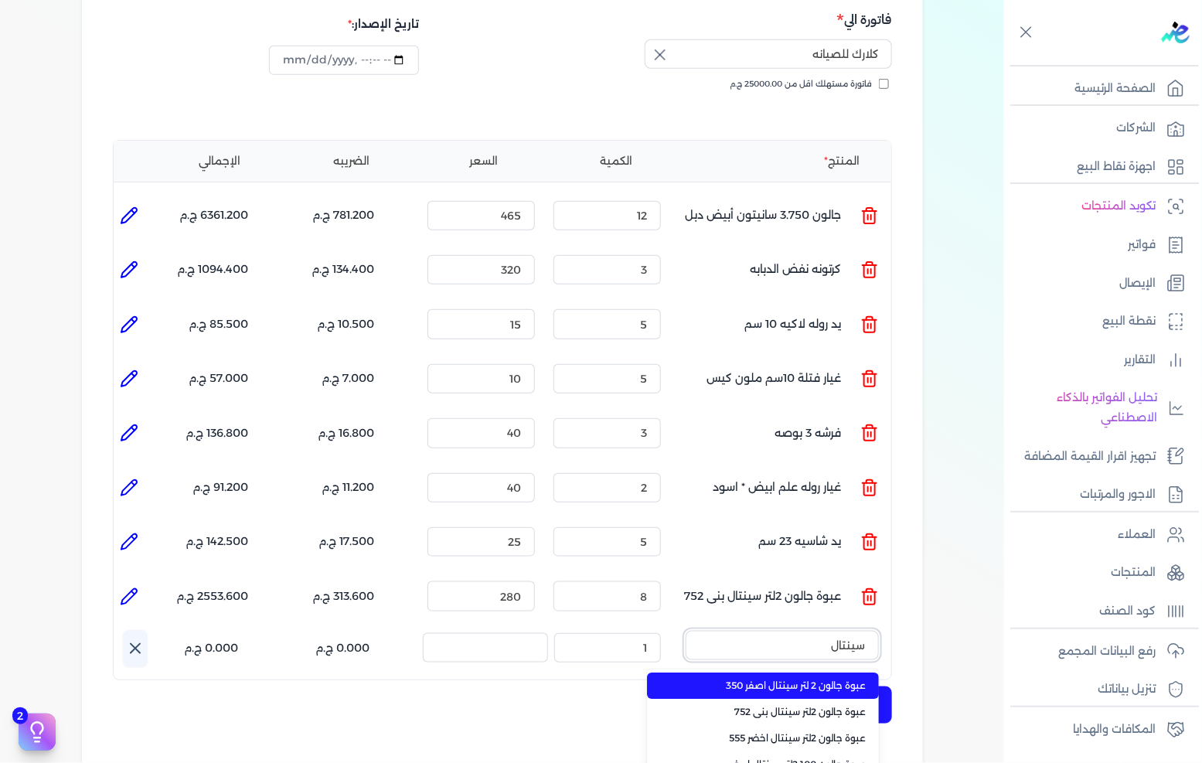
scroll to position [343, 0]
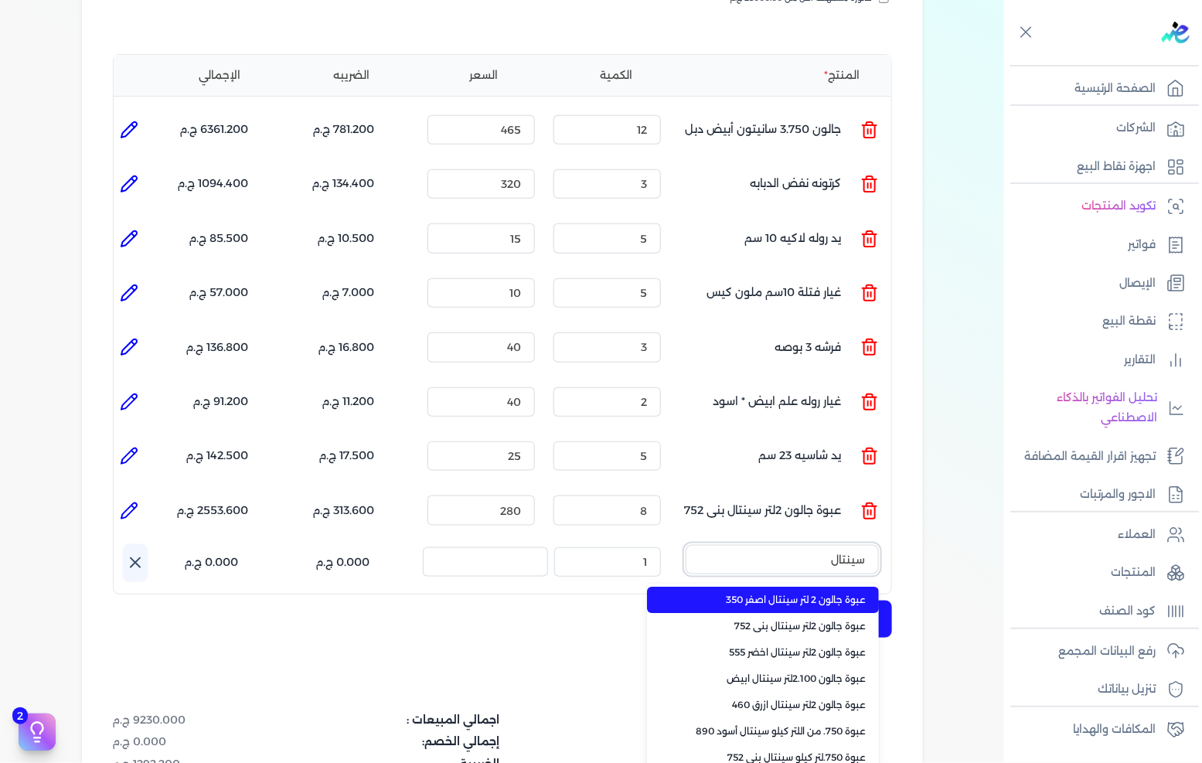
type input "سينتال"
click at [825, 593] on span "عبوة جالون 2 لتر سينتال اصفر 350" at bounding box center [772, 600] width 189 height 14
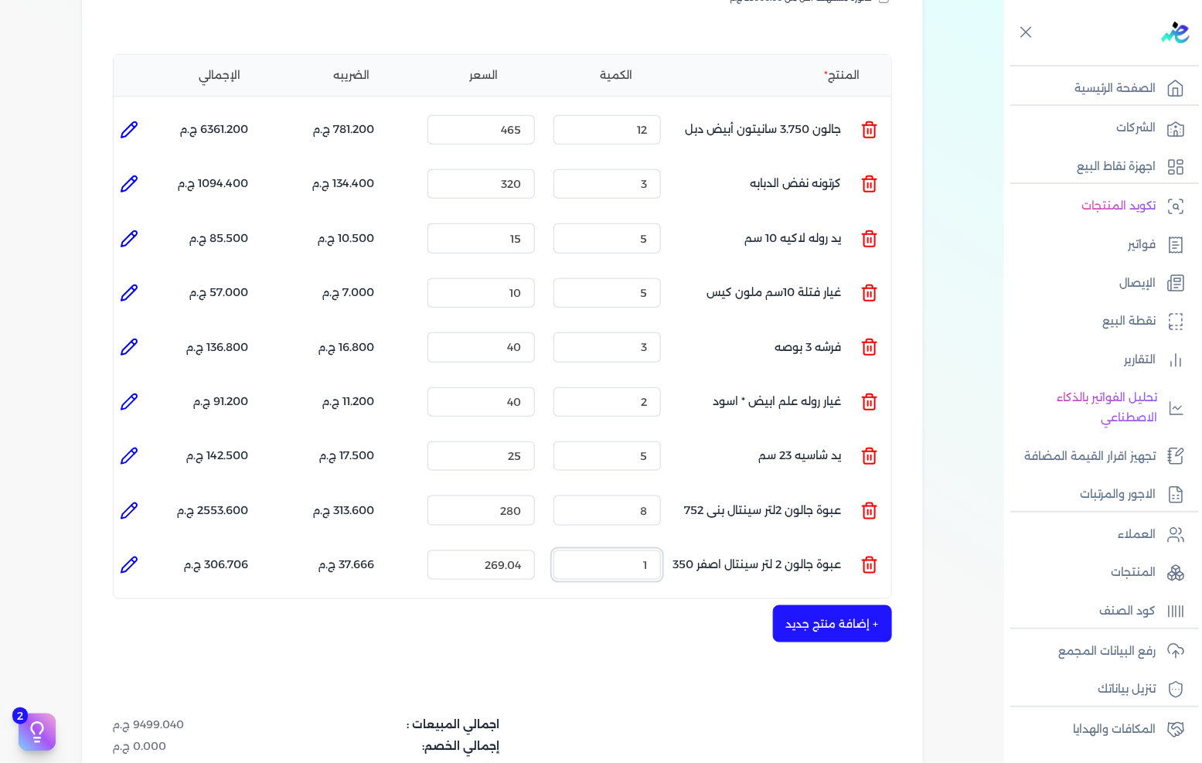
click at [635, 551] on input "1" at bounding box center [607, 565] width 107 height 29
type input "14"
click at [522, 551] on input "269.04" at bounding box center [481, 565] width 107 height 29
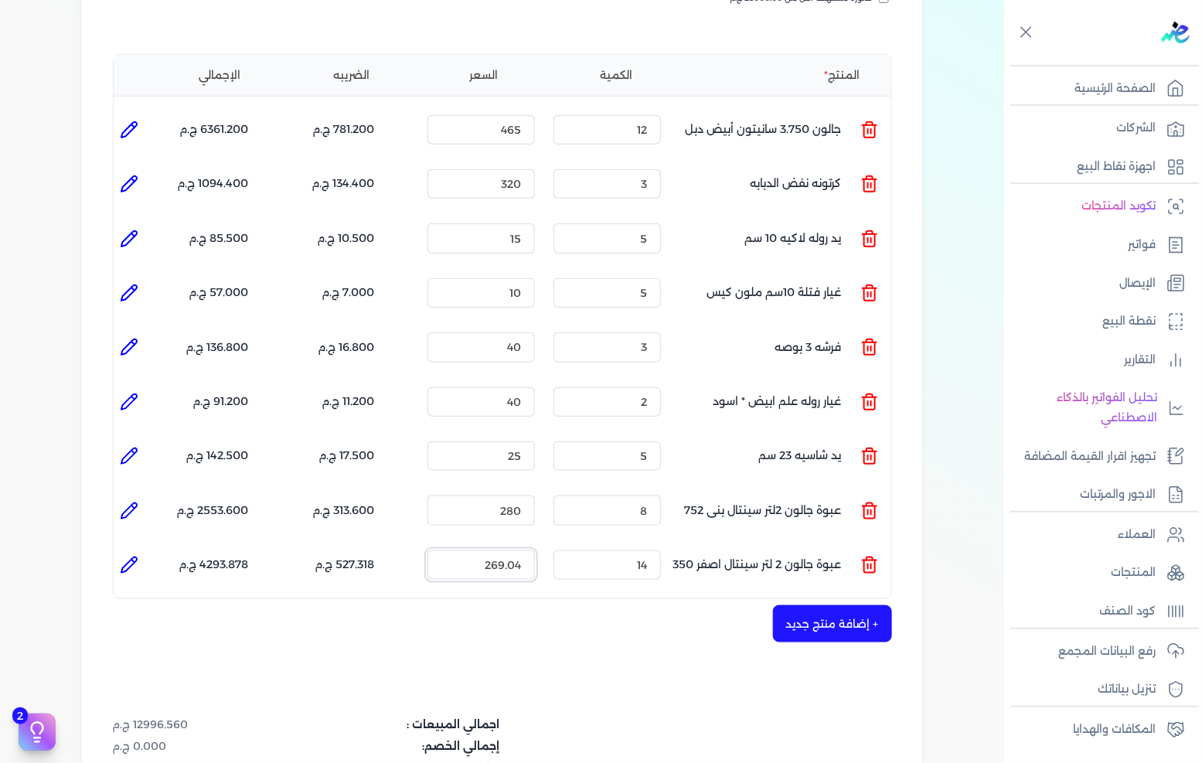
click at [522, 551] on input "269.04" at bounding box center [481, 565] width 107 height 29
type input "280"
click at [843, 609] on button "+ إضافة منتج جديد" at bounding box center [832, 623] width 119 height 37
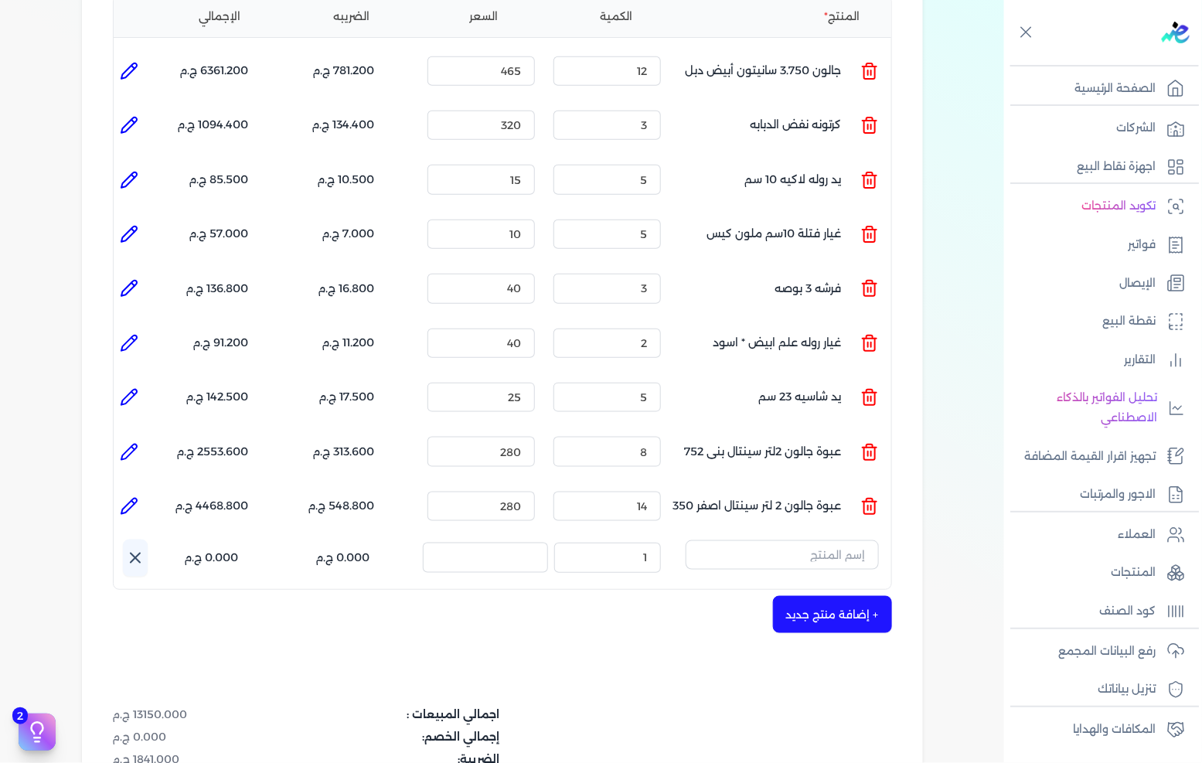
scroll to position [429, 0]
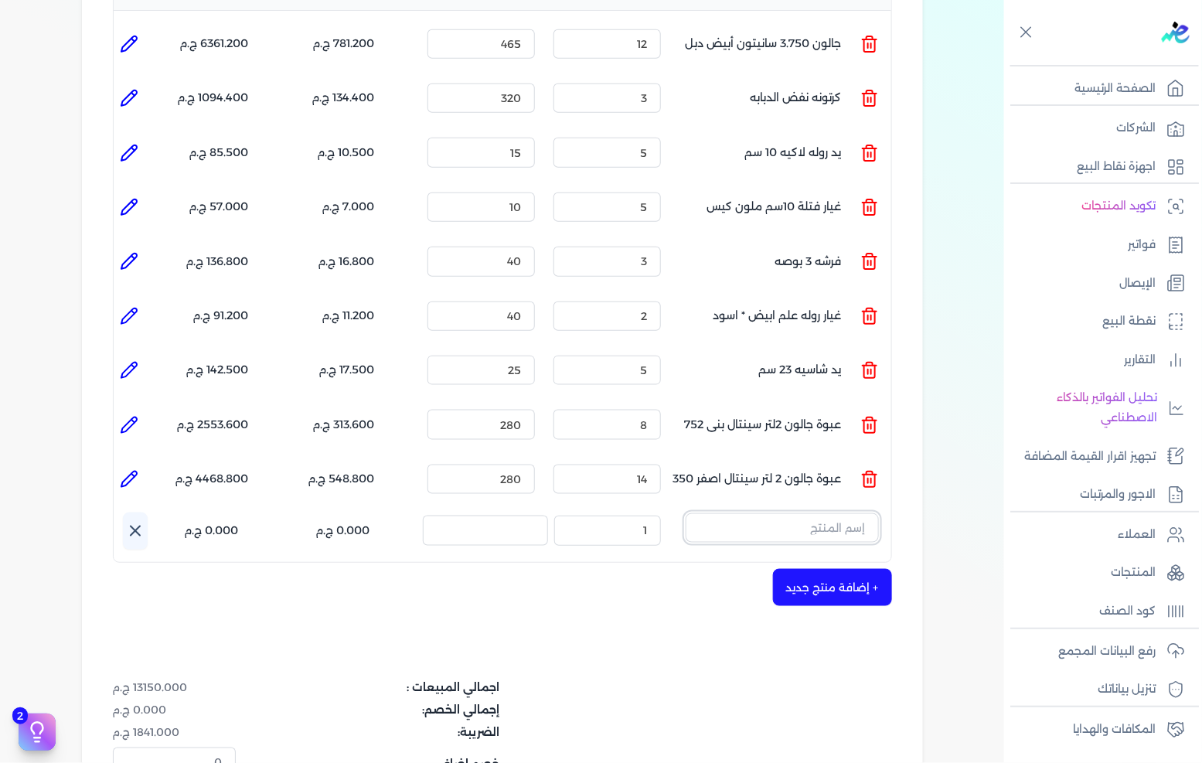
click at [847, 513] on input "text" at bounding box center [782, 527] width 193 height 29
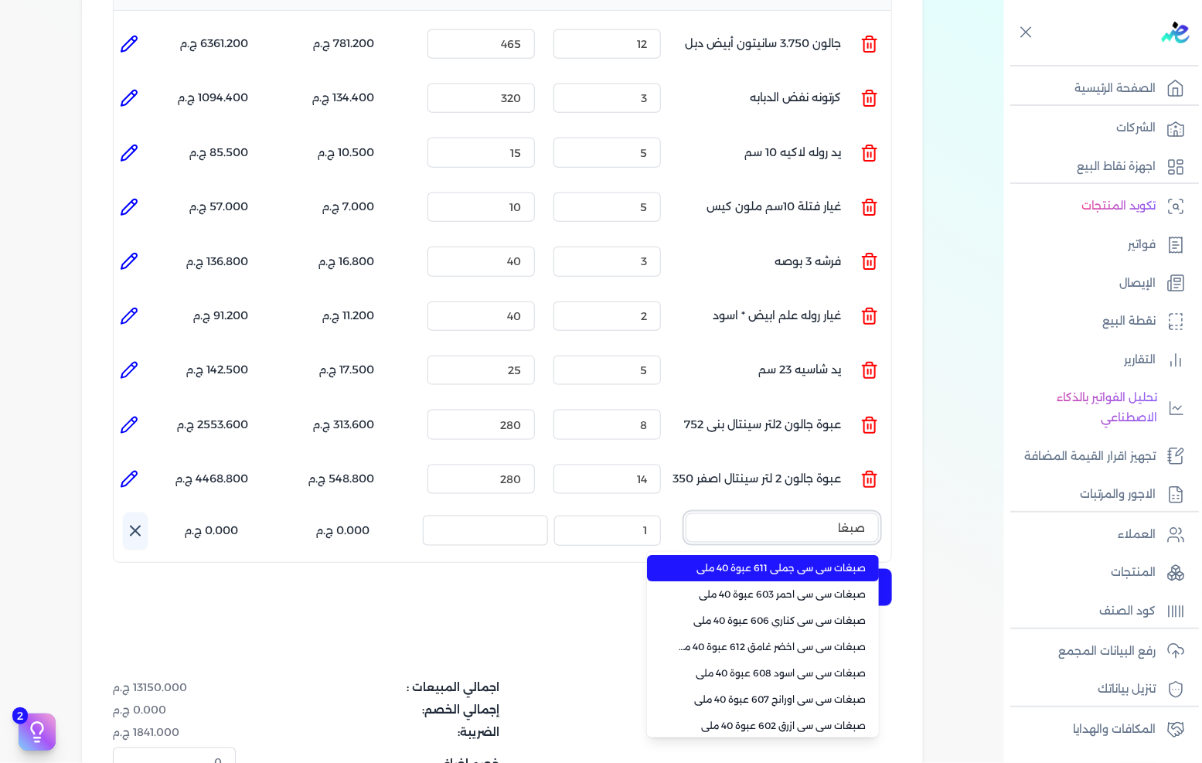
type input "صبغات"
click at [815, 561] on span "صبغات سي سي جملي 611 عبوة 40 ملي" at bounding box center [772, 568] width 189 height 14
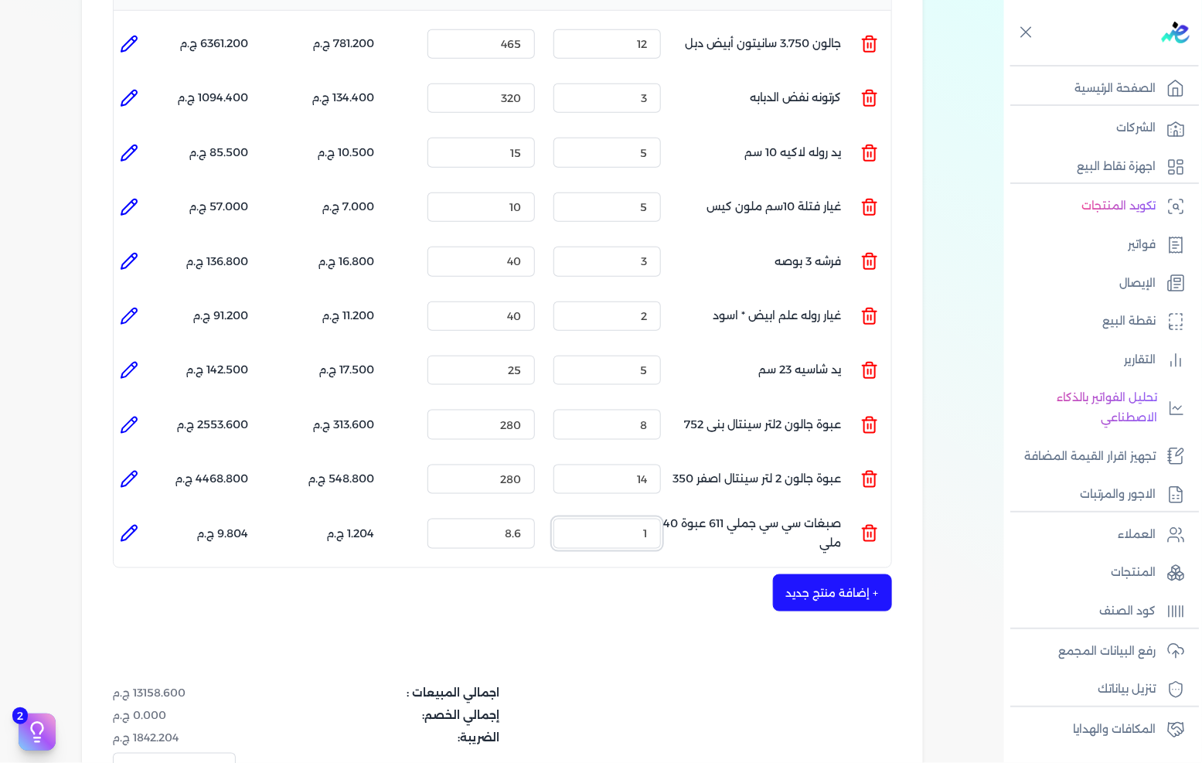
click at [647, 519] on input "1" at bounding box center [607, 533] width 107 height 29
type input "10"
click at [143, 518] on li at bounding box center [129, 533] width 31 height 31
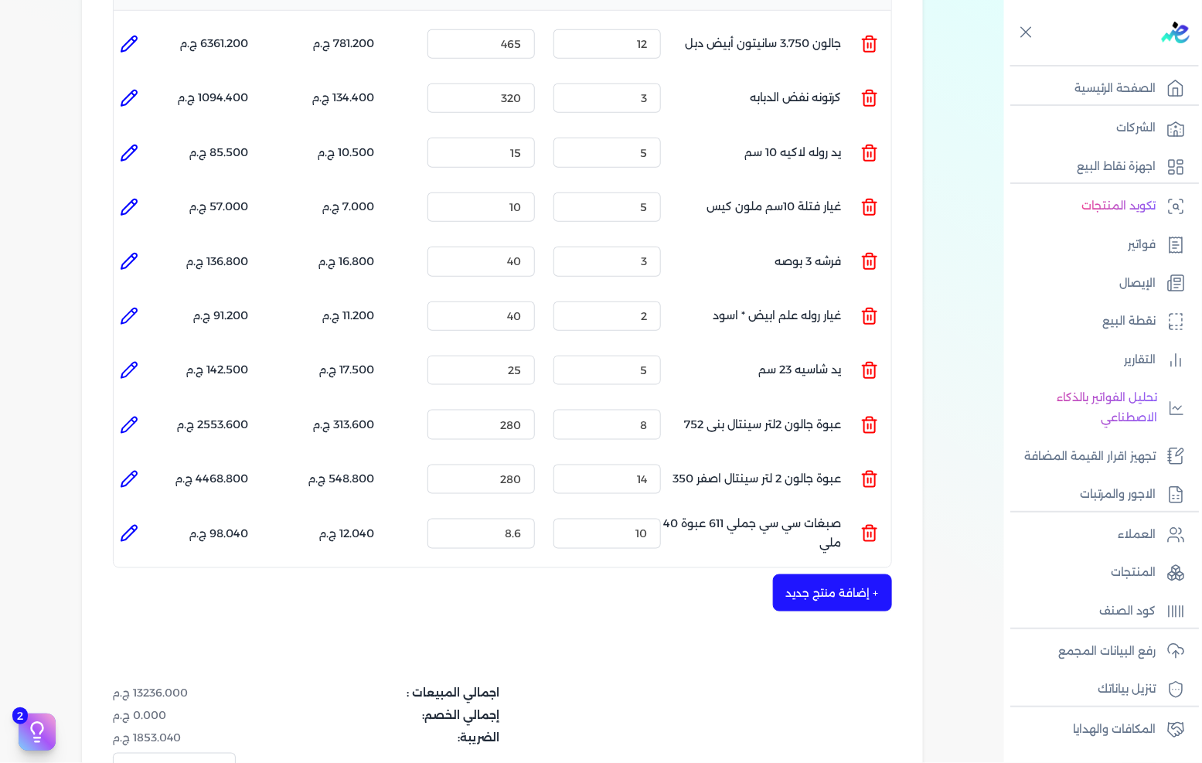
type input "صبغات سي سي جملي 611 عبوة 40 ملي"
type input "8.6"
type input "10"
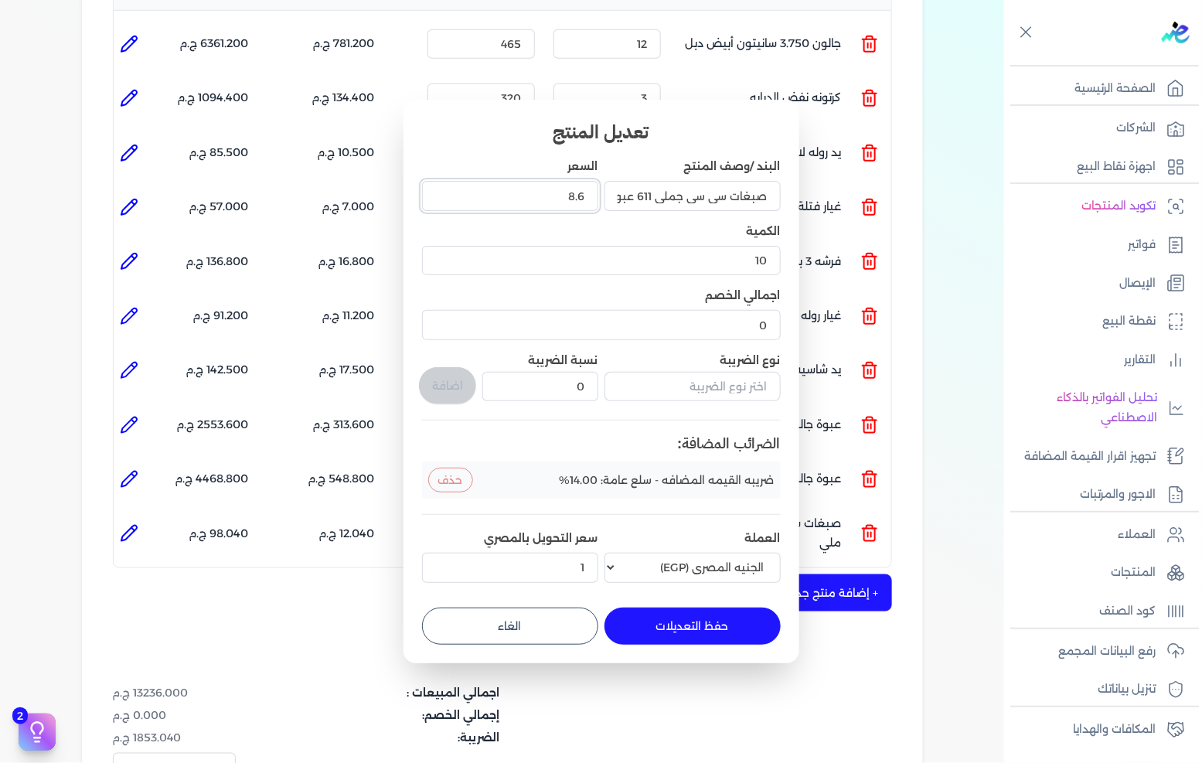
click at [555, 197] on input "8.6" at bounding box center [510, 195] width 176 height 29
type input "9"
type input "9.5"
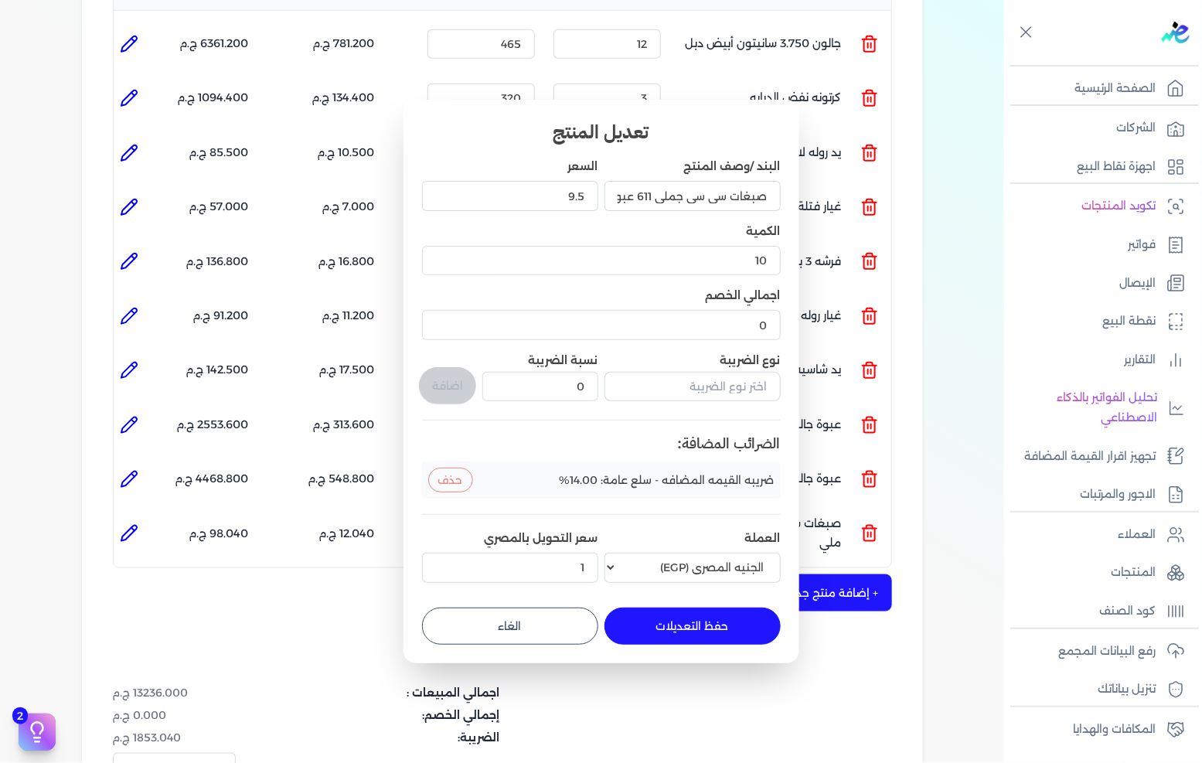
click at [663, 603] on form "البند /وصف المنتج صبغات سي سي جملي 611 عبوة 40 ملي السعر 9.5 الكمية 10 اجمالي ا…" at bounding box center [601, 395] width 359 height 498
click at [663, 615] on button "حفظ التعديلات" at bounding box center [693, 626] width 176 height 37
type input "0"
type input "1"
type input "9.5"
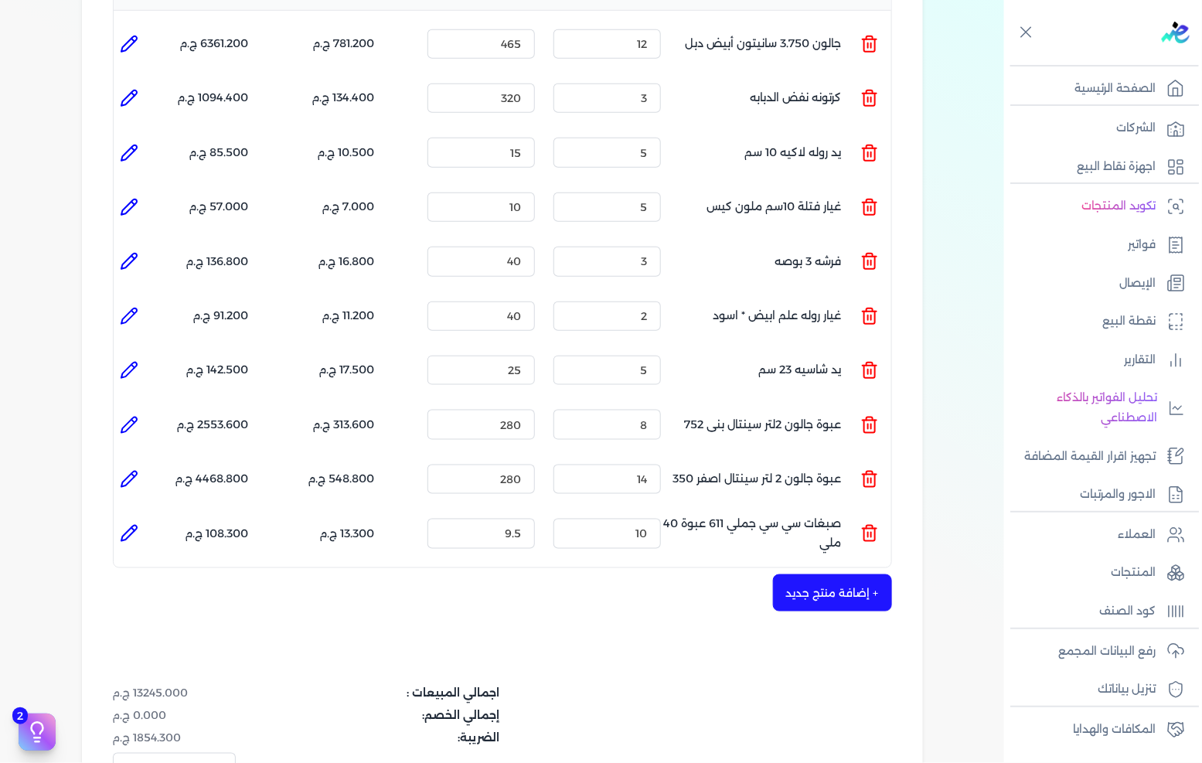
click at [808, 577] on button "+ إضافة منتج جديد" at bounding box center [832, 592] width 119 height 37
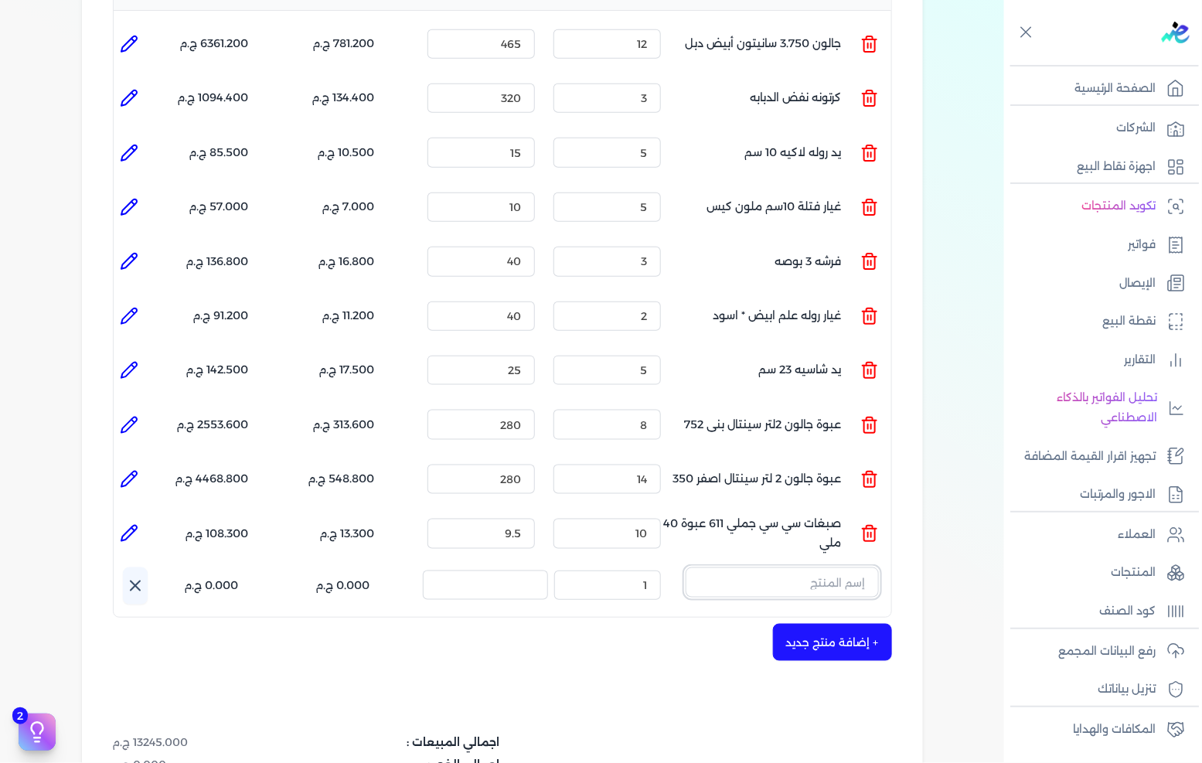
click at [810, 568] on input "text" at bounding box center [782, 582] width 193 height 29
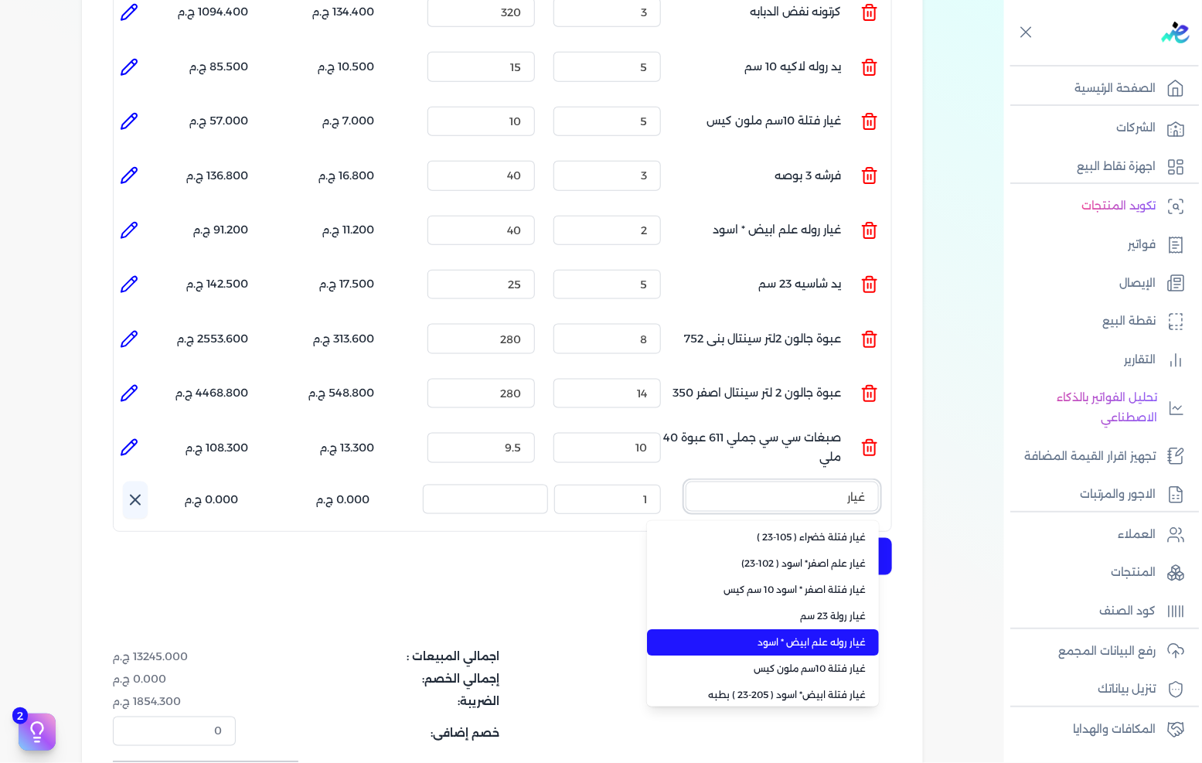
scroll to position [31, 0]
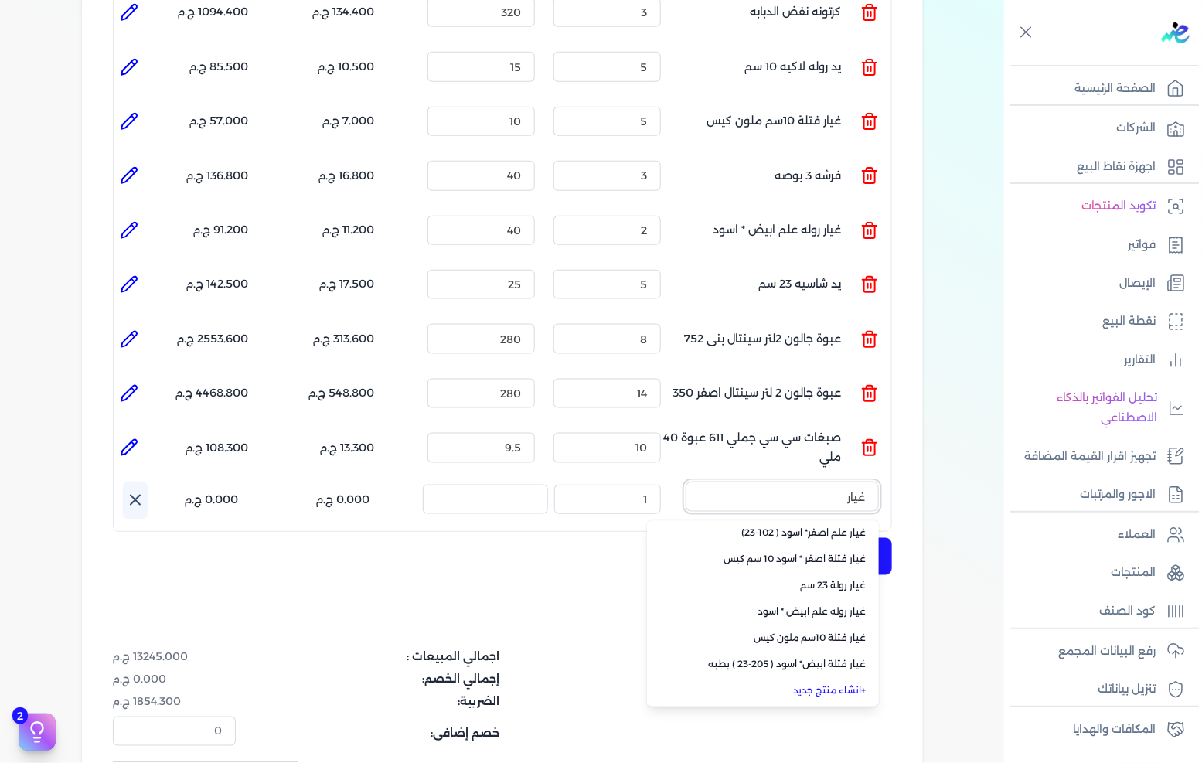
type input "غيار"
click at [832, 683] on link "+ انشاء منتج جديد" at bounding box center [772, 690] width 189 height 14
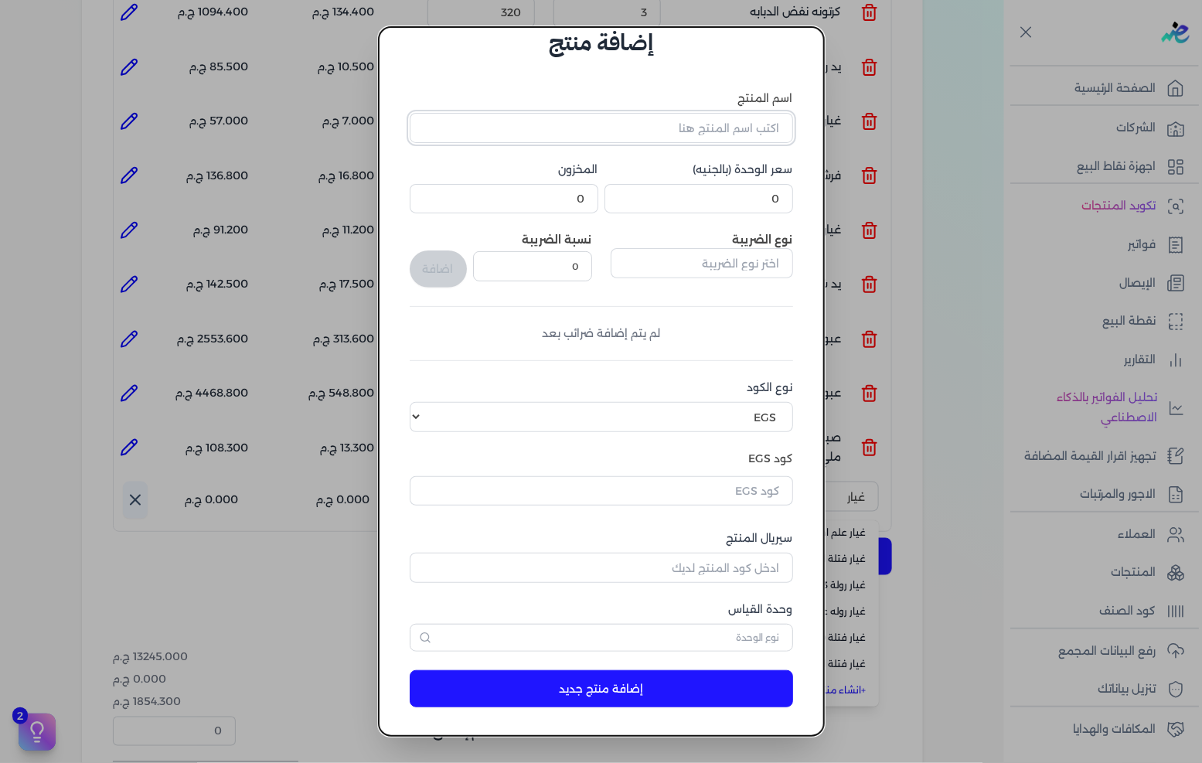
click at [690, 133] on input "اسم المنتج" at bounding box center [602, 127] width 384 height 29
type input "غيار روله خضراء / صفراء"
click at [727, 184] on input "0" at bounding box center [699, 198] width 189 height 29
click at [728, 184] on input "0" at bounding box center [699, 198] width 189 height 29
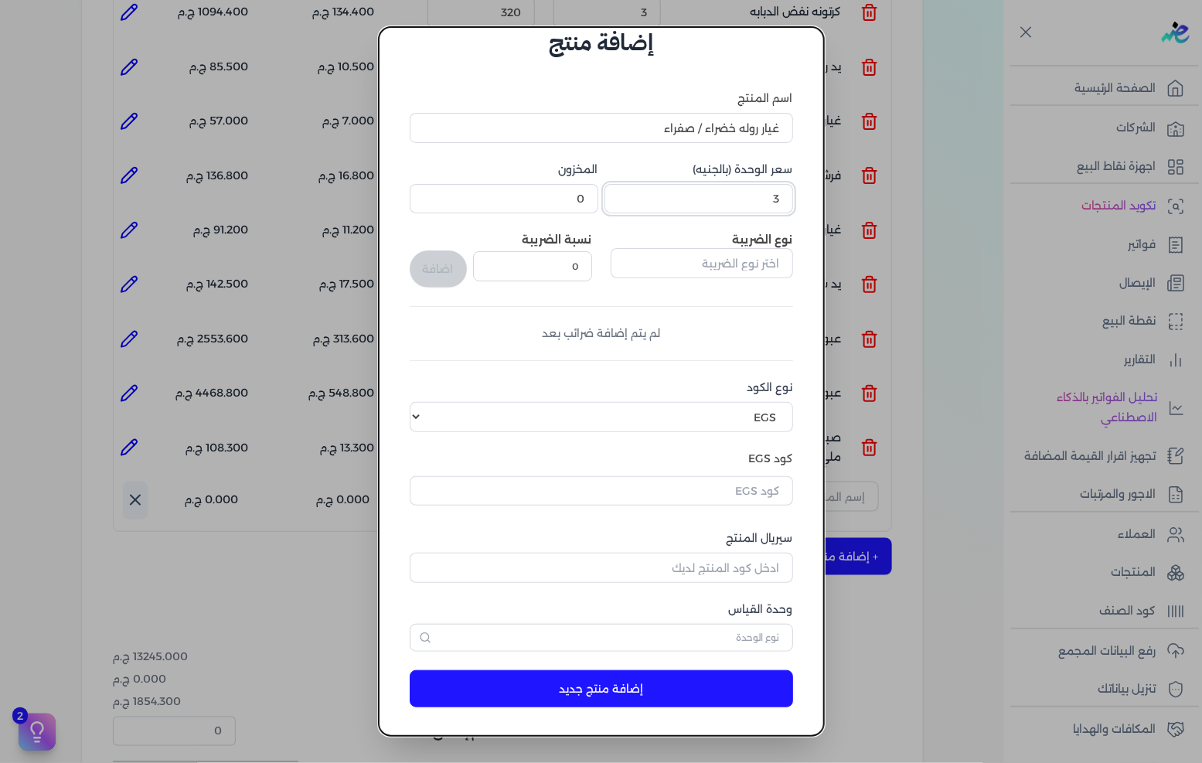
type input "3"
click at [707, 261] on input "text" at bounding box center [702, 262] width 182 height 29
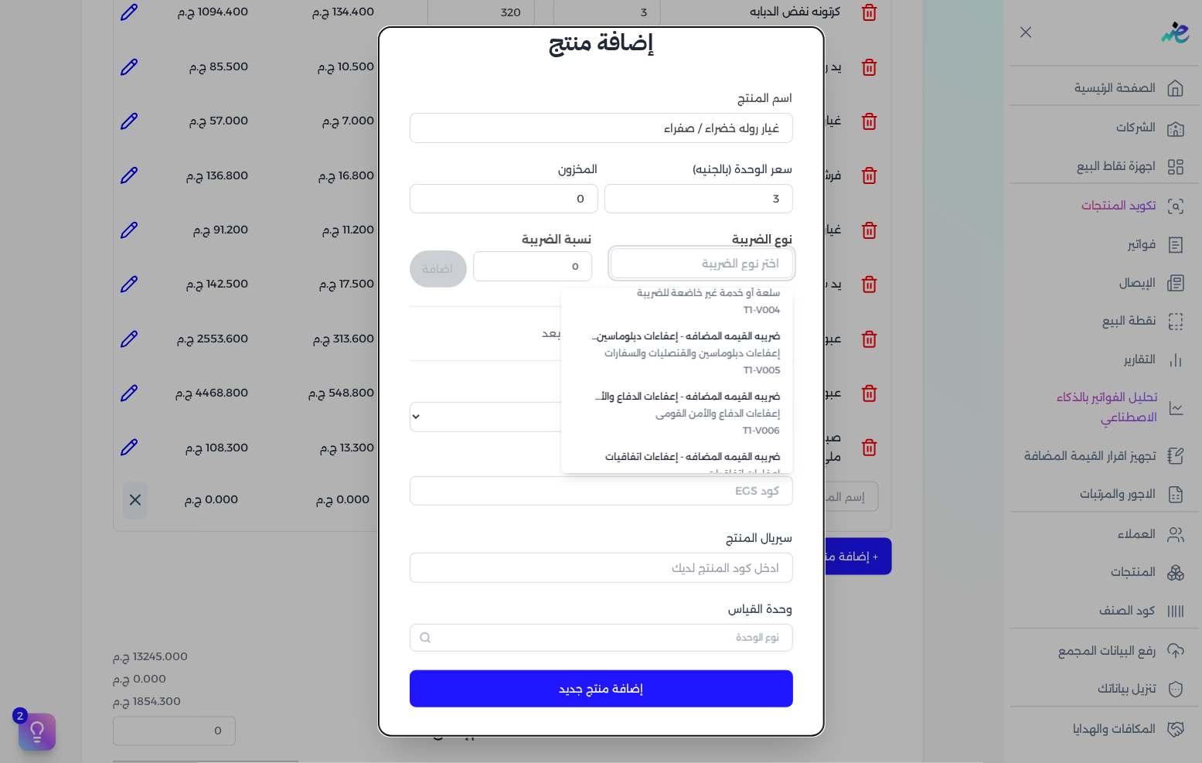
scroll to position [422, 0]
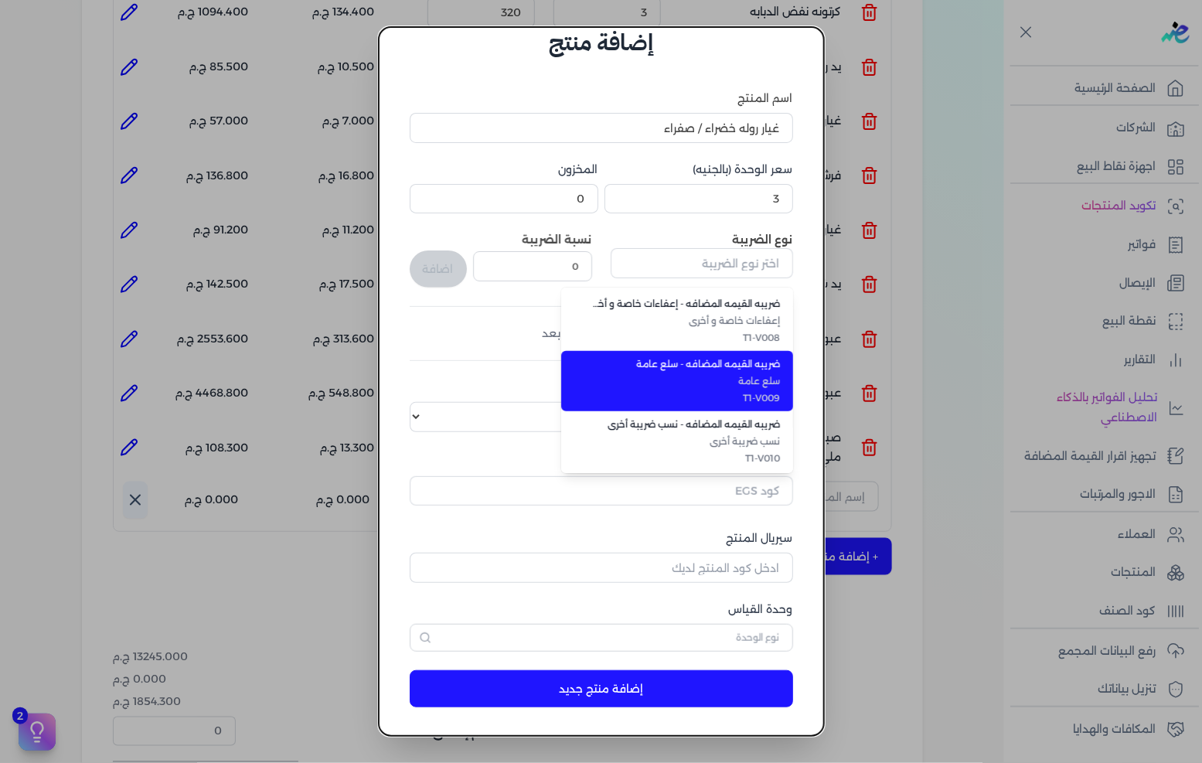
click at [748, 391] on span "T1-V009" at bounding box center [686, 398] width 189 height 14
type input "ضريبه القيمه المضافه - سلع عامة"
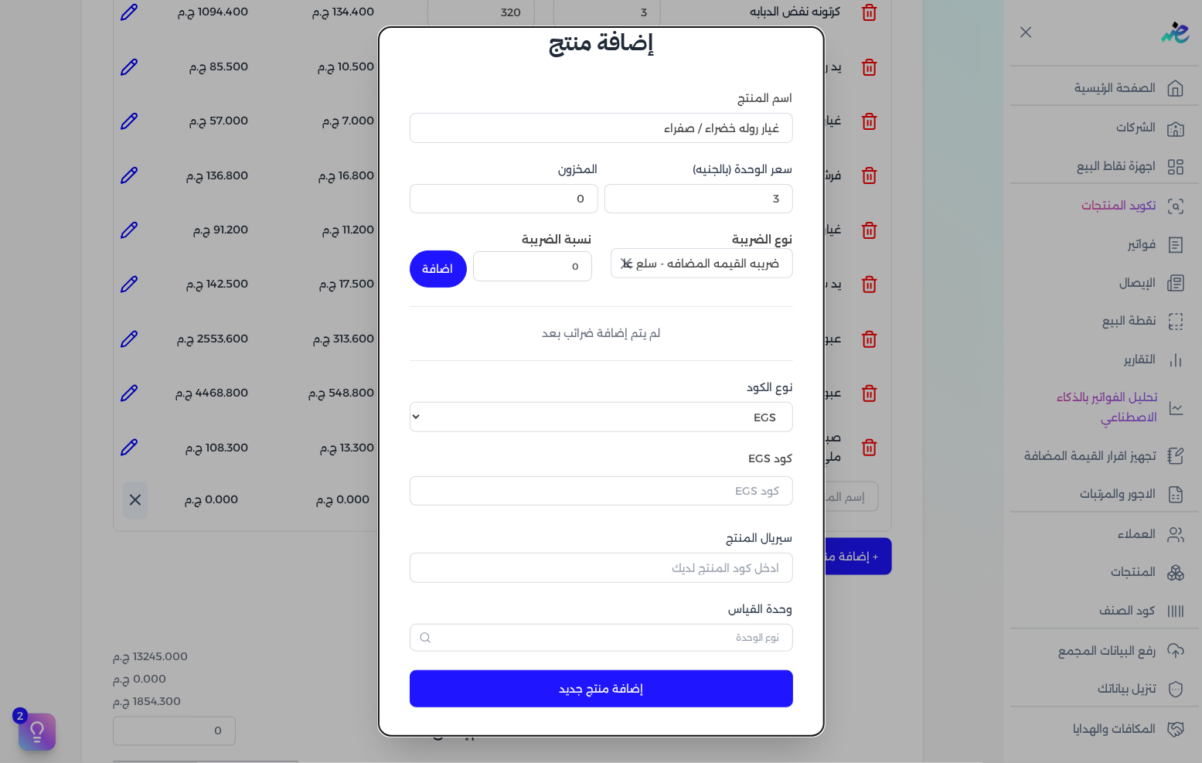
click at [600, 273] on div "نوع الضريبة ضريبه القيمه المضافه - سلع عامة نسبة الضريبة 0 اضافة" at bounding box center [602, 260] width 384 height 56
click at [590, 269] on input "0" at bounding box center [532, 265] width 119 height 29
type input "14"
click at [460, 266] on button "اضافة" at bounding box center [438, 269] width 57 height 37
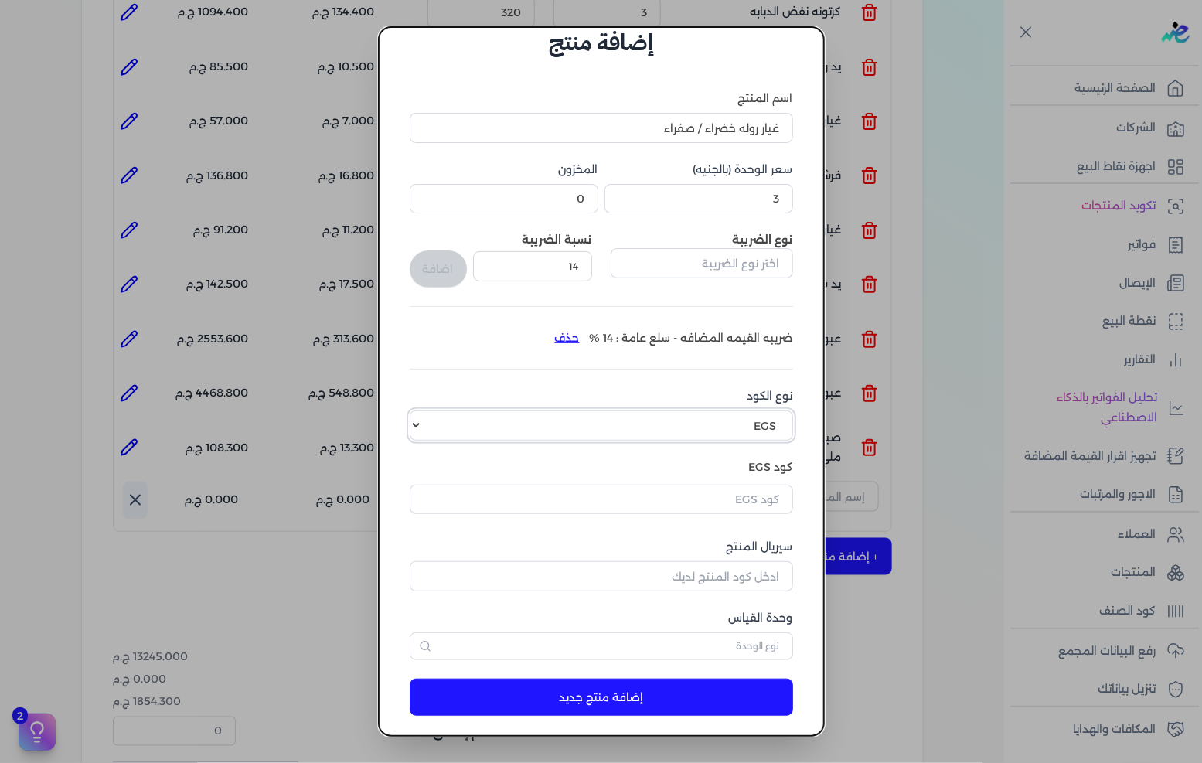
click at [735, 420] on select "اختر نوع الكود EGS GS1" at bounding box center [602, 425] width 384 height 29
select select "GS1"
click at [422, 411] on select "اختر نوع الكود EGS GS1" at bounding box center [602, 425] width 384 height 29
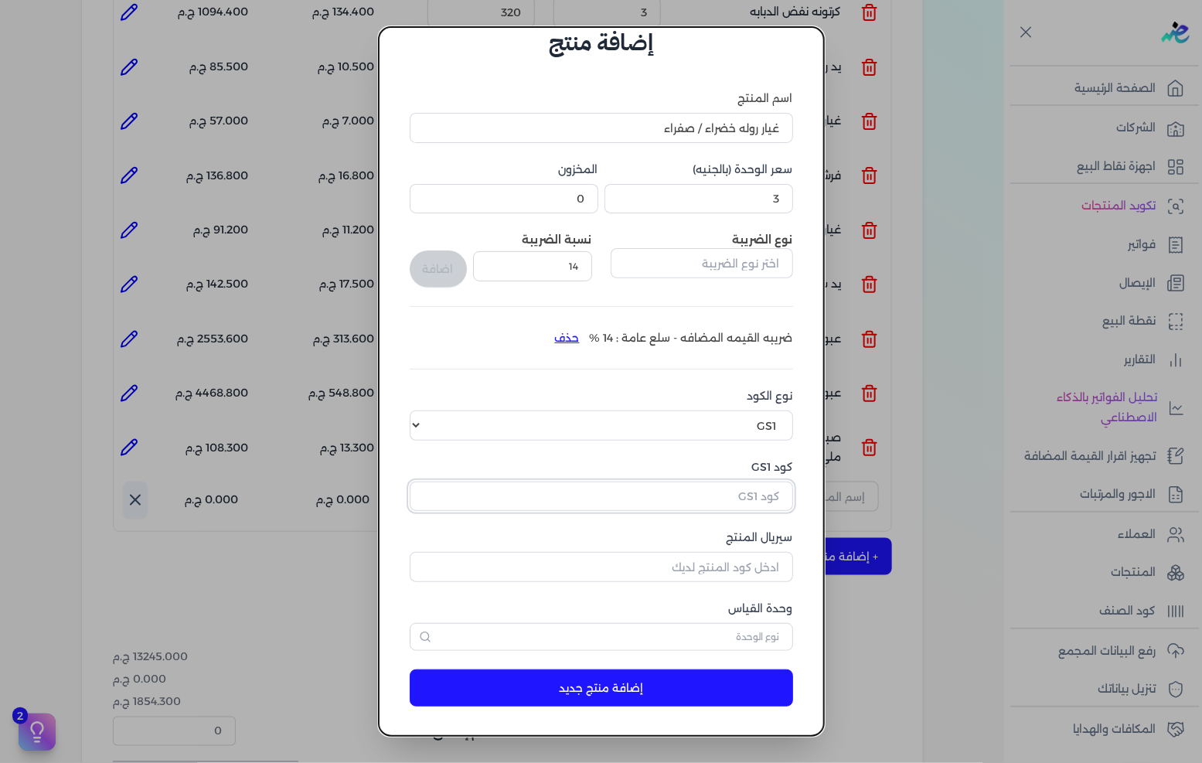
click at [750, 487] on input "كود GS1" at bounding box center [602, 496] width 384 height 29
paste input "10005730"
type input "10005730"
click at [722, 558] on input "سيريال المنتج" at bounding box center [602, 566] width 384 height 29
type input "5021"
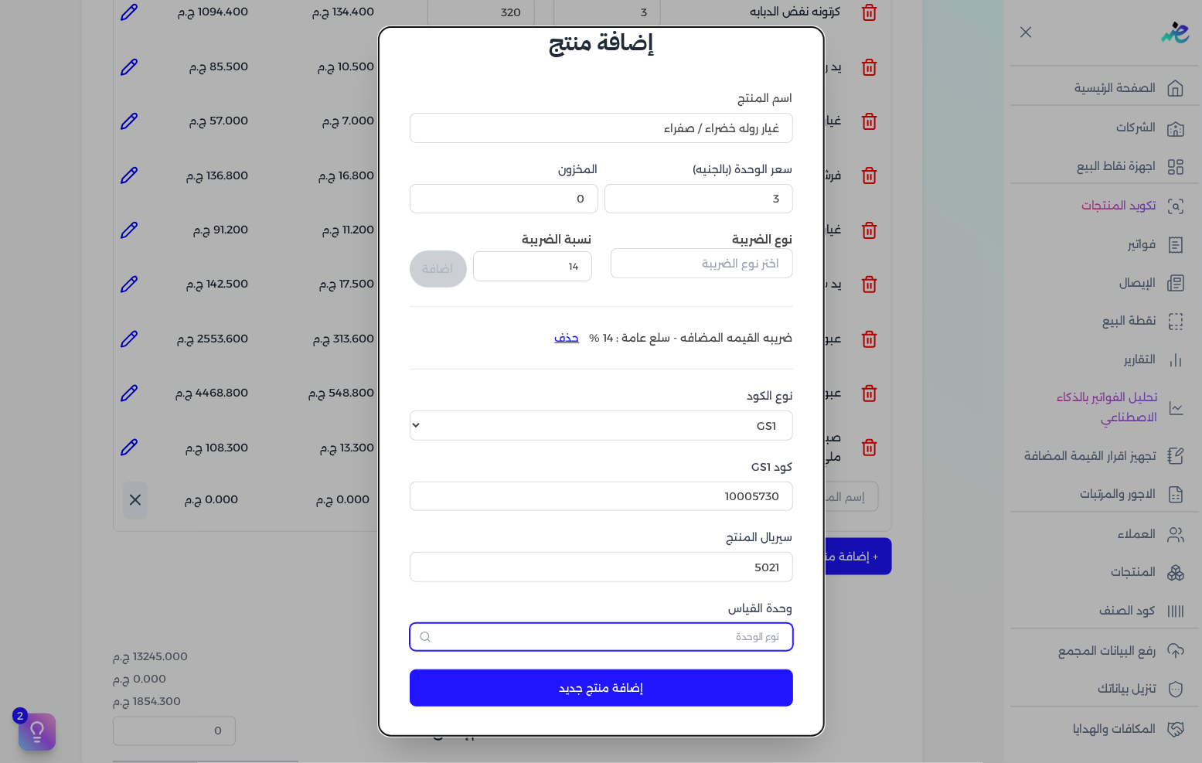
click at [724, 629] on input "text" at bounding box center [602, 637] width 384 height 28
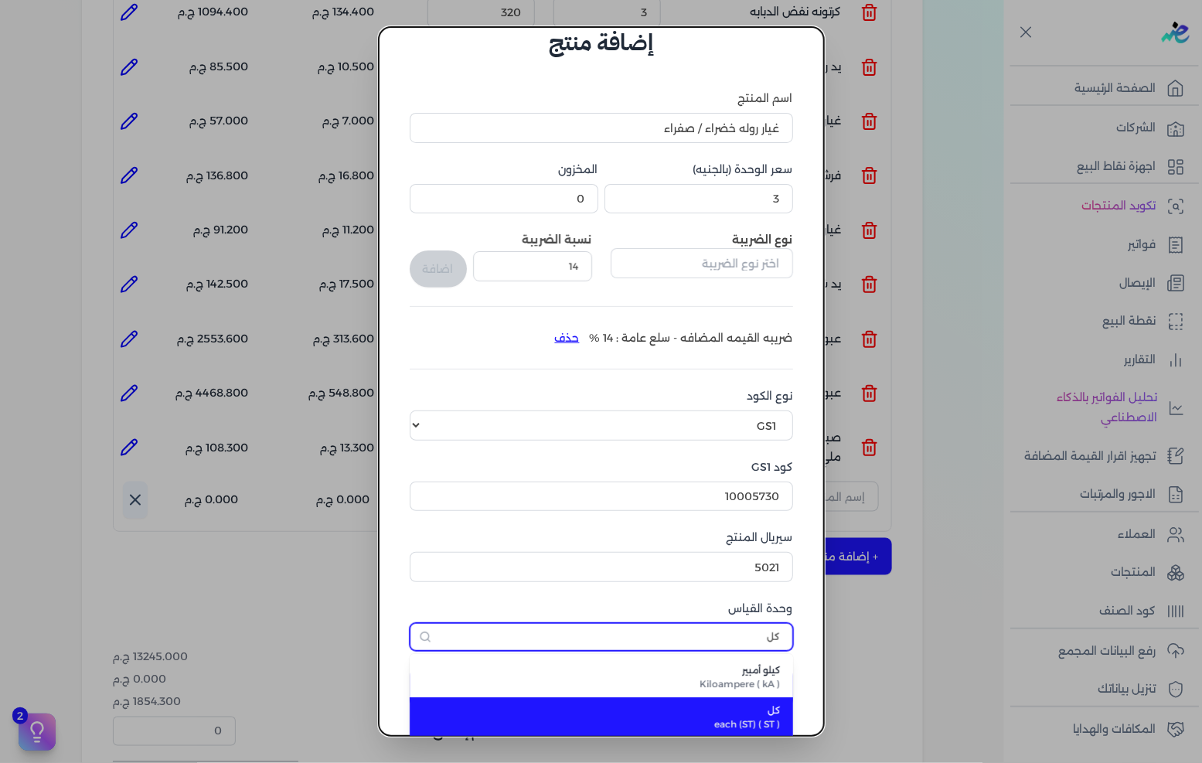
type input "كل"
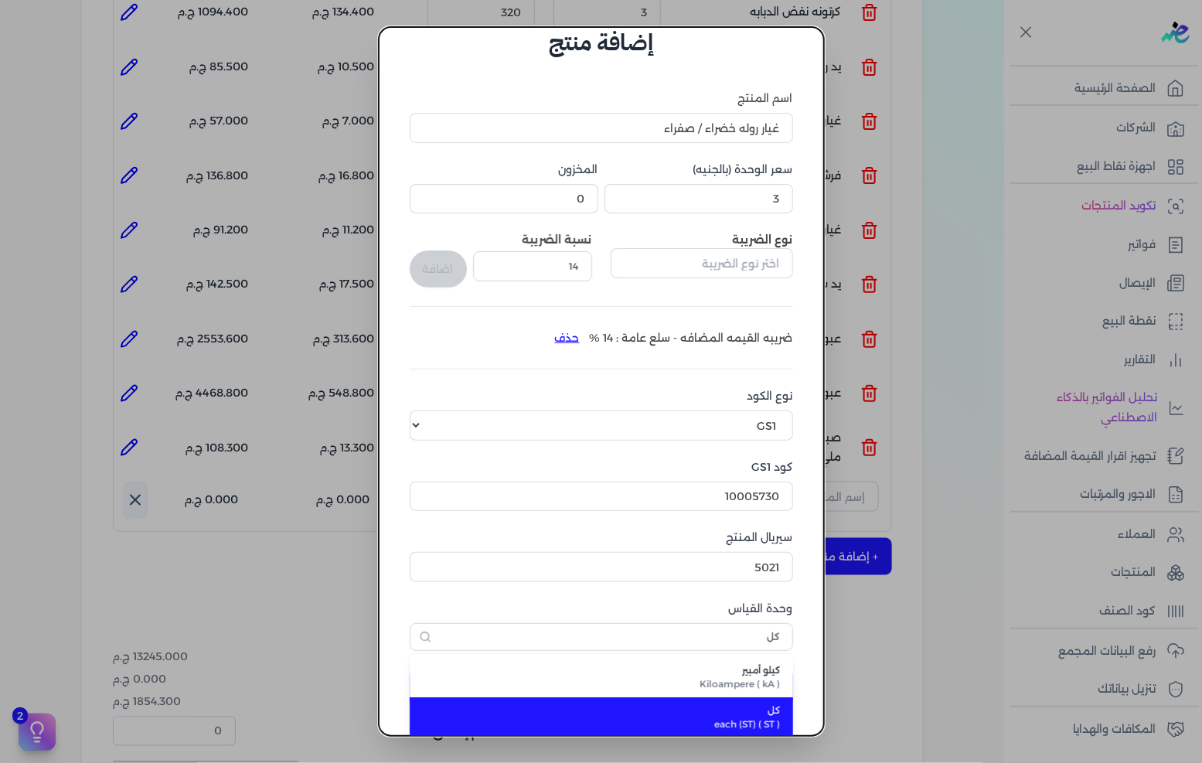
click at [738, 704] on span "كل" at bounding box center [611, 711] width 340 height 14
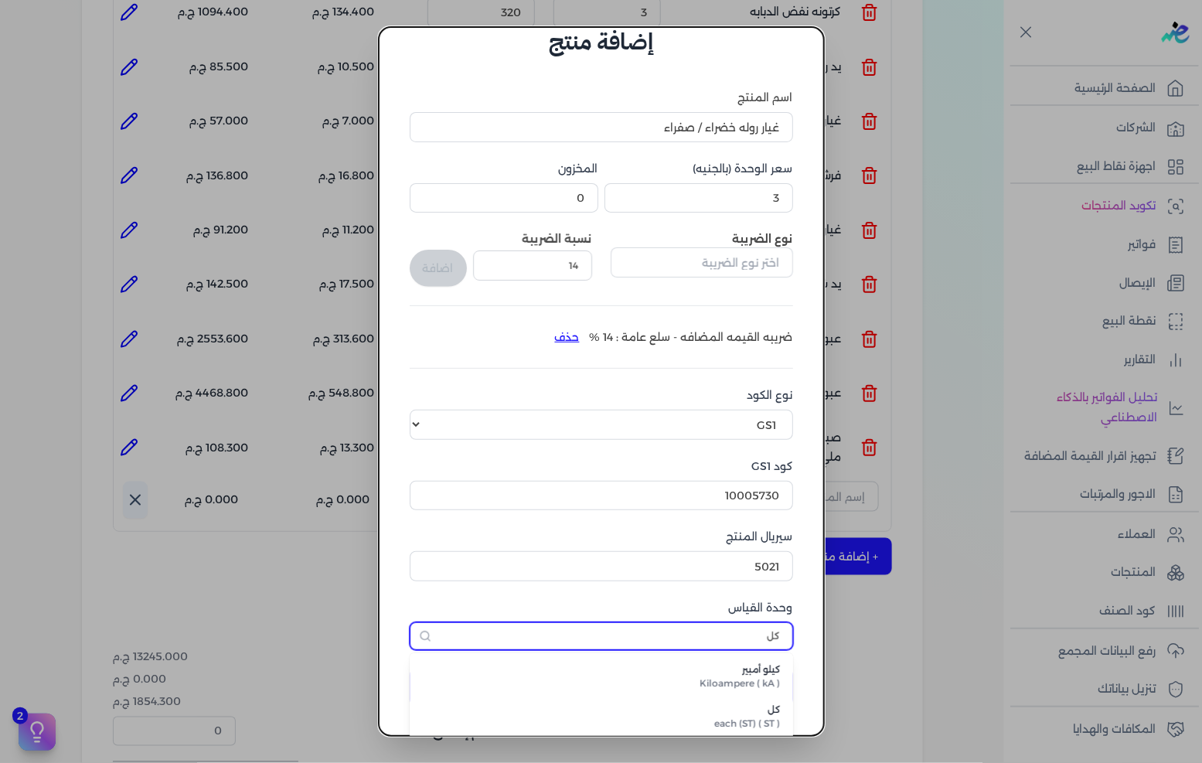
scroll to position [36, 0]
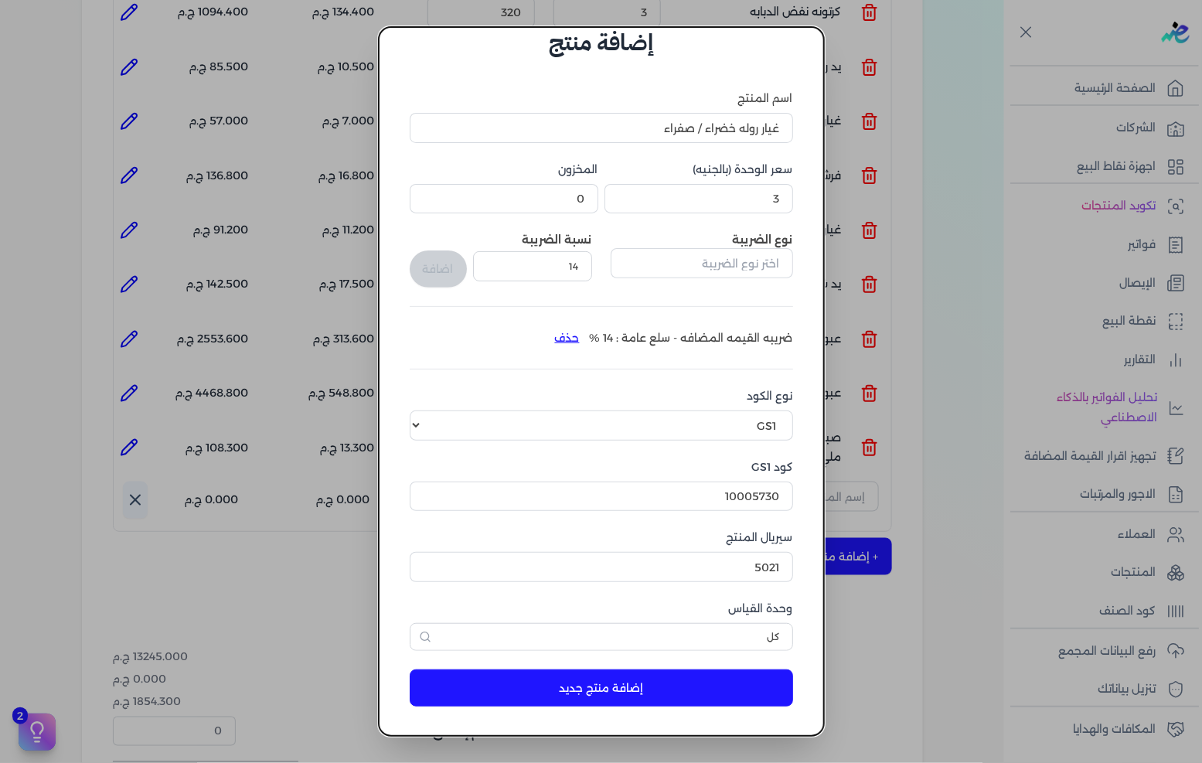
click at [718, 689] on button "إضافة منتج جديد" at bounding box center [602, 688] width 384 height 37
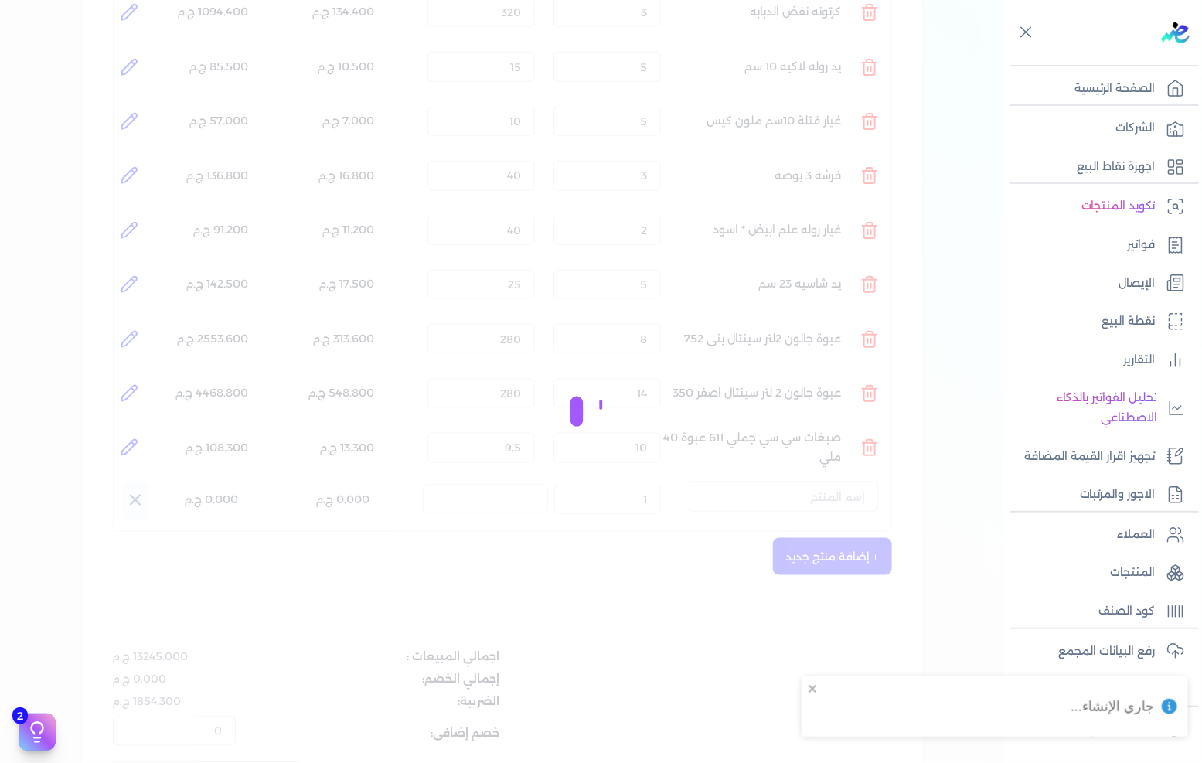
select select "EGS"
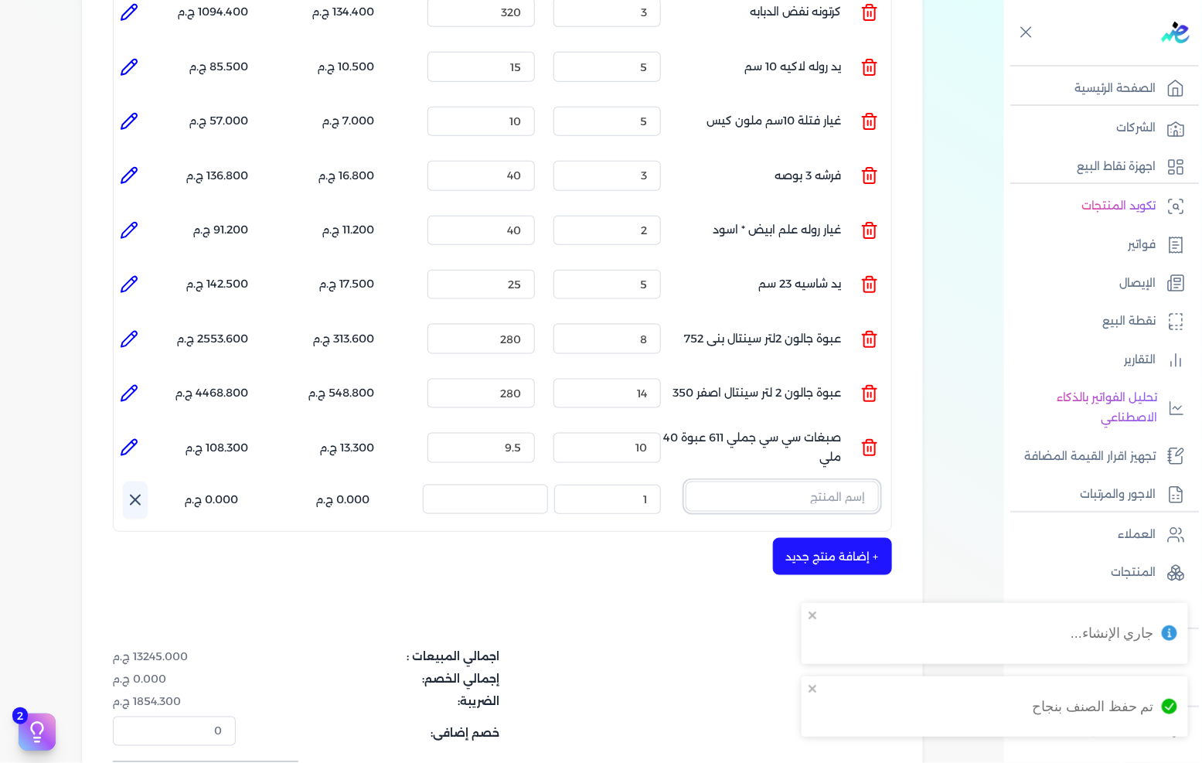
click at [798, 482] on input "text" at bounding box center [782, 496] width 193 height 29
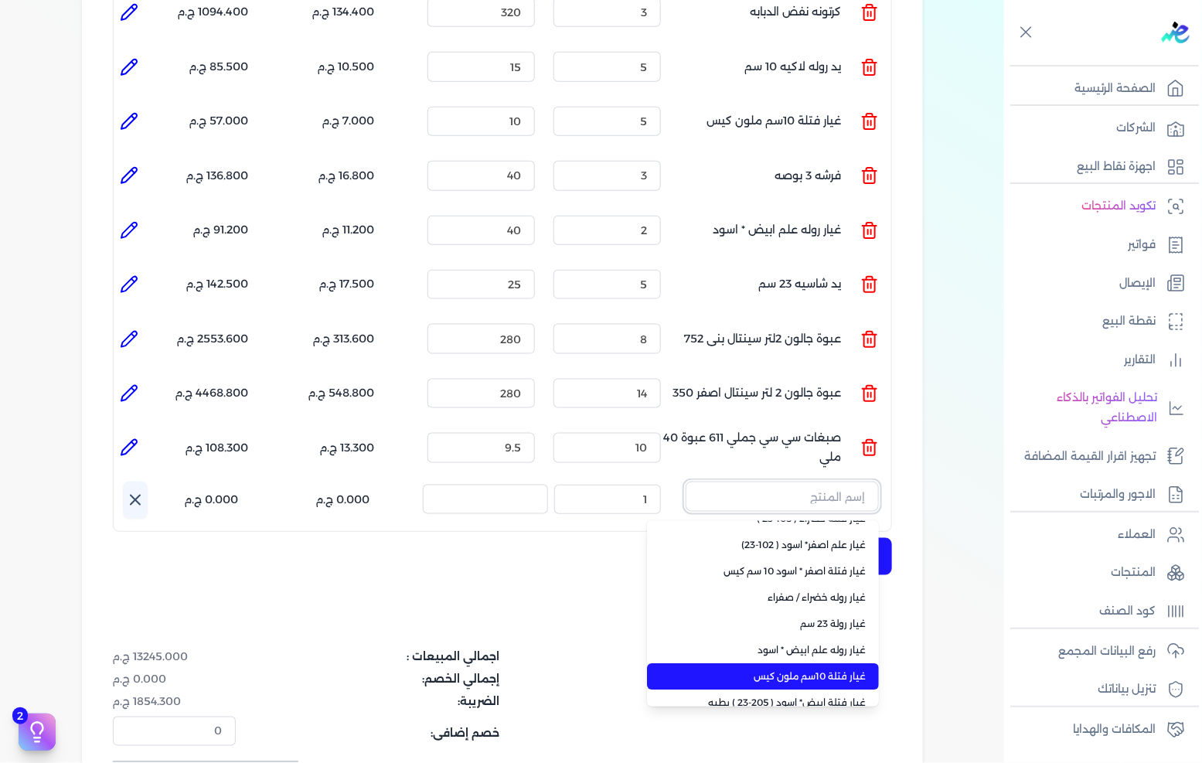
scroll to position [0, 0]
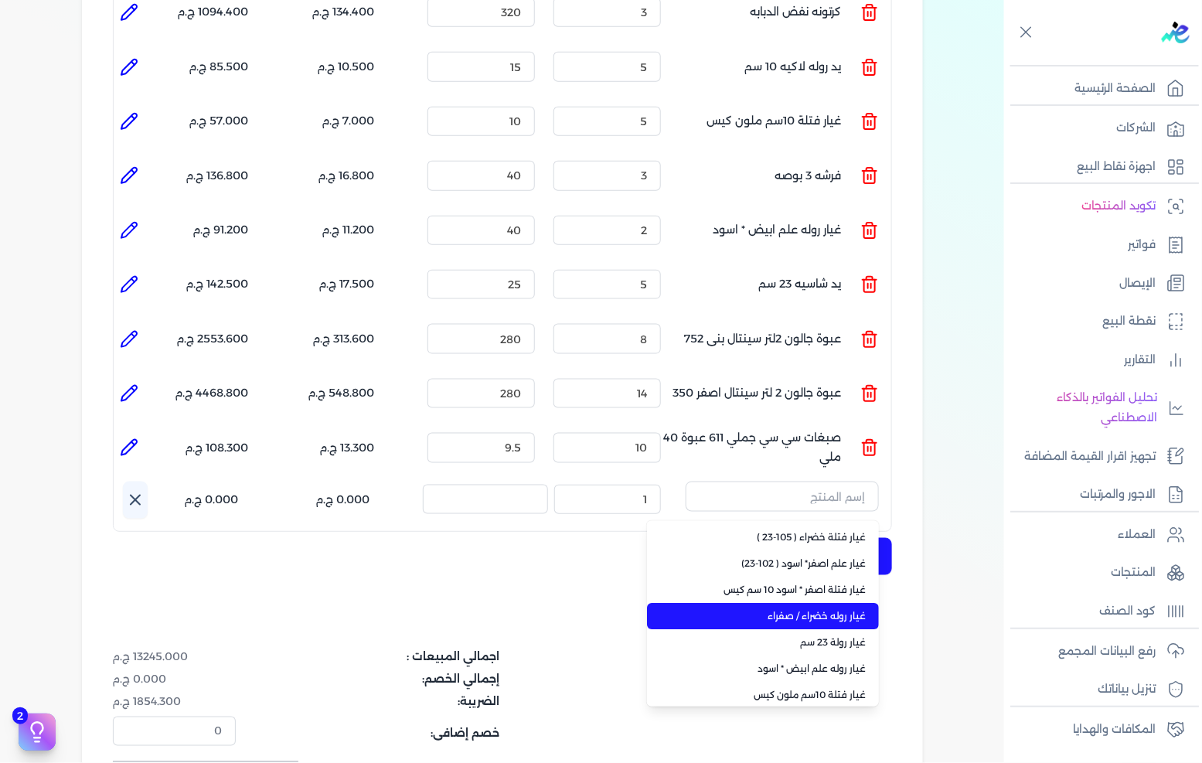
click at [776, 609] on span "غيار روله خضراء / صفراء" at bounding box center [772, 616] width 189 height 14
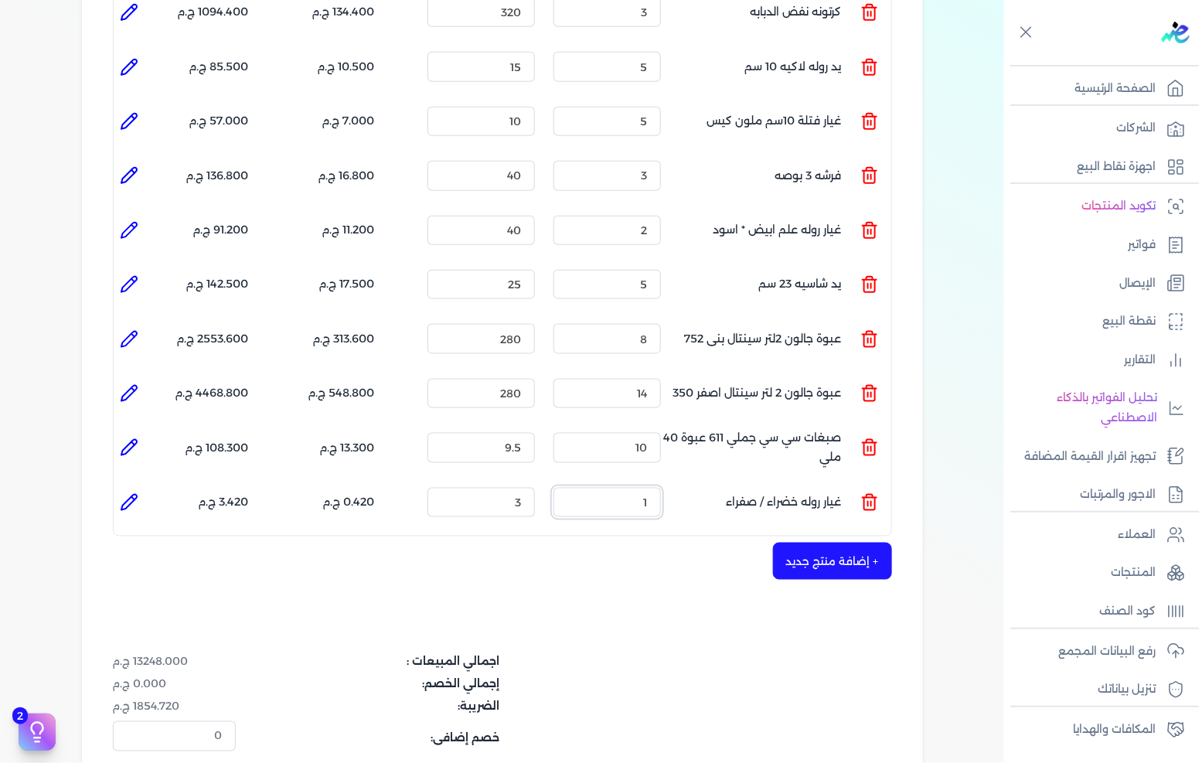
click at [637, 488] on input "1" at bounding box center [607, 502] width 107 height 29
type input "3"
click at [520, 488] on input "3" at bounding box center [481, 502] width 107 height 29
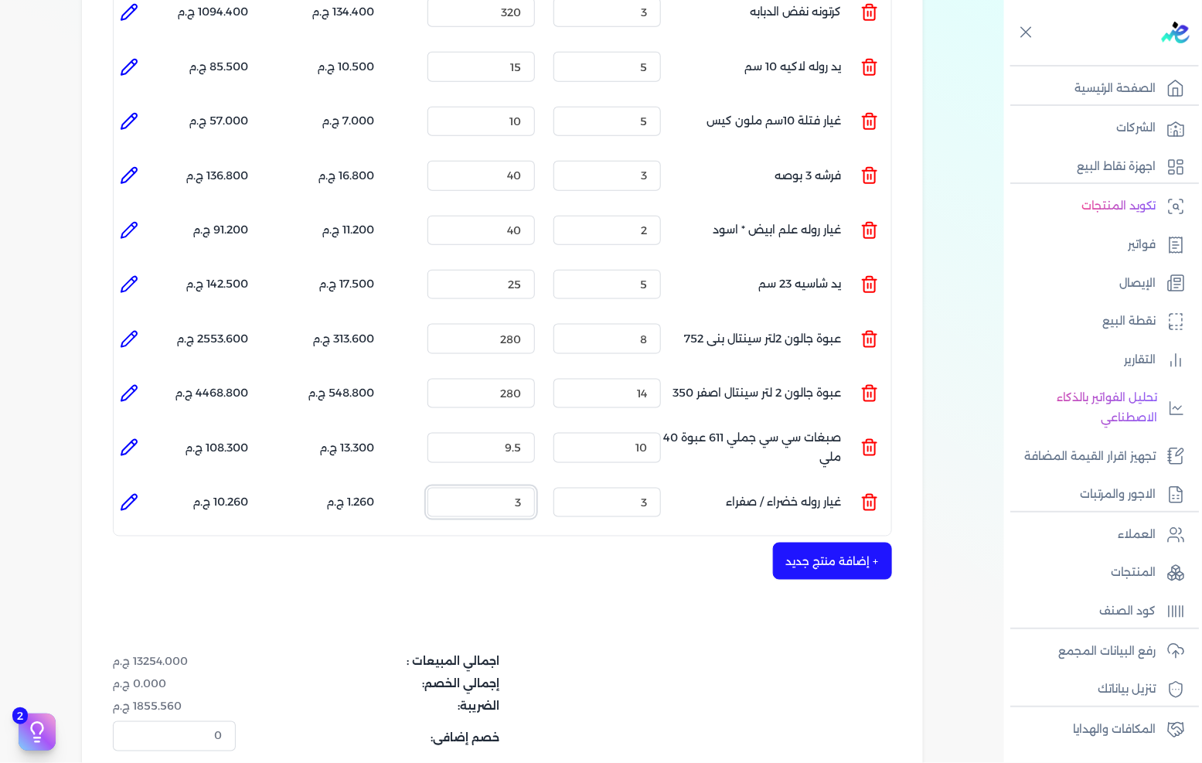
click at [520, 488] on input "3" at bounding box center [481, 502] width 107 height 29
type input "30"
click at [568, 550] on div "+ إضافة منتج جديد" at bounding box center [502, 561] width 779 height 37
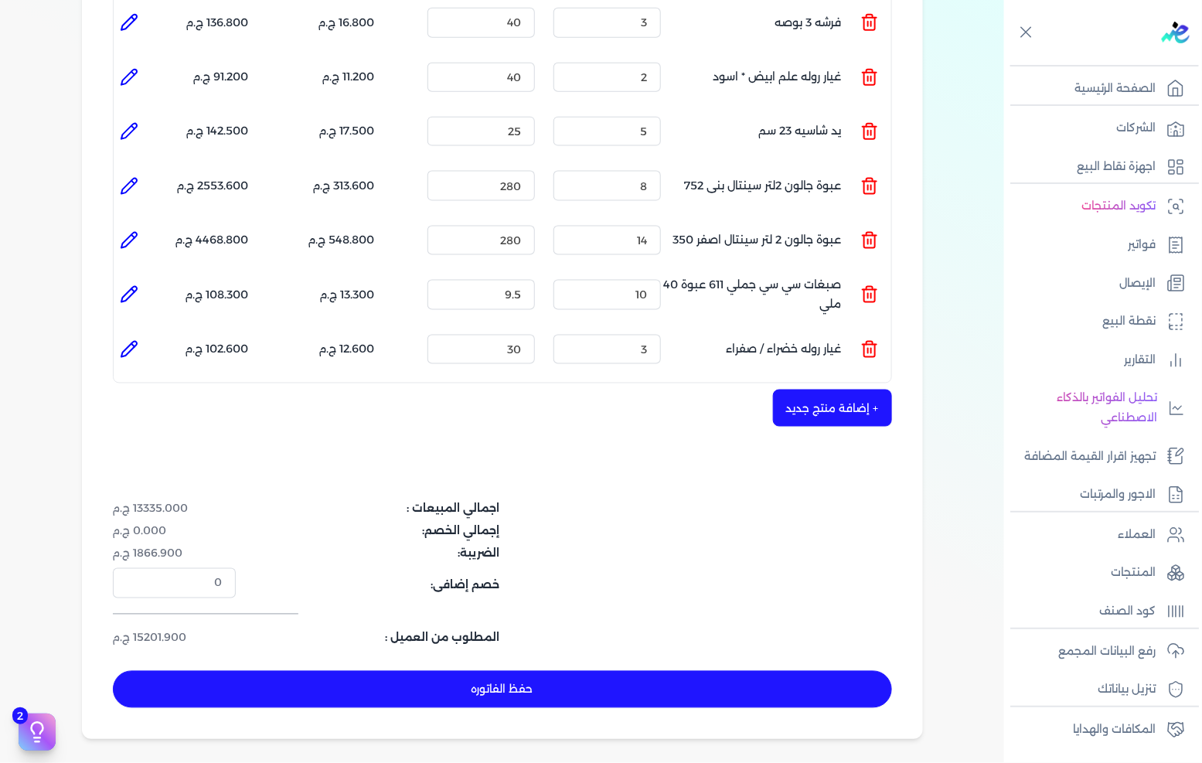
scroll to position [687, 0]
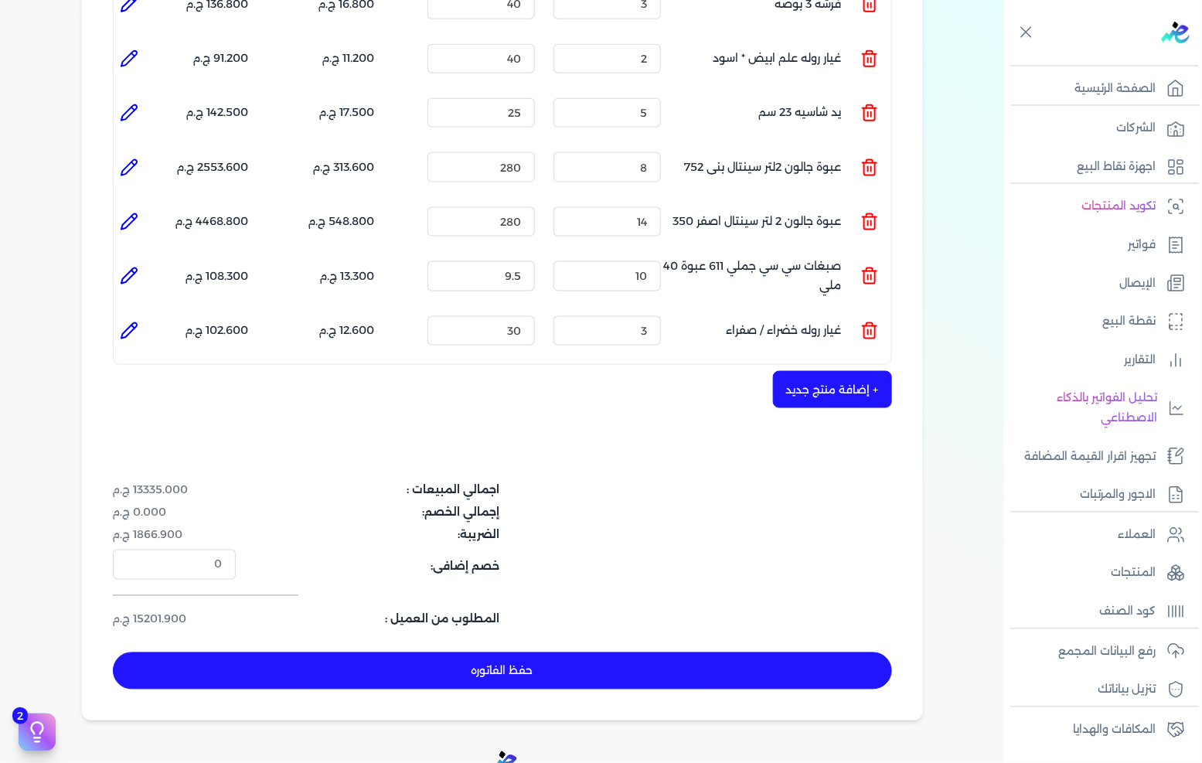
click at [499, 653] on button "حفظ الفاتوره" at bounding box center [502, 671] width 779 height 37
type input "[DATE]"
